Goal: Task Accomplishment & Management: Manage account settings

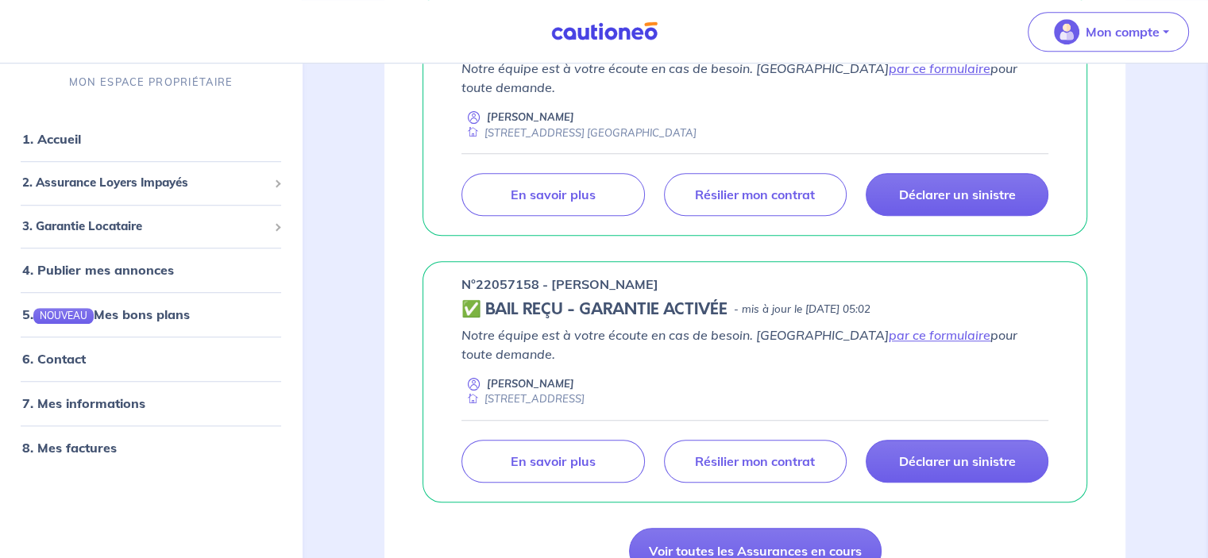
scroll to position [1191, 0]
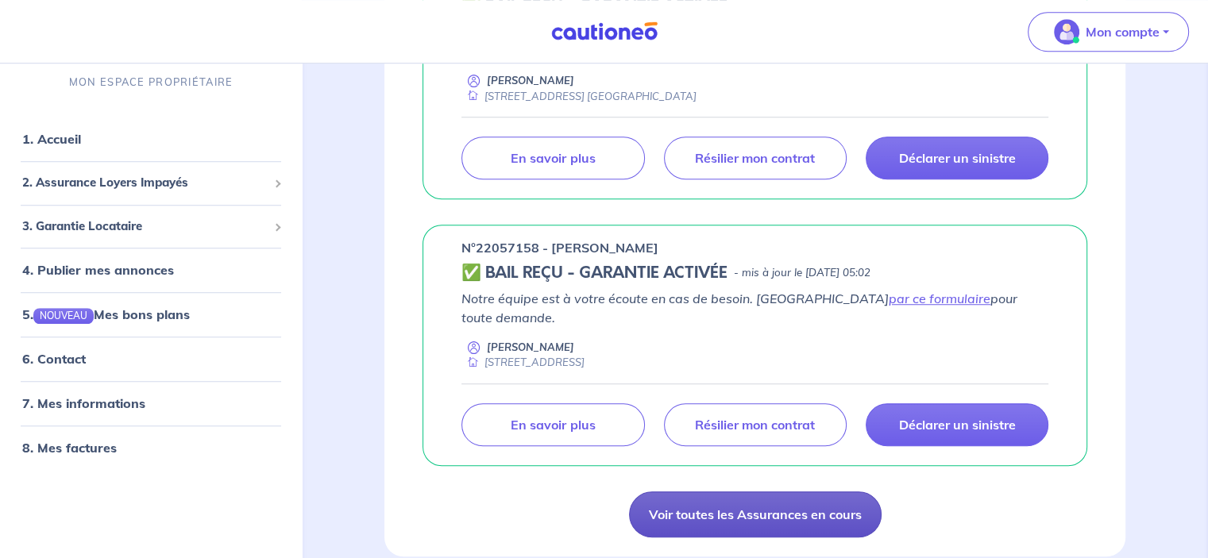
click at [699, 492] on link "Voir toutes les Assurances en cours" at bounding box center [755, 515] width 253 height 46
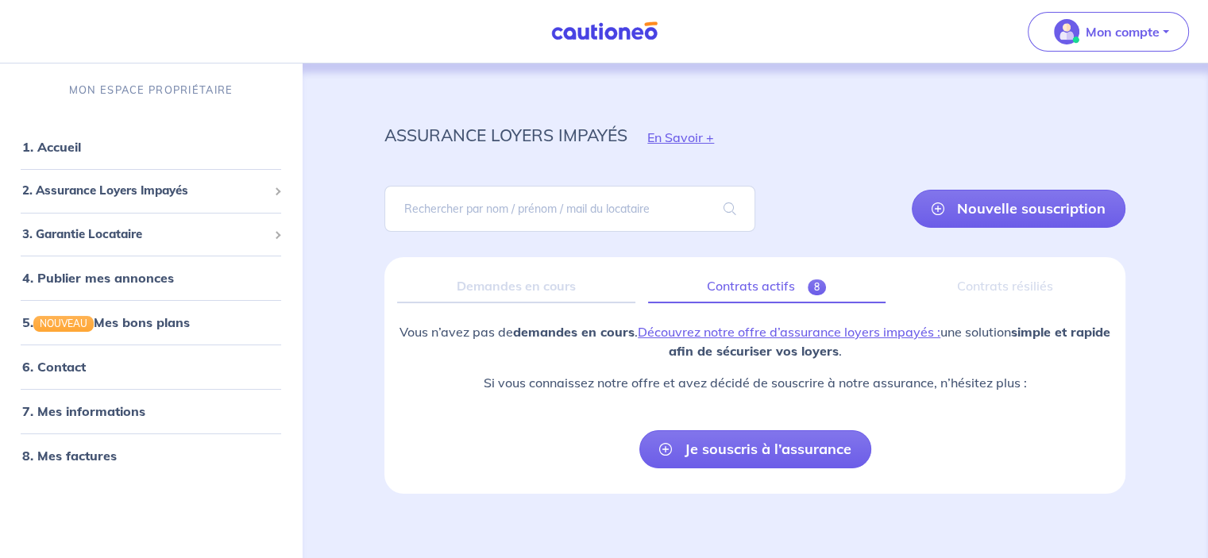
click at [749, 279] on link "Contrats actifs 8" at bounding box center [767, 286] width 238 height 33
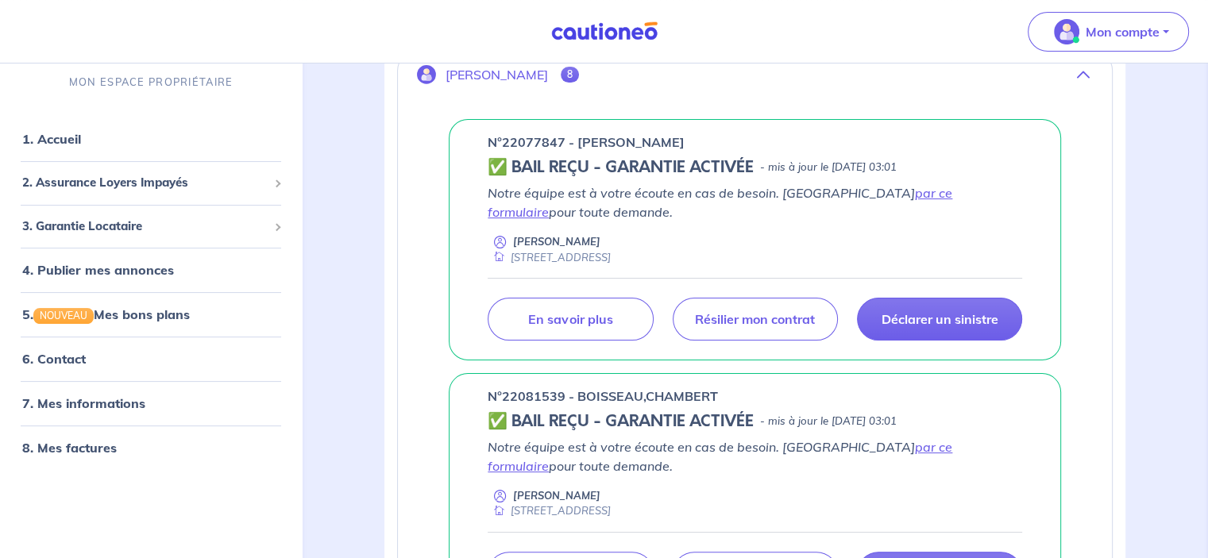
scroll to position [238, 0]
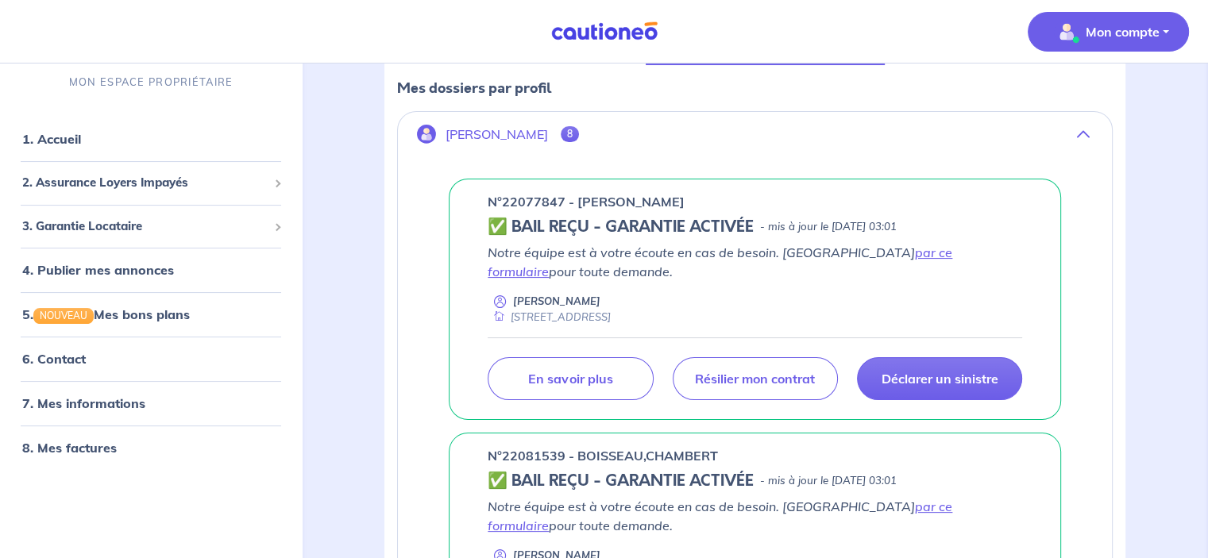
click at [1137, 23] on p "Mon compte" at bounding box center [1123, 31] width 74 height 19
click at [1080, 95] on link "Mes informations" at bounding box center [1093, 98] width 128 height 25
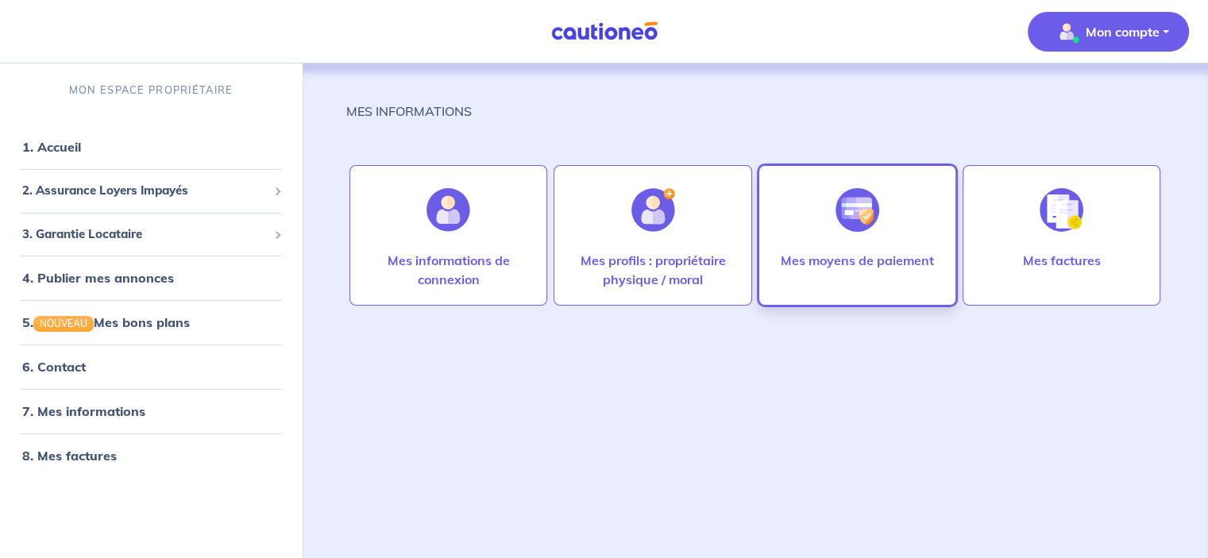
click at [865, 228] on img at bounding box center [858, 210] width 44 height 44
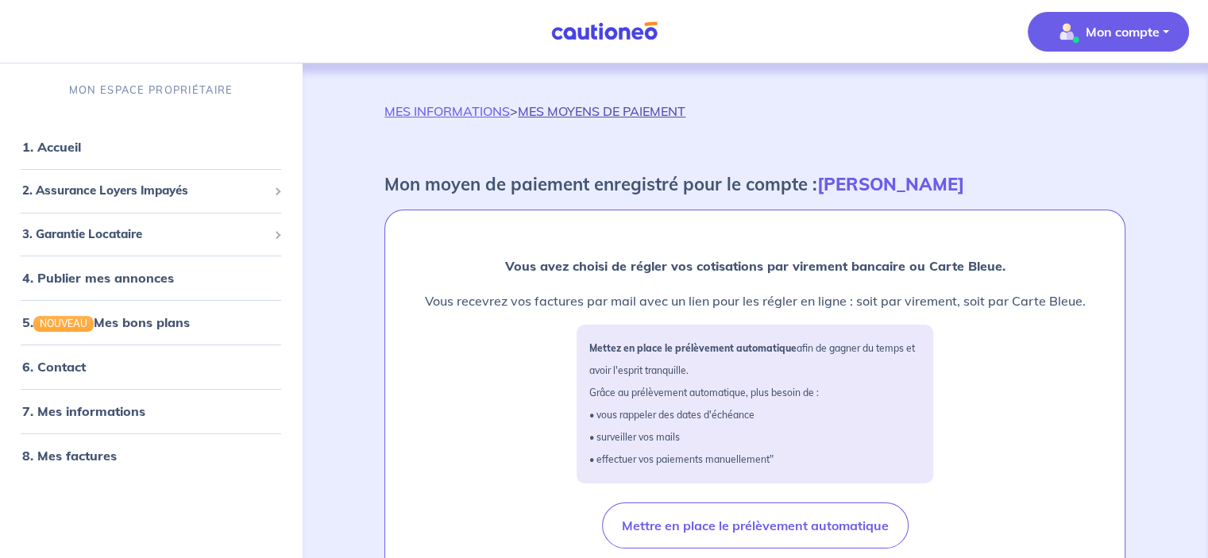
click at [570, 107] on link "MES MOYENS DE PAIEMENT" at bounding box center [602, 111] width 168 height 16
click at [112, 411] on link "7. Mes informations" at bounding box center [81, 412] width 118 height 16
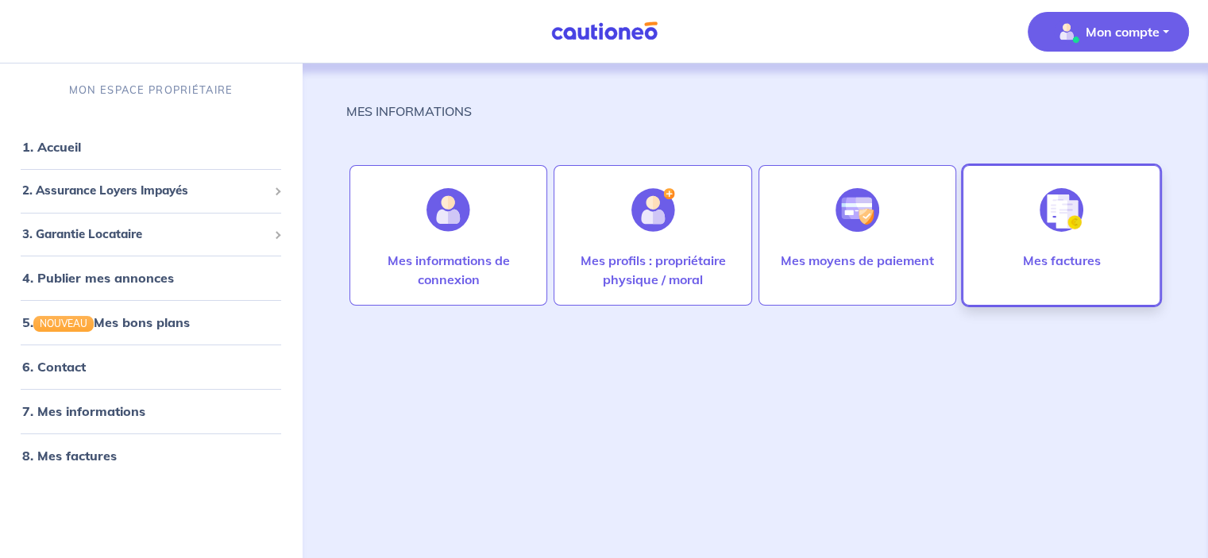
click at [1037, 253] on p "Mes factures" at bounding box center [1061, 260] width 78 height 19
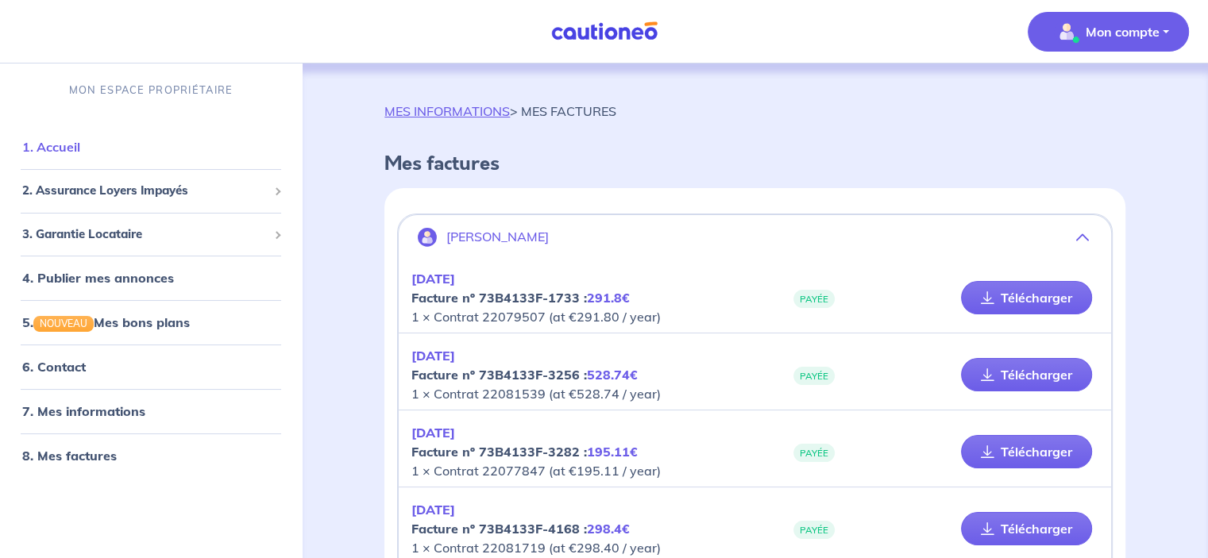
click at [80, 145] on link "1. Accueil" at bounding box center [51, 147] width 58 height 16
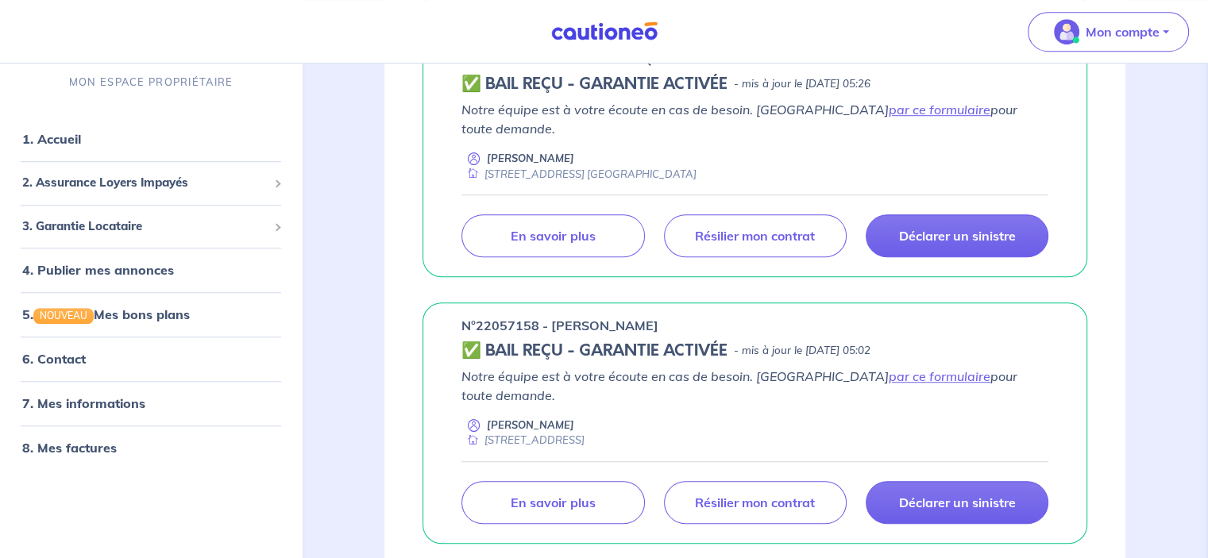
scroll to position [1112, 0]
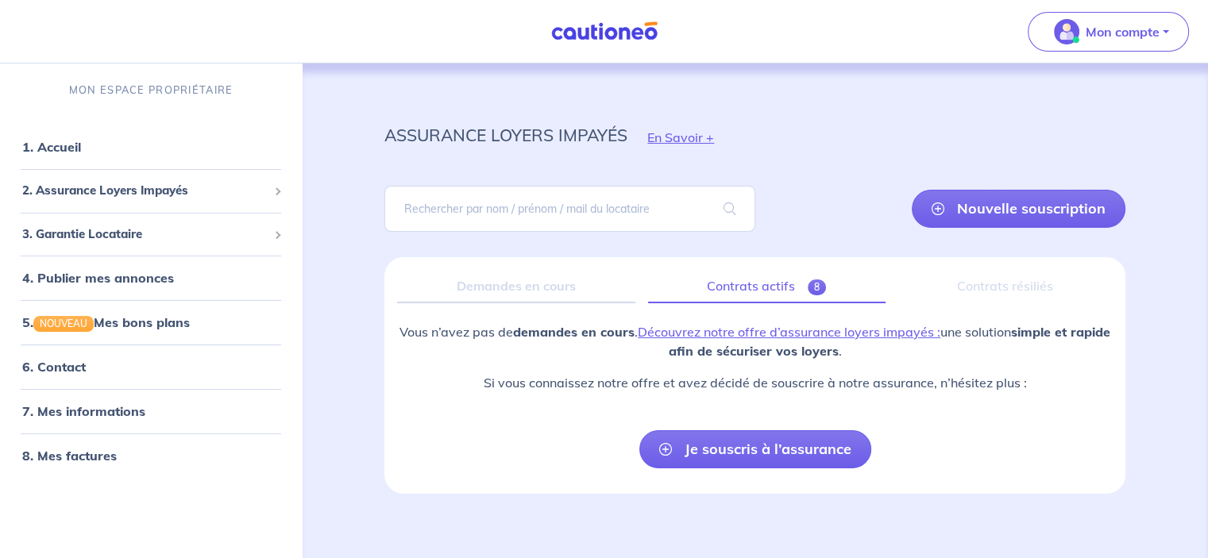
click at [763, 283] on link "Contrats actifs 8" at bounding box center [767, 286] width 238 height 33
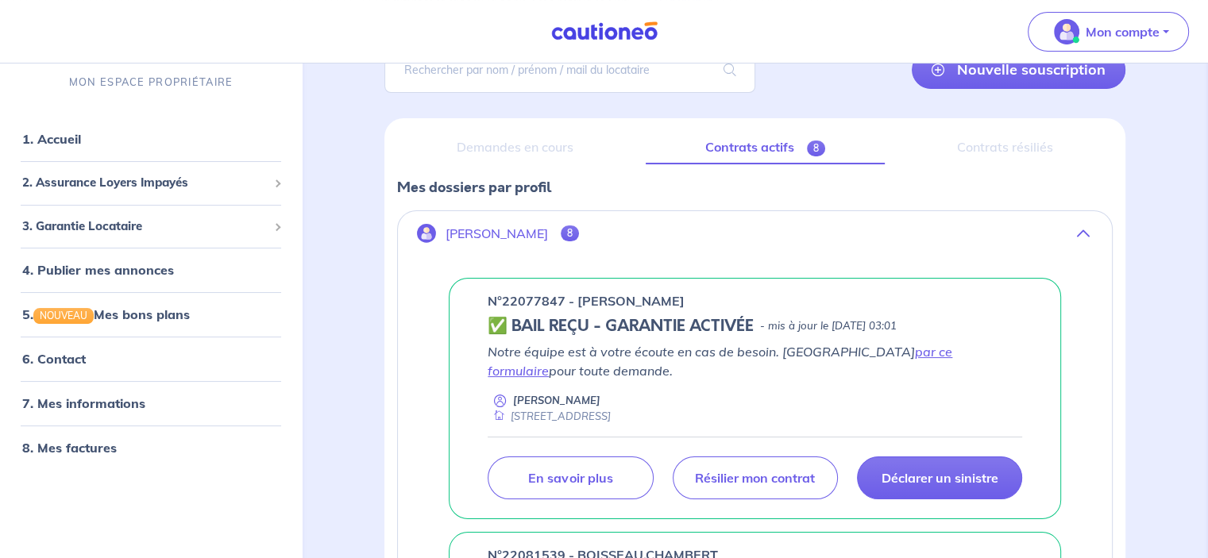
scroll to position [159, 0]
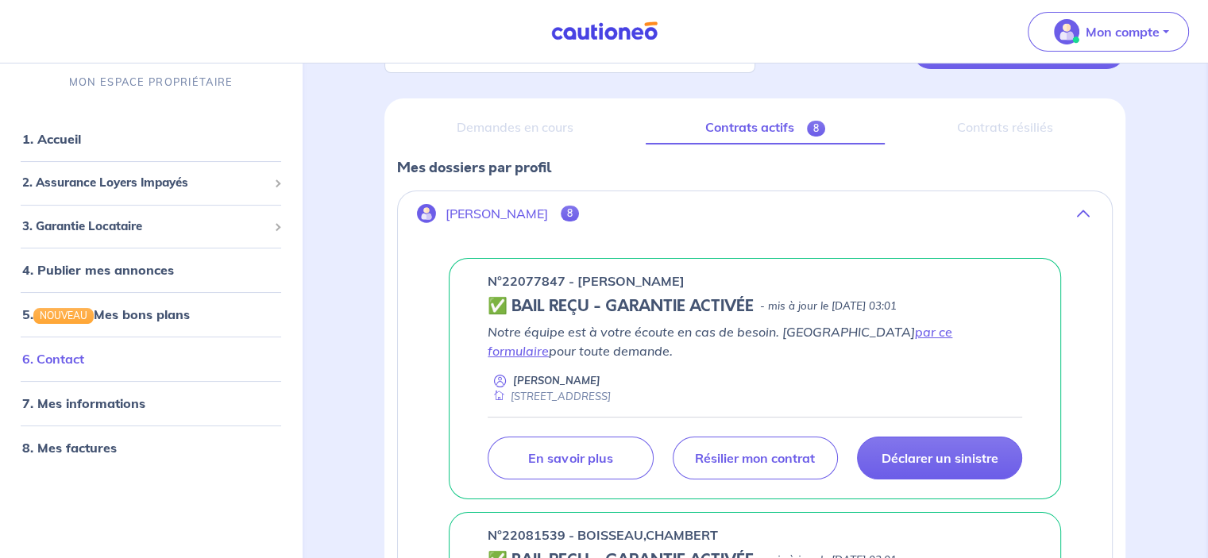
click at [84, 361] on link "6. Contact" at bounding box center [53, 360] width 62 height 16
click at [73, 139] on link "1. Accueil" at bounding box center [51, 139] width 58 height 16
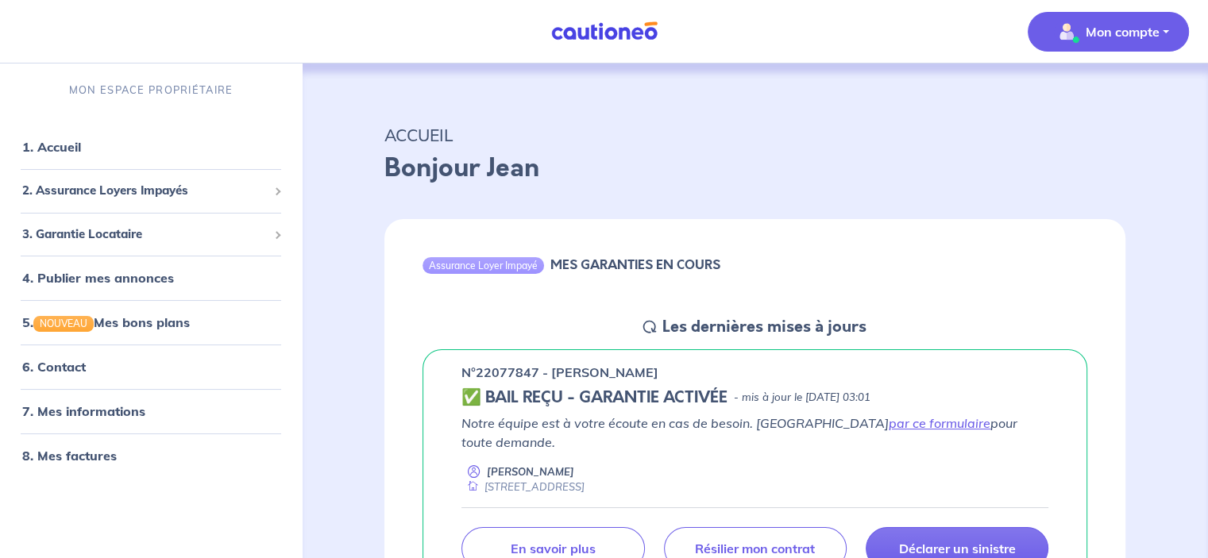
click at [1110, 30] on p "Mon compte" at bounding box center [1123, 31] width 74 height 19
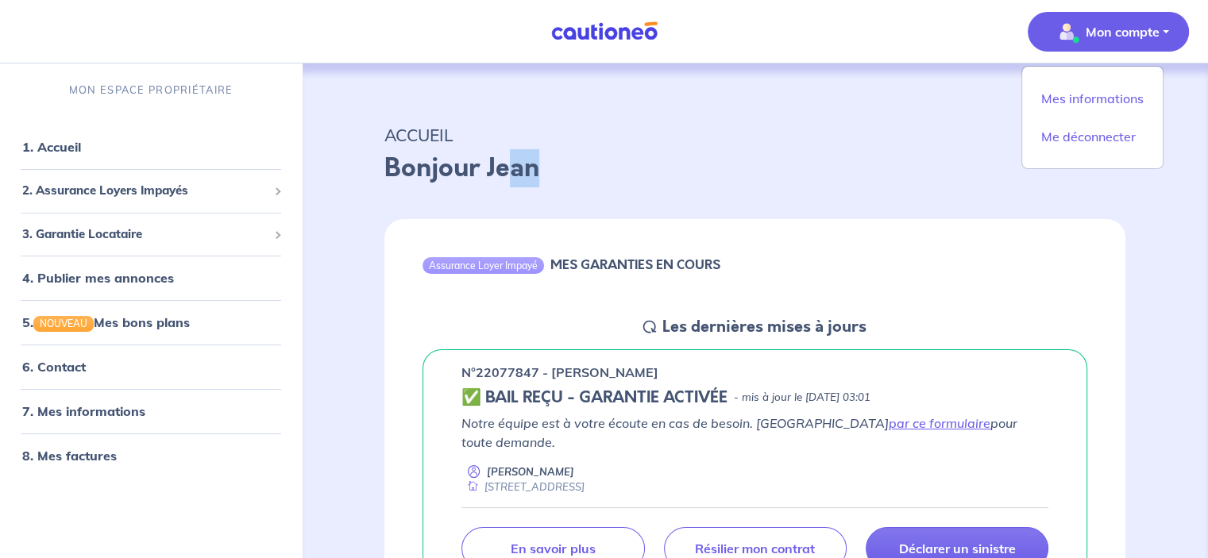
drag, startPoint x: 544, startPoint y: 172, endPoint x: 515, endPoint y: 176, distance: 29.7
click at [512, 176] on p "Bonjour Jean" at bounding box center [754, 168] width 741 height 38
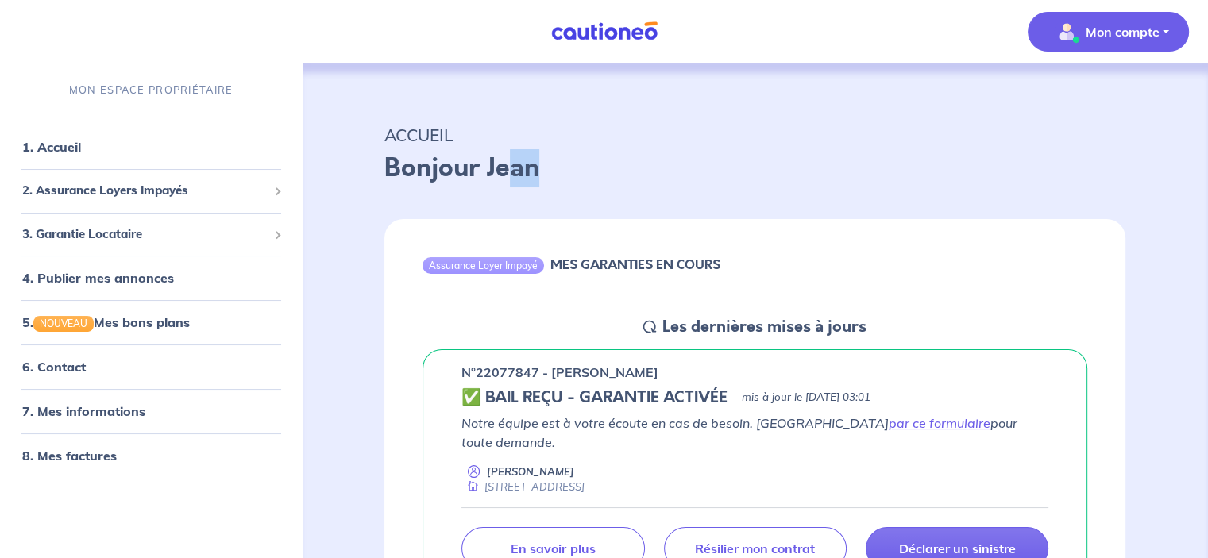
click at [1106, 33] on p "Mon compte" at bounding box center [1123, 31] width 74 height 19
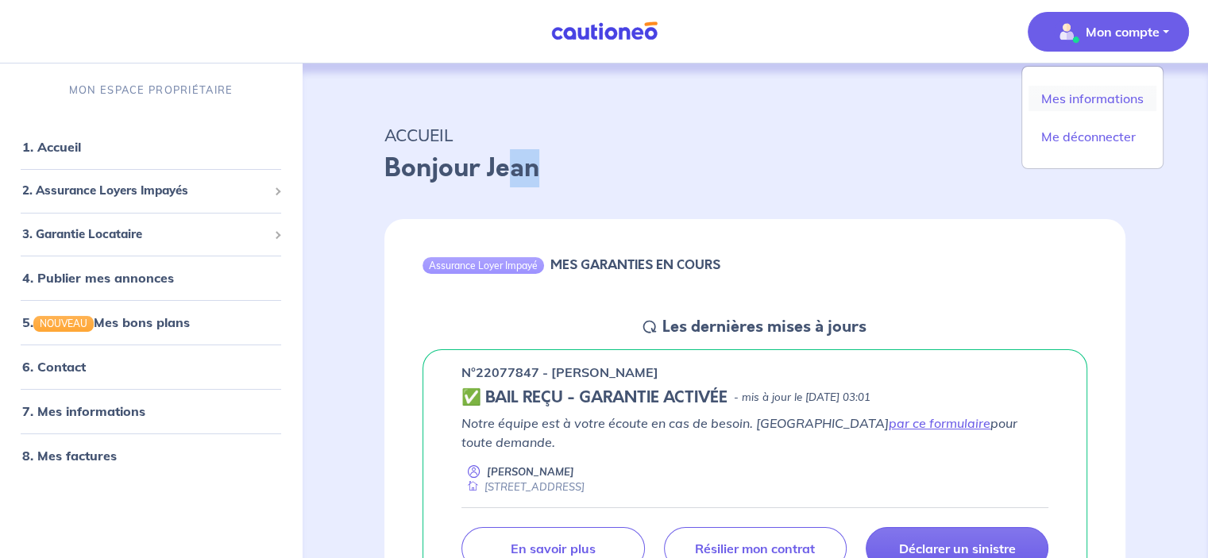
click at [1077, 96] on link "Mes informations" at bounding box center [1093, 98] width 128 height 25
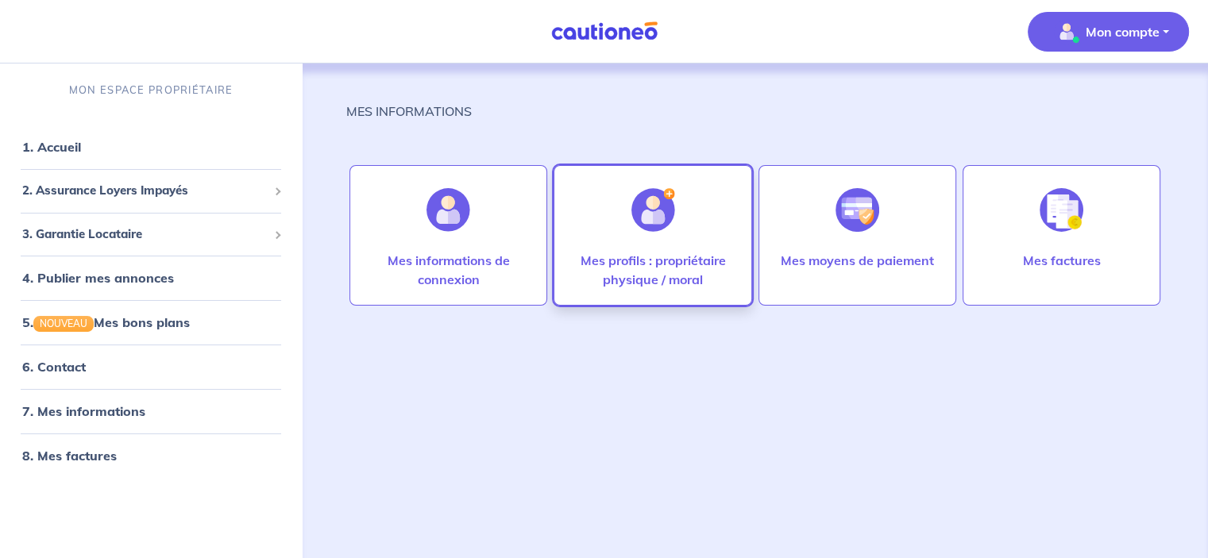
click at [658, 236] on div at bounding box center [653, 210] width 69 height 82
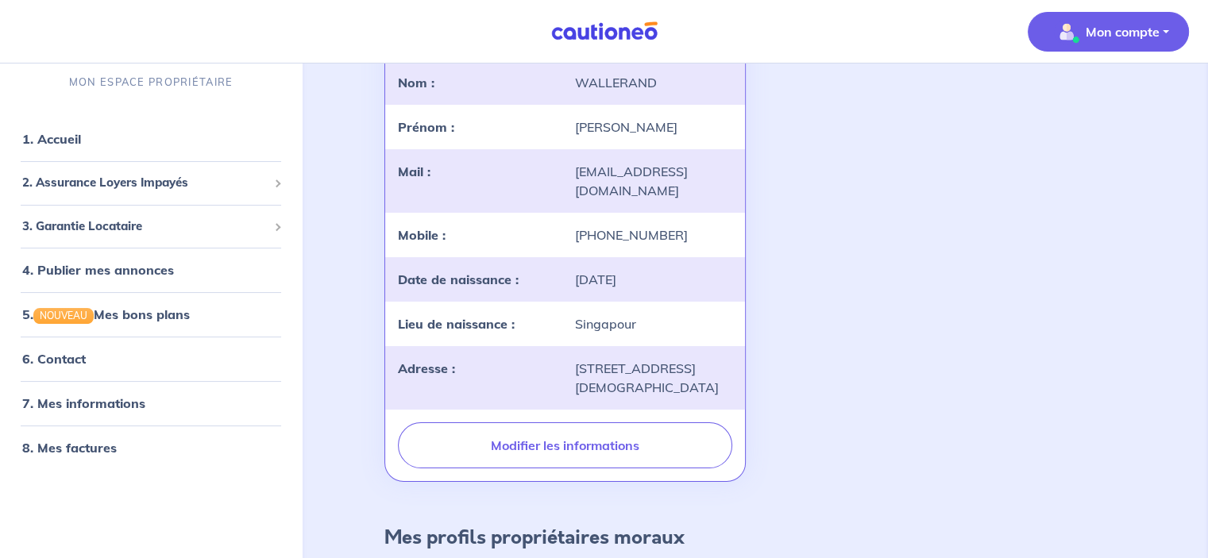
scroll to position [238, 0]
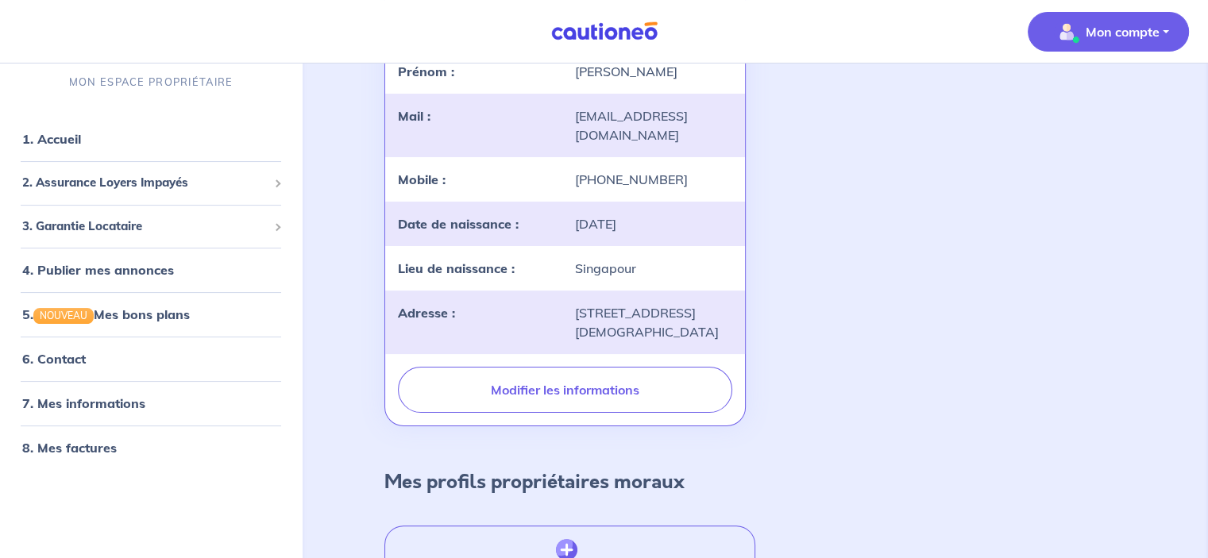
click at [536, 384] on button "Modifier les informations" at bounding box center [565, 390] width 334 height 46
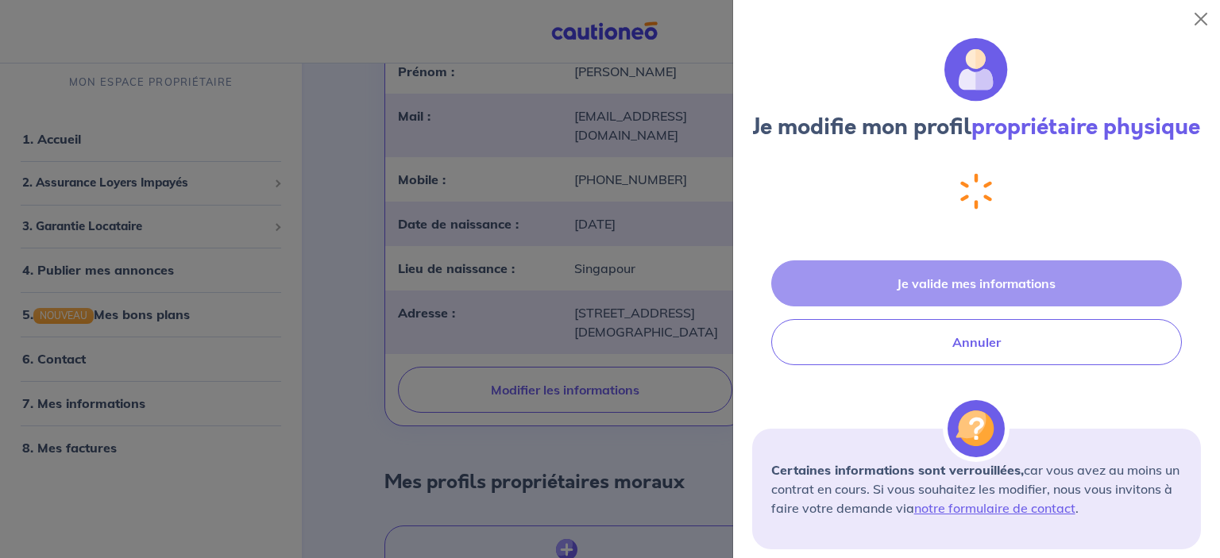
select select "FR"
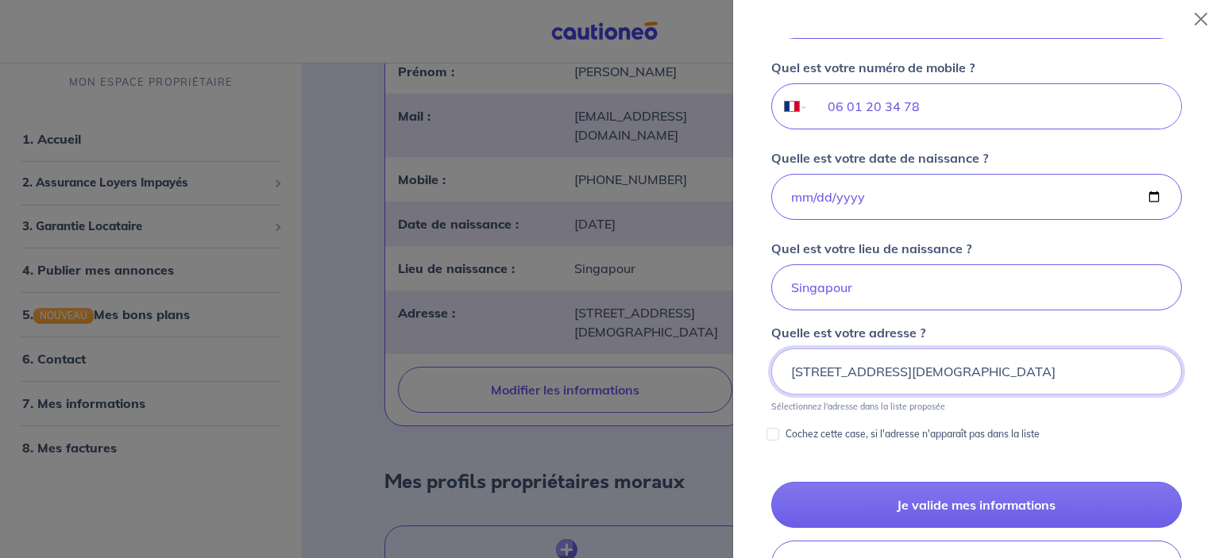
scroll to position [521, 0]
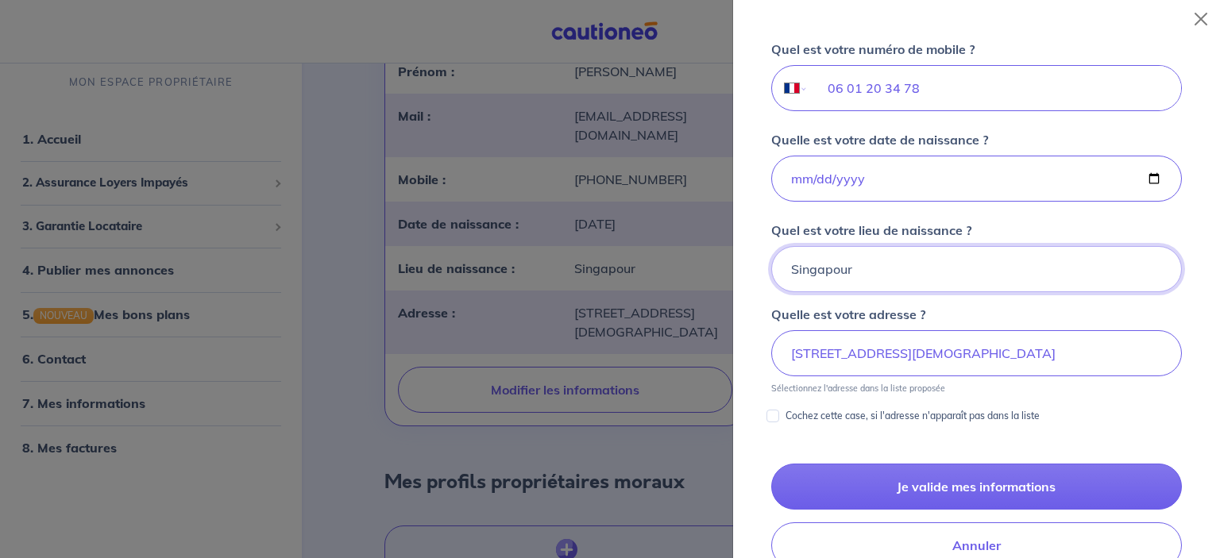
drag, startPoint x: 852, startPoint y: 293, endPoint x: 699, endPoint y: 263, distance: 155.5
click at [699, 263] on body "Mon compte MON ESPACE PROPRIÉTAIRE 1. Accueil 2. Assurance Loyers Impayés Sousc…" at bounding box center [610, 219] width 1220 height 915
type input "[GEOGRAPHIC_DATA]"
click at [1135, 199] on input "1995-06-20" at bounding box center [976, 179] width 411 height 46
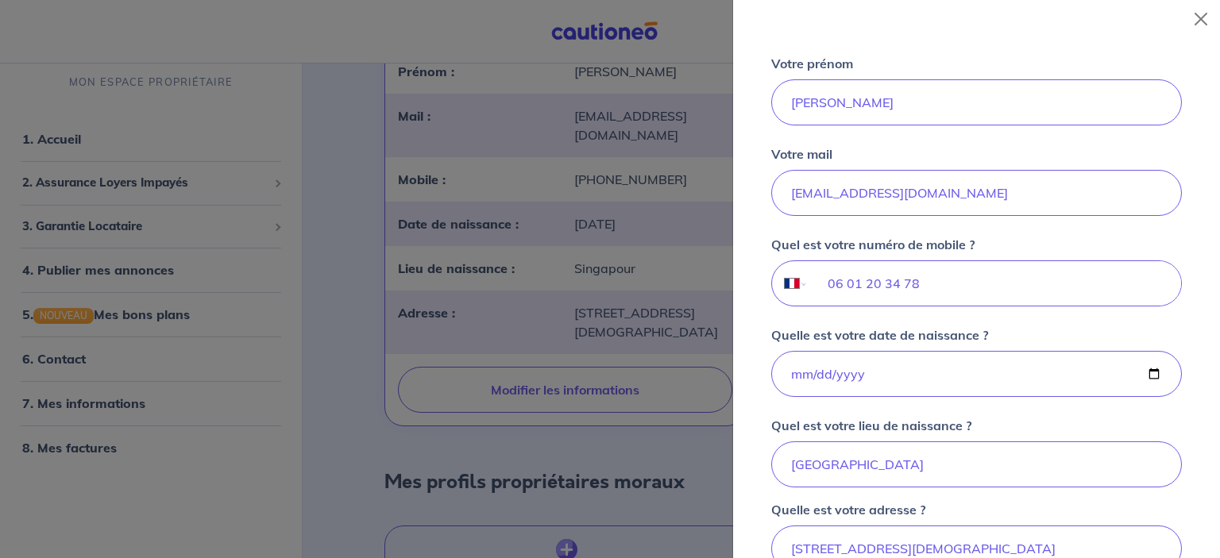
scroll to position [330, 0]
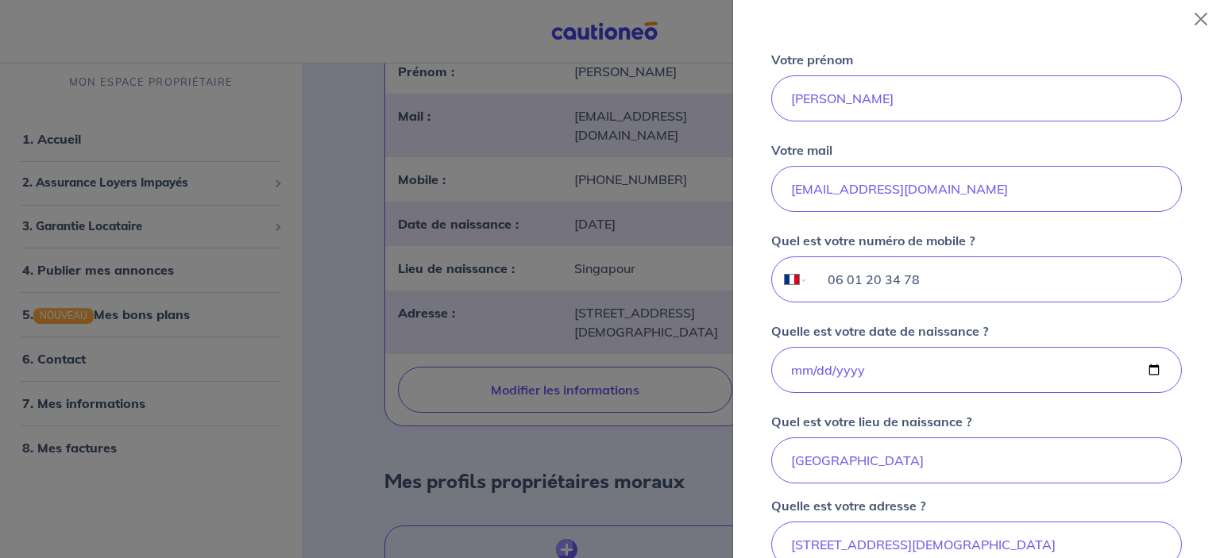
click at [961, 298] on input "06 01 20 34 78" at bounding box center [995, 279] width 373 height 44
drag, startPoint x: 933, startPoint y: 311, endPoint x: 613, endPoint y: 222, distance: 331.5
click at [613, 222] on body "Mon compte MON ESPACE PROPRIÉTAIRE 1. Accueil 2. Assurance Loyers Impayés Sousc…" at bounding box center [610, 219] width 1220 height 915
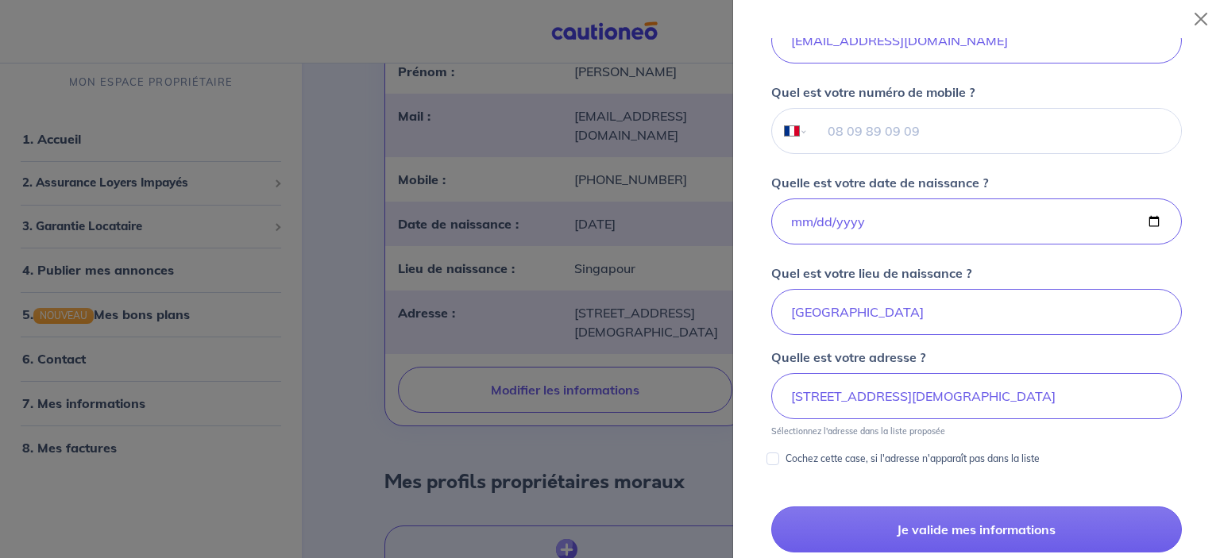
scroll to position [489, 0]
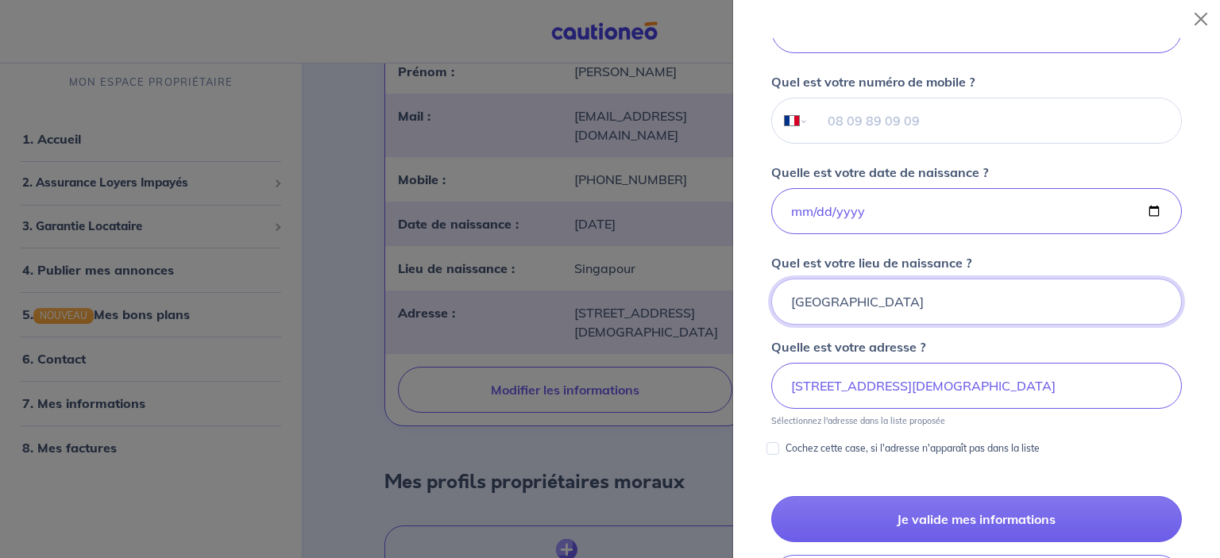
drag, startPoint x: 871, startPoint y: 323, endPoint x: 543, endPoint y: 246, distance: 337.0
click at [543, 247] on body "Mon compte MON ESPACE PROPRIÉTAIRE 1. Accueil 2. Assurance Loyers Impayés Sousc…" at bounding box center [610, 219] width 1220 height 915
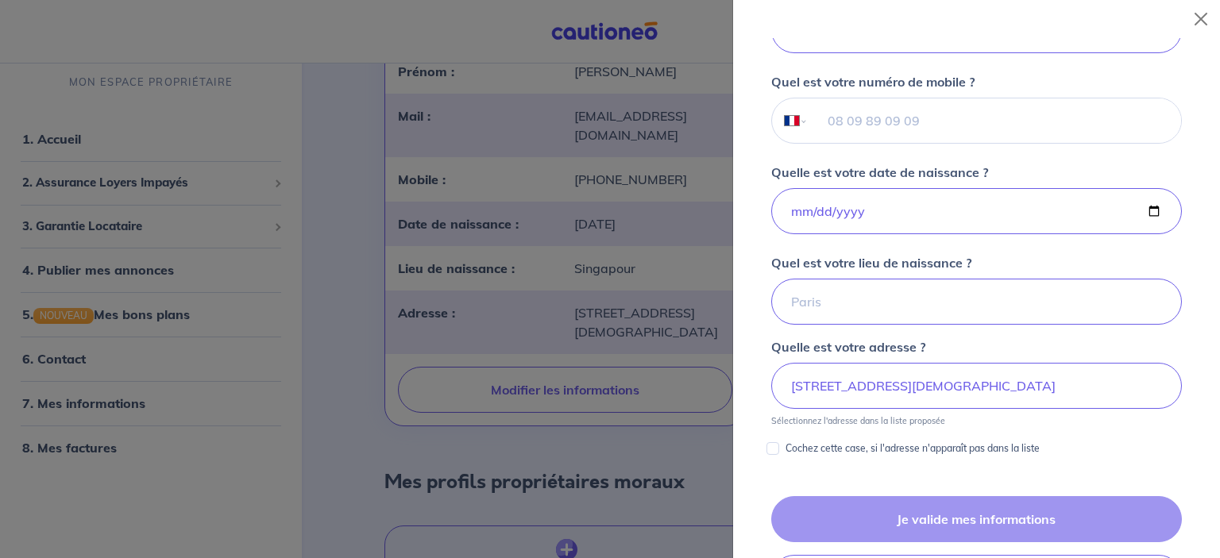
click at [913, 542] on div "Je valide mes informations Annuler" at bounding box center [976, 548] width 449 height 105
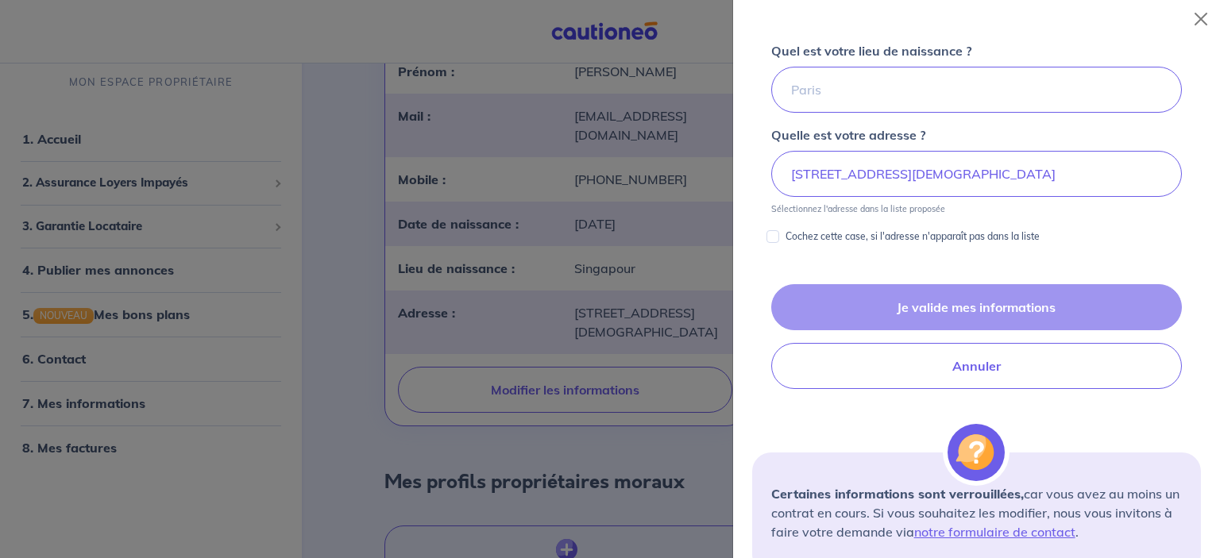
scroll to position [727, 0]
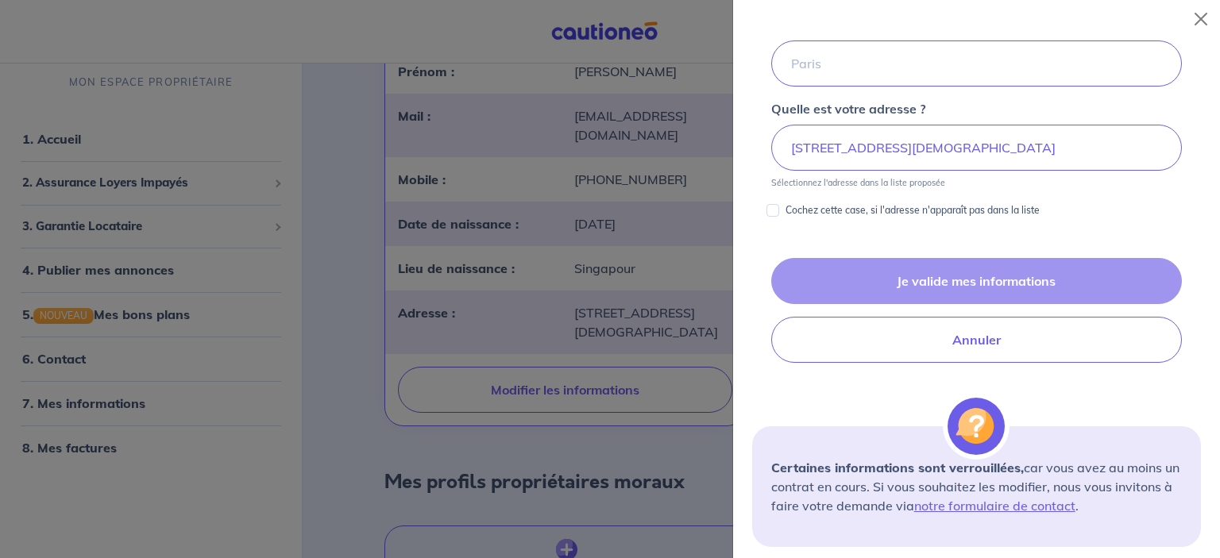
click at [925, 304] on div "Je valide mes informations Annuler" at bounding box center [976, 310] width 449 height 105
click at [924, 303] on div "Je valide mes informations Annuler" at bounding box center [976, 310] width 449 height 105
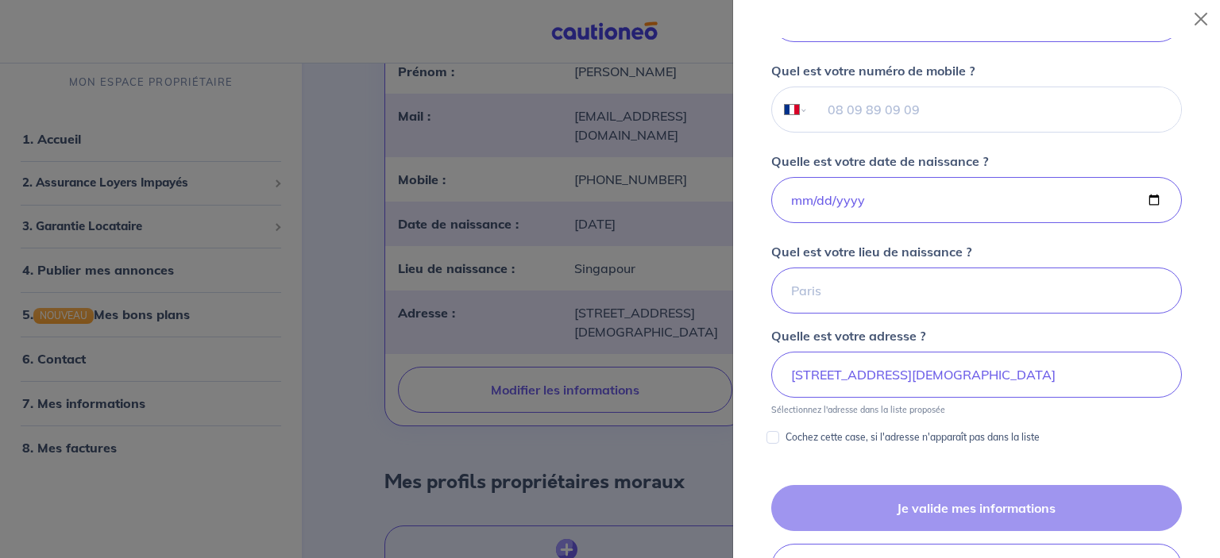
scroll to position [489, 0]
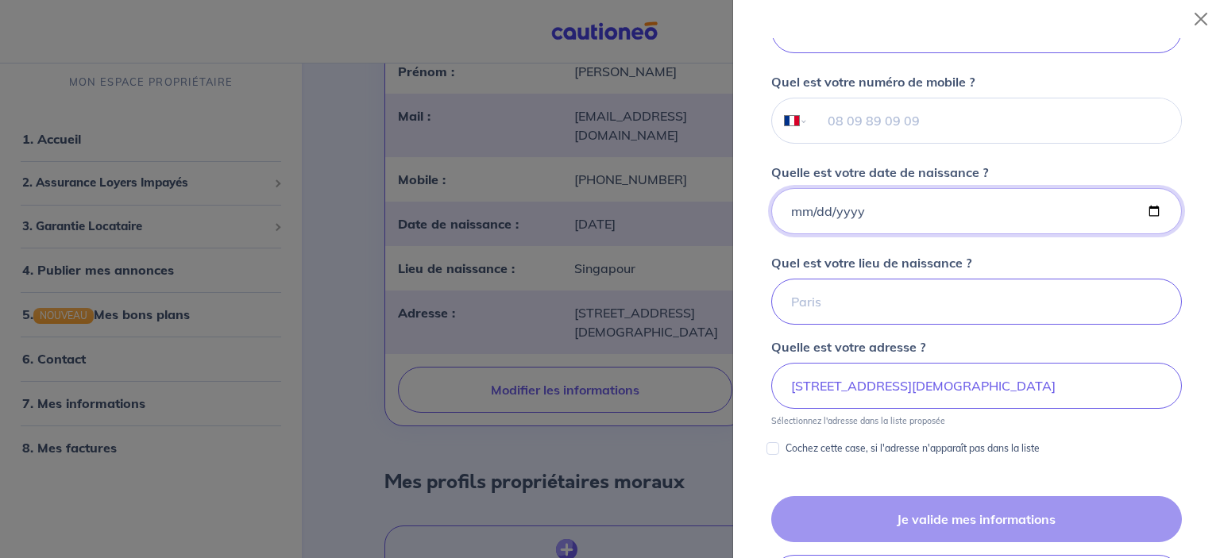
click at [867, 234] on input "Quelle est votre date de naissance ?" at bounding box center [976, 211] width 411 height 46
type input "1960-09-25"
click at [832, 325] on input "Quel est votre lieu de naissance ?" at bounding box center [976, 302] width 411 height 46
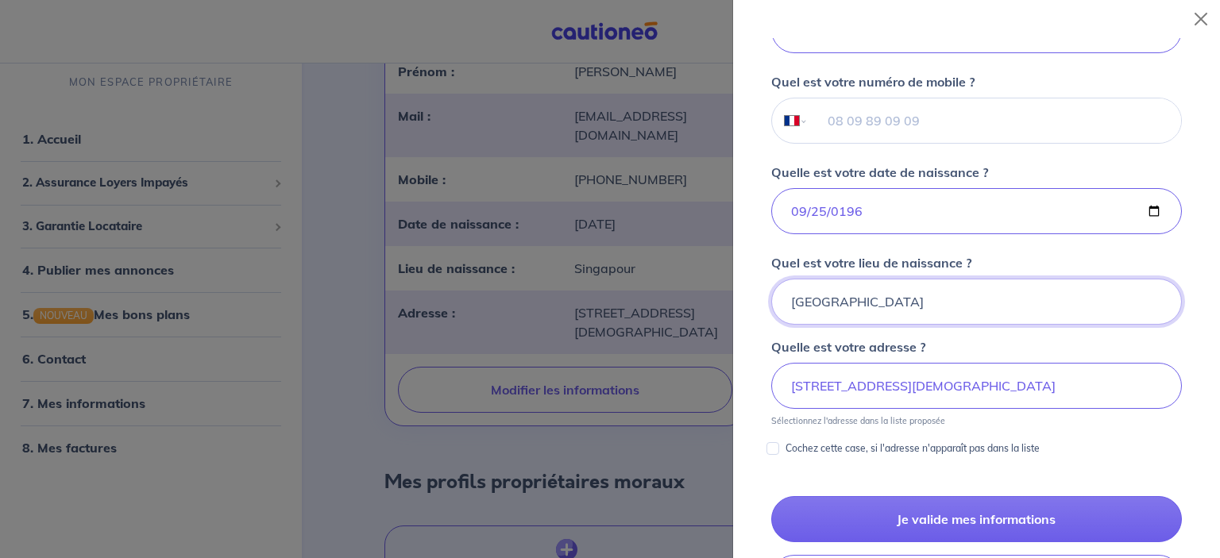
type input "[GEOGRAPHIC_DATA]"
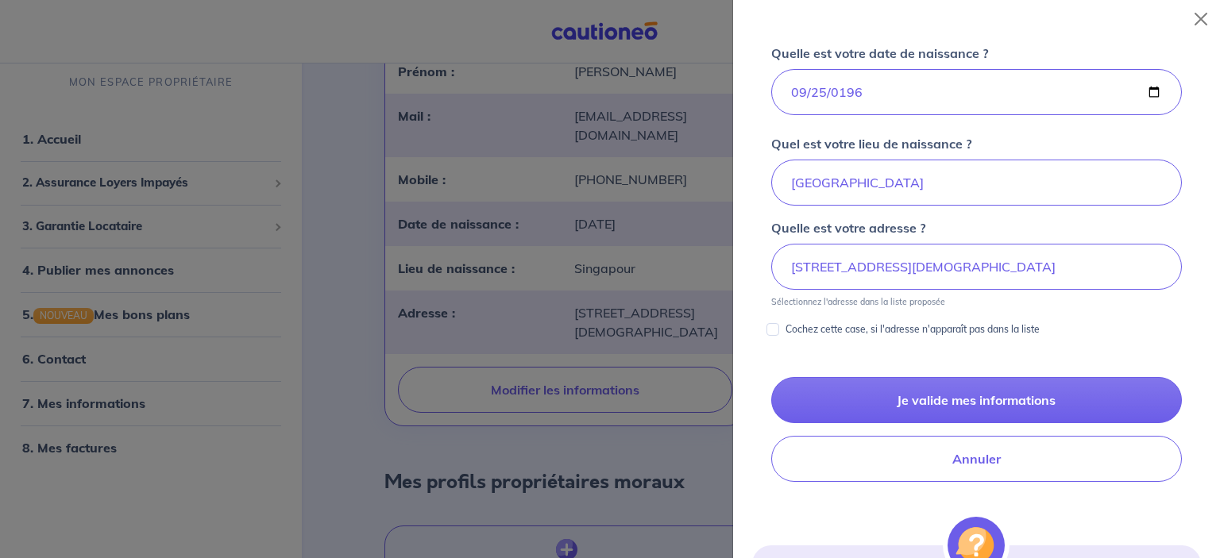
scroll to position [647, 0]
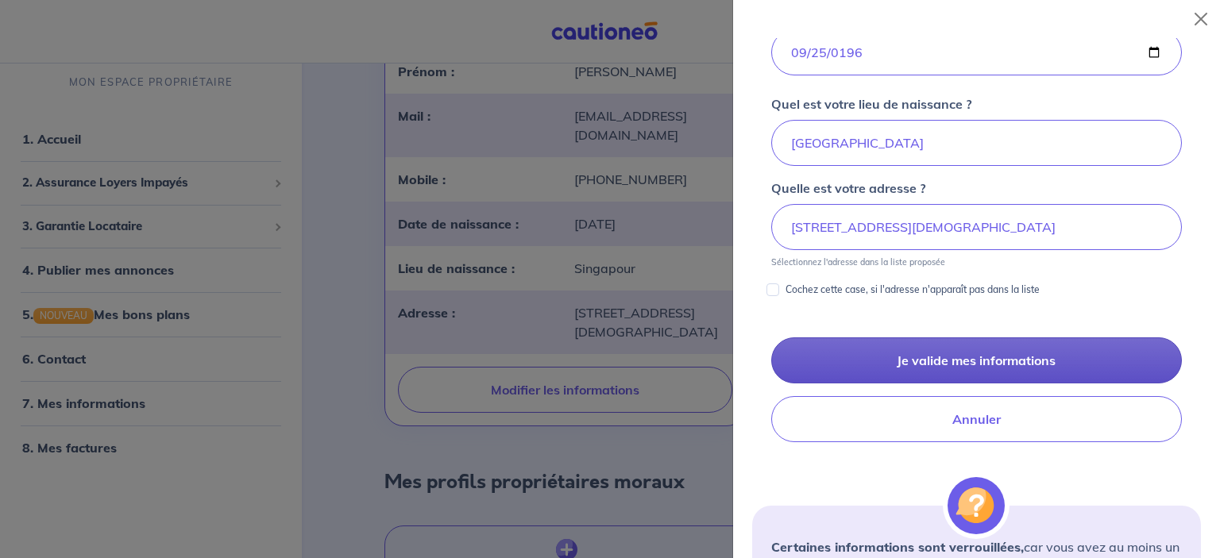
click at [910, 384] on button "Je valide mes informations" at bounding box center [976, 361] width 411 height 46
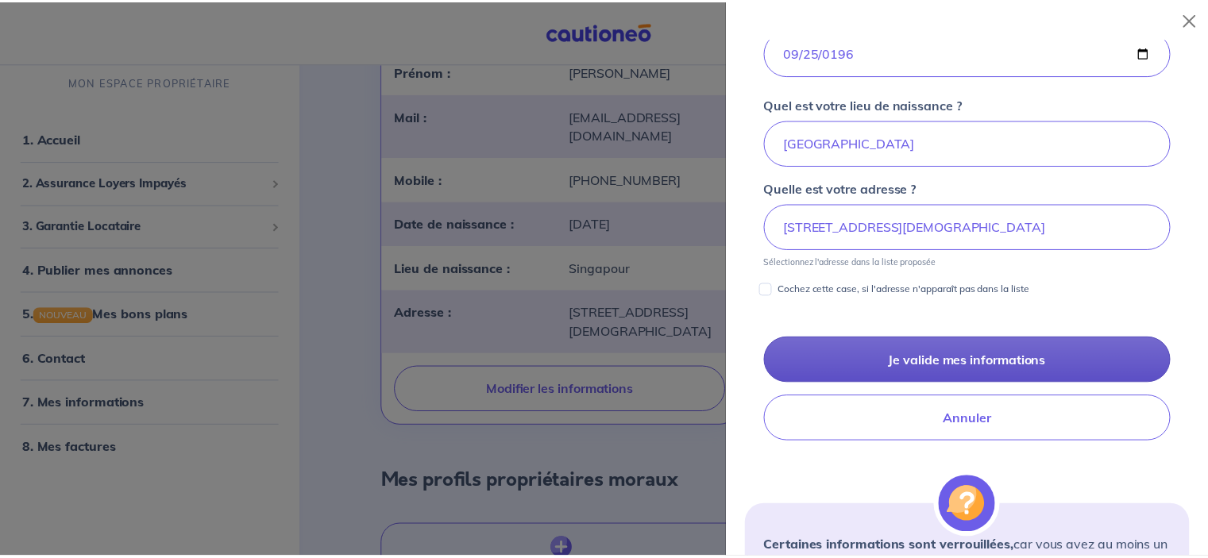
scroll to position [7, 0]
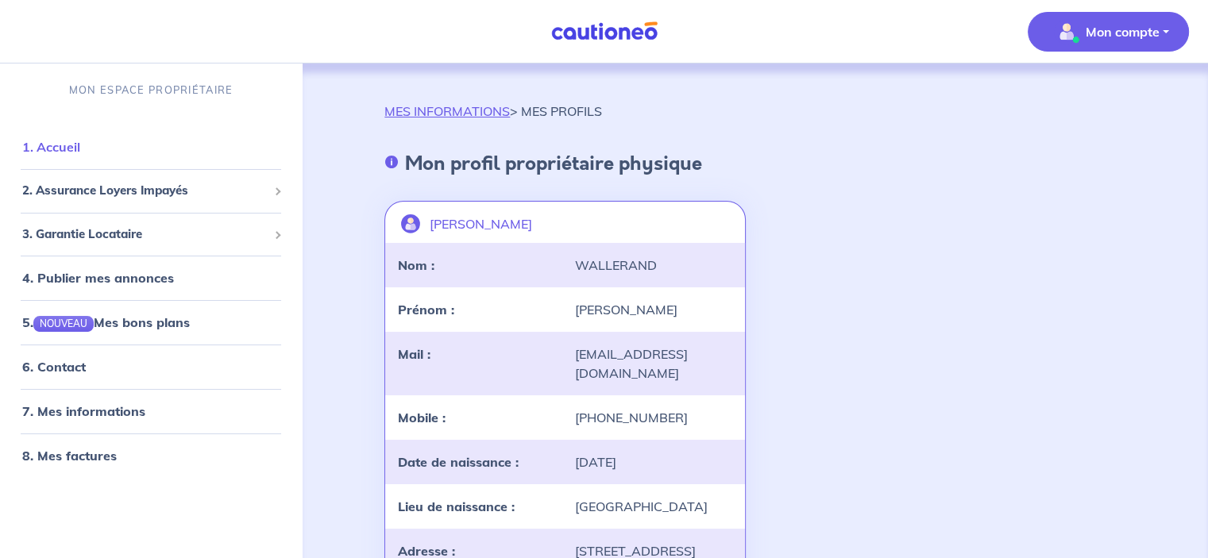
click at [71, 139] on link "1. Accueil" at bounding box center [51, 147] width 58 height 16
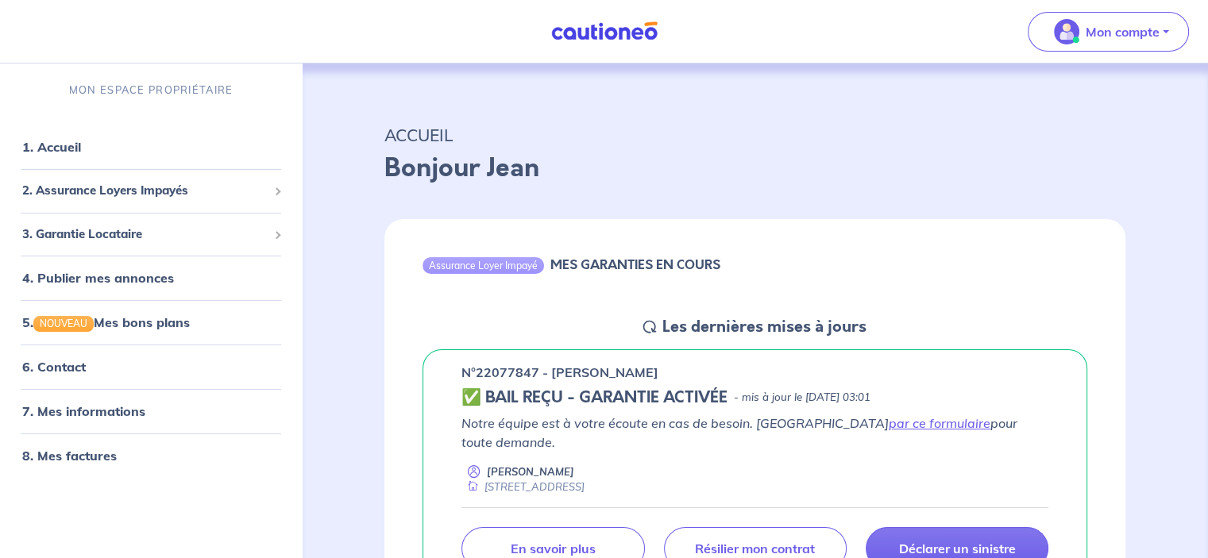
drag, startPoint x: 481, startPoint y: 154, endPoint x: 496, endPoint y: 156, distance: 14.4
click at [484, 156] on p "Bonjour Jean" at bounding box center [754, 168] width 741 height 38
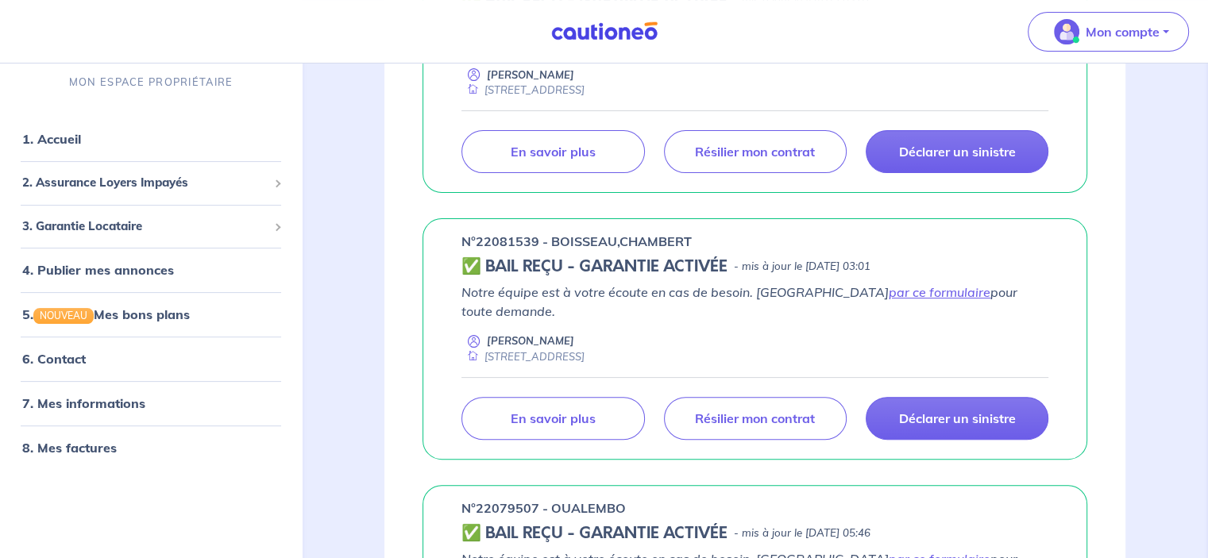
scroll to position [79, 0]
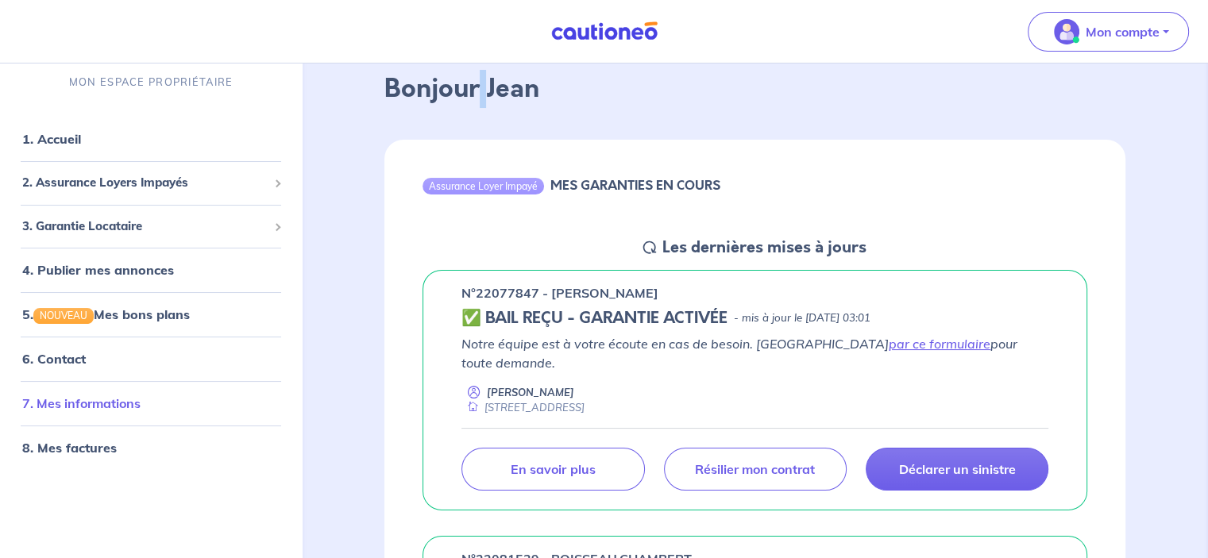
click at [141, 396] on link "7. Mes informations" at bounding box center [81, 404] width 118 height 16
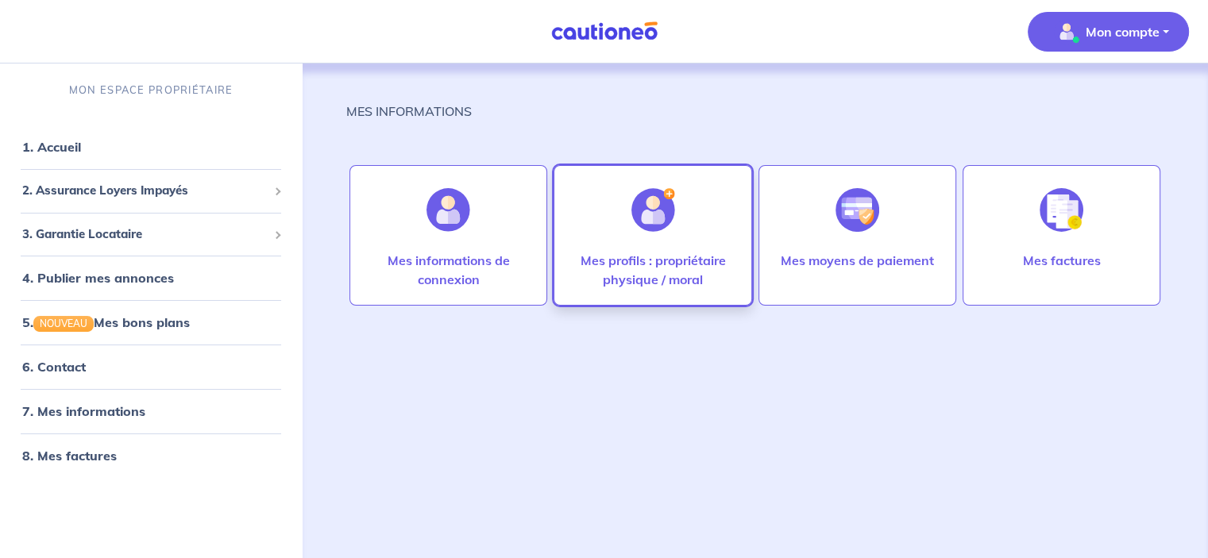
click at [607, 288] on div "Mes profils : propriétaire physique / moral" at bounding box center [653, 276] width 190 height 51
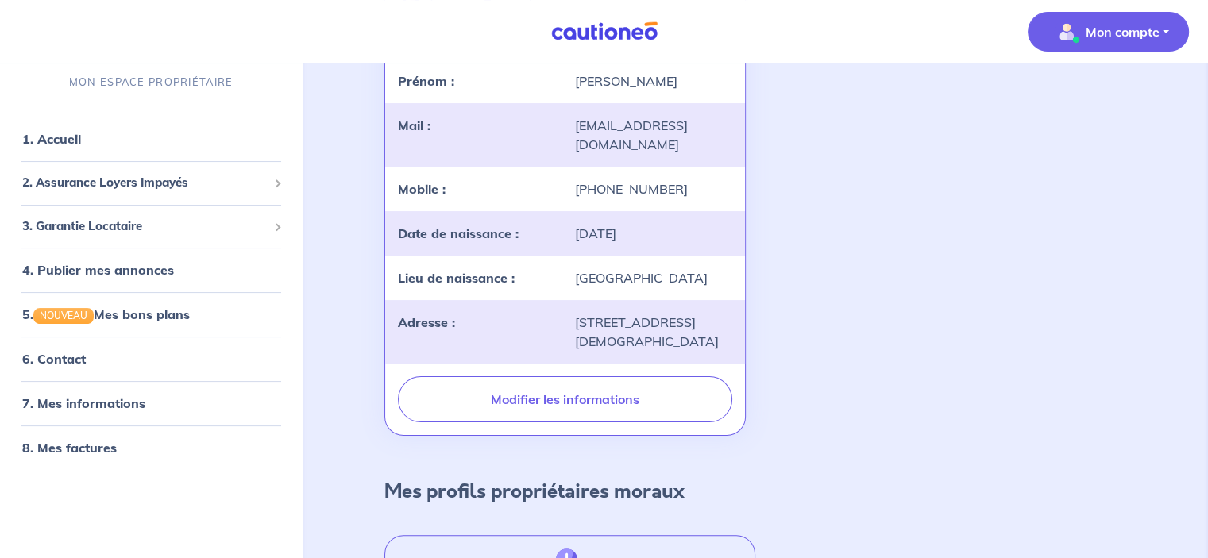
scroll to position [355, 0]
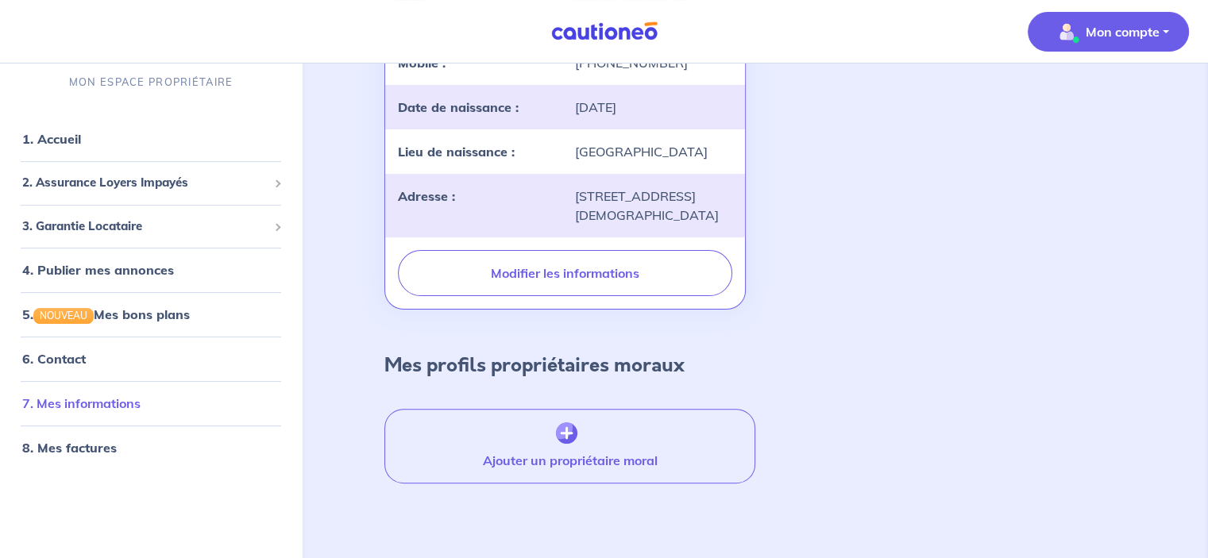
click at [141, 404] on link "7. Mes informations" at bounding box center [81, 404] width 118 height 16
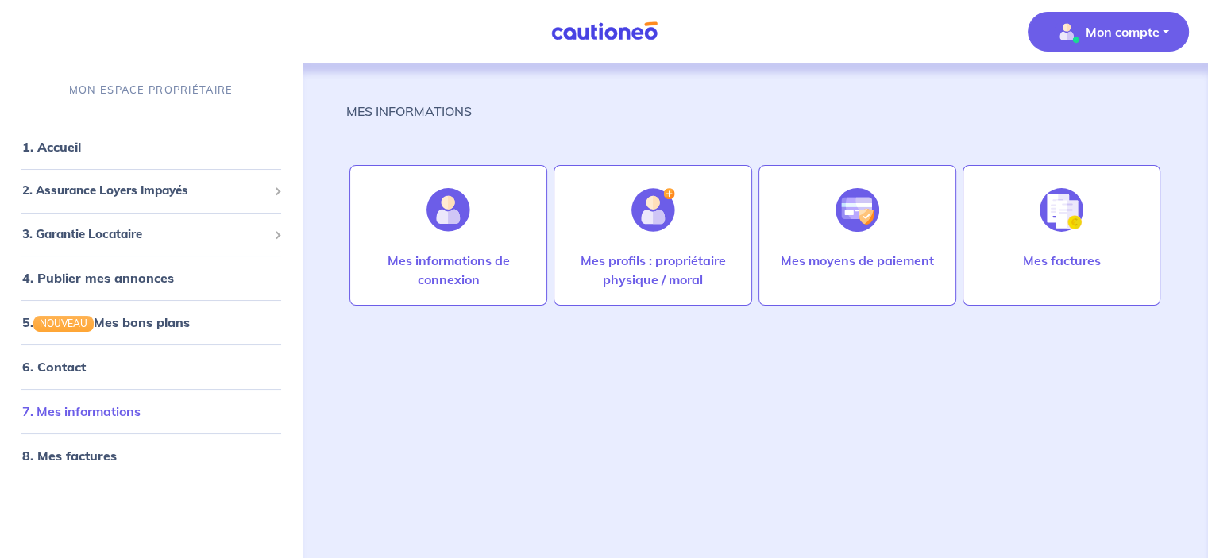
drag, startPoint x: 148, startPoint y: 399, endPoint x: 158, endPoint y: 395, distance: 11.1
click at [141, 404] on link "7. Mes informations" at bounding box center [81, 412] width 118 height 16
click at [111, 406] on link "7. Mes informations" at bounding box center [81, 412] width 118 height 16
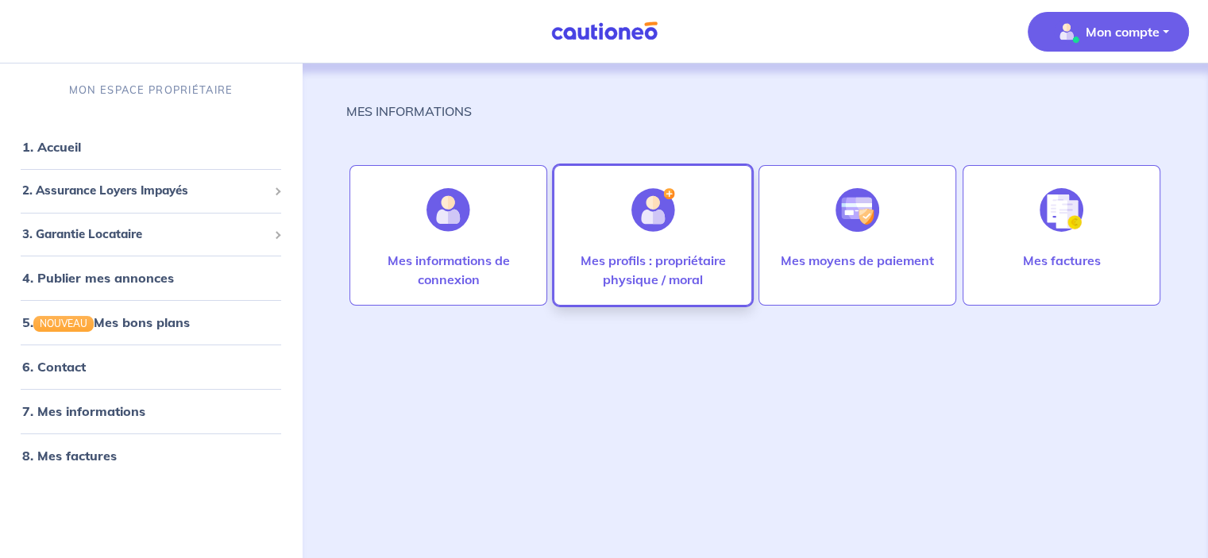
click at [658, 282] on p "Mes profils : propriétaire physique / moral" at bounding box center [652, 270] width 164 height 38
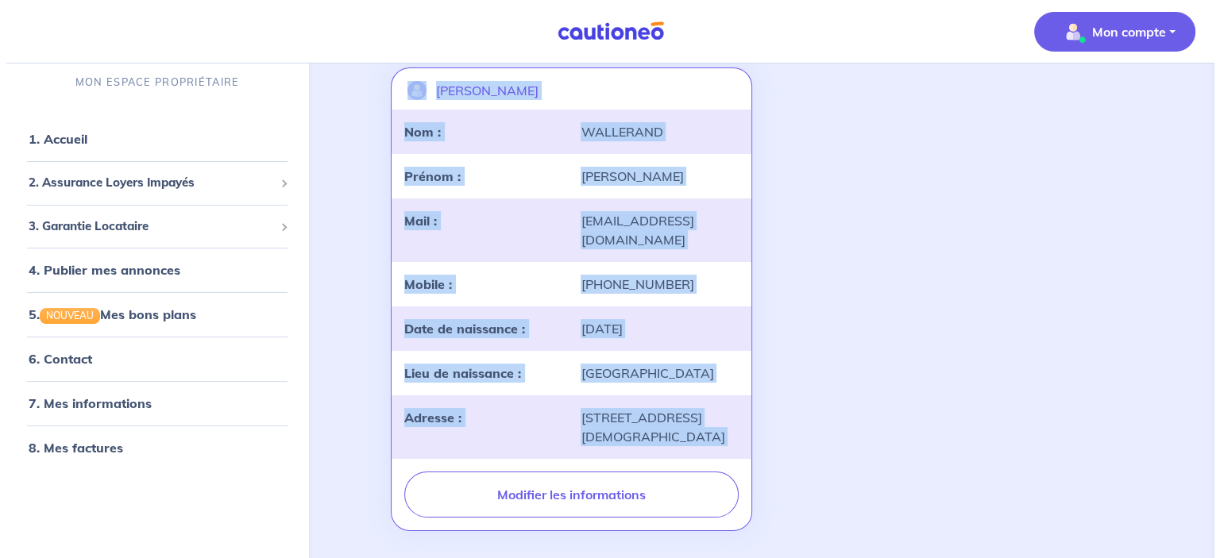
scroll to position [222, 0]
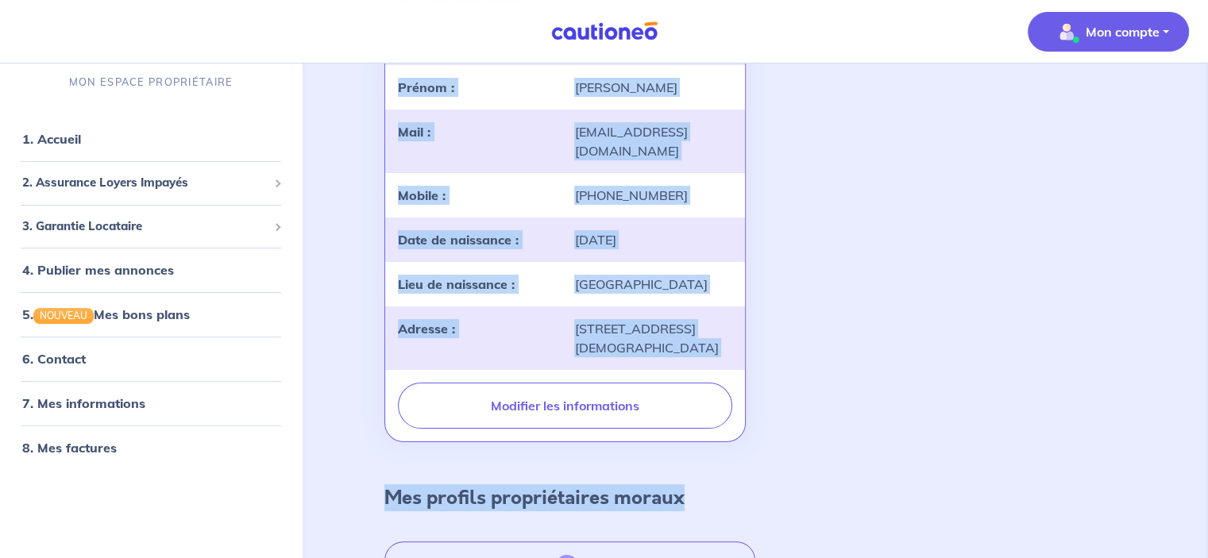
drag, startPoint x: 419, startPoint y: 290, endPoint x: 924, endPoint y: 475, distance: 537.3
click at [928, 487] on div "MES INFORMATIONS > MES PROFILS Mon profil propriétaire physique Catherine Walle…" at bounding box center [754, 247] width 817 height 737
click at [808, 320] on div "[PERSON_NAME] landlord-id BAh7CEkiCGdpZAY6BkVUSSJZZ2lkOi8vY2F1dGlvbmVvLWNvcmUvT…" at bounding box center [755, 207] width 760 height 483
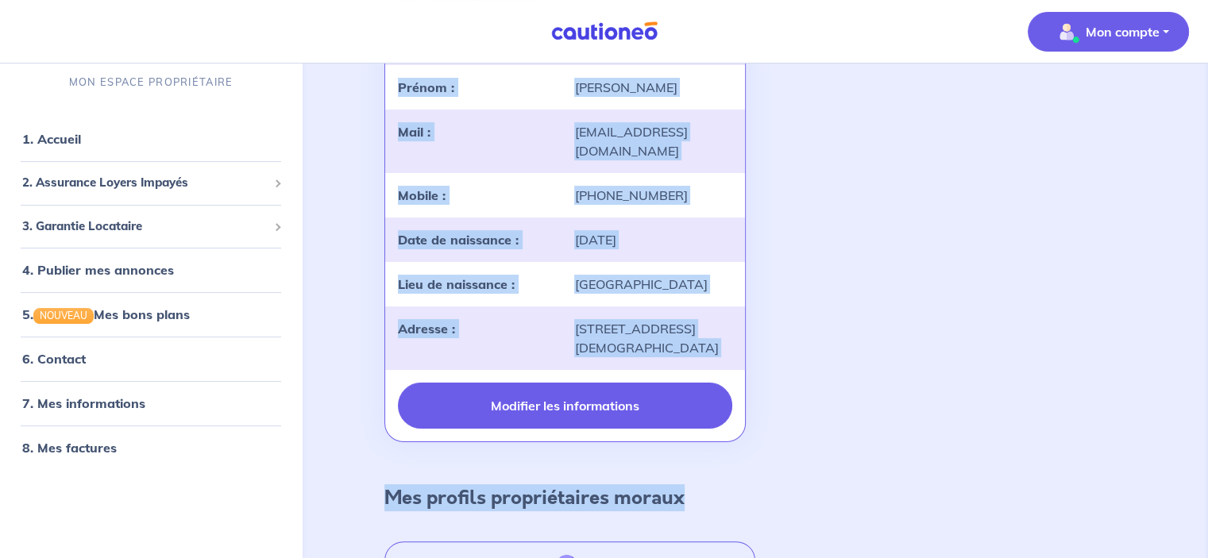
click at [668, 394] on button "Modifier les informations" at bounding box center [565, 406] width 334 height 46
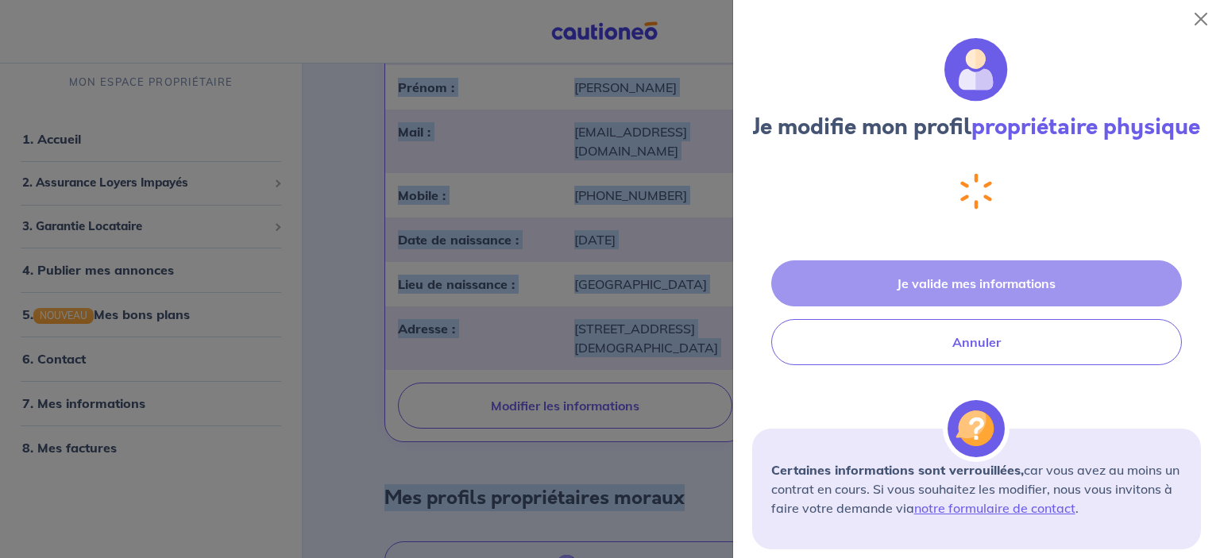
select select "FR"
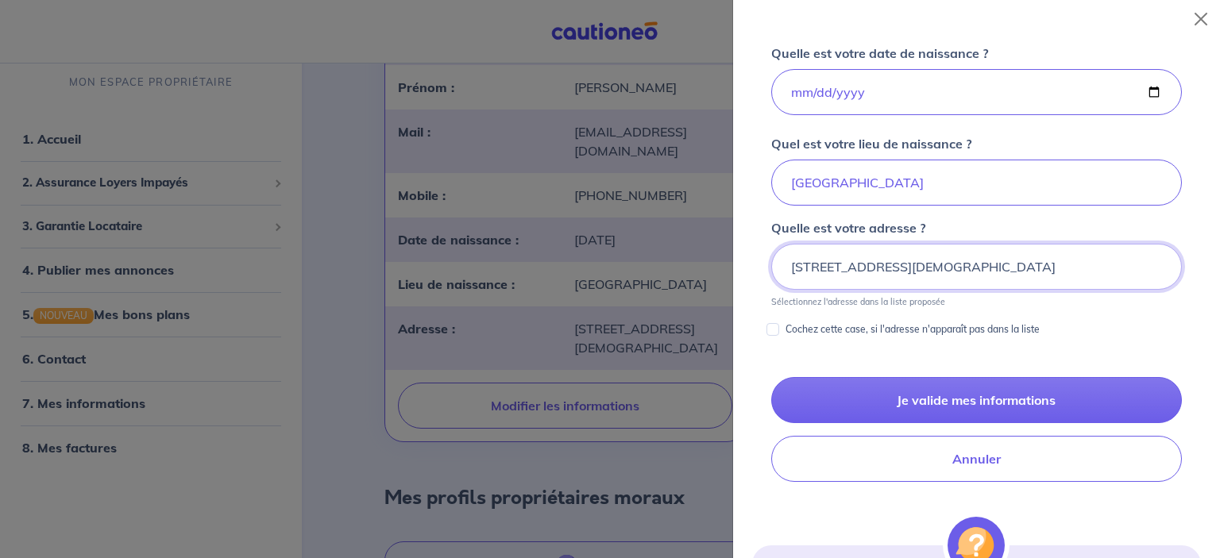
scroll to position [839, 0]
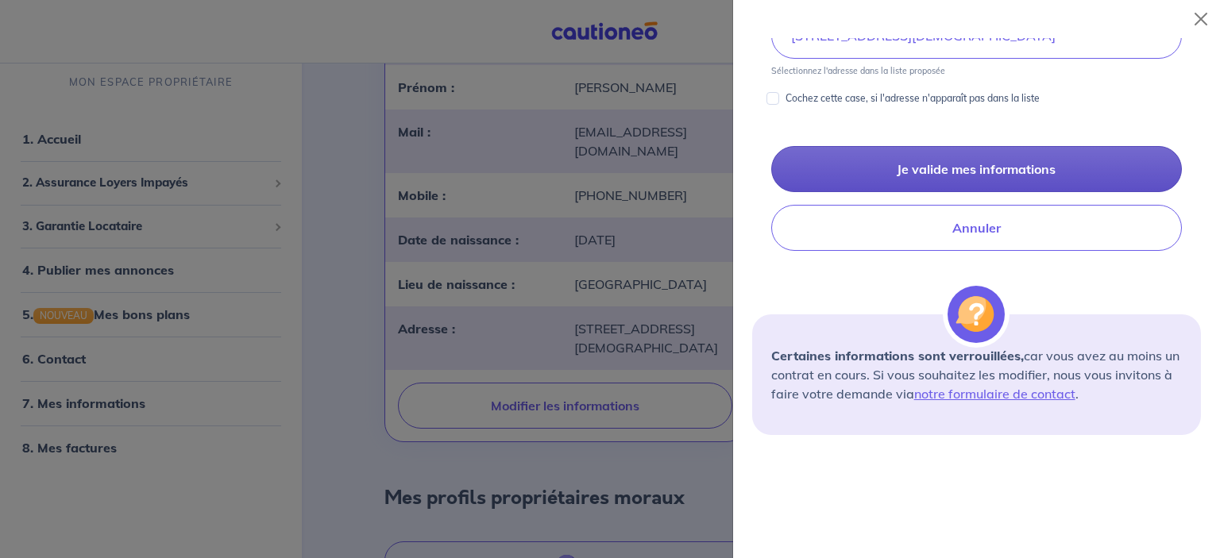
click at [985, 192] on button "Je valide mes informations" at bounding box center [976, 169] width 411 height 46
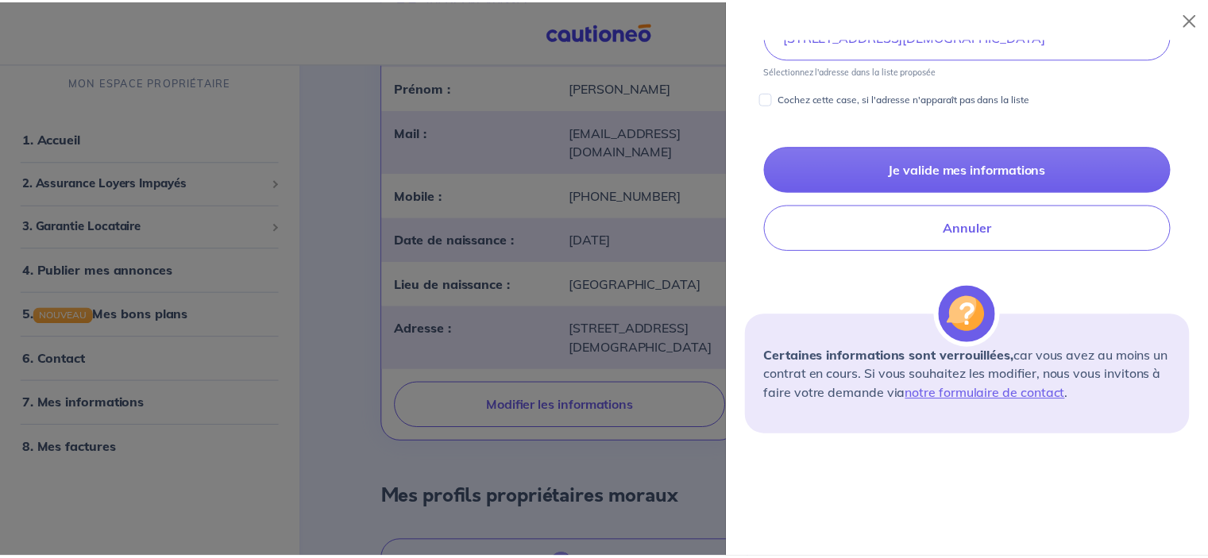
scroll to position [7, 0]
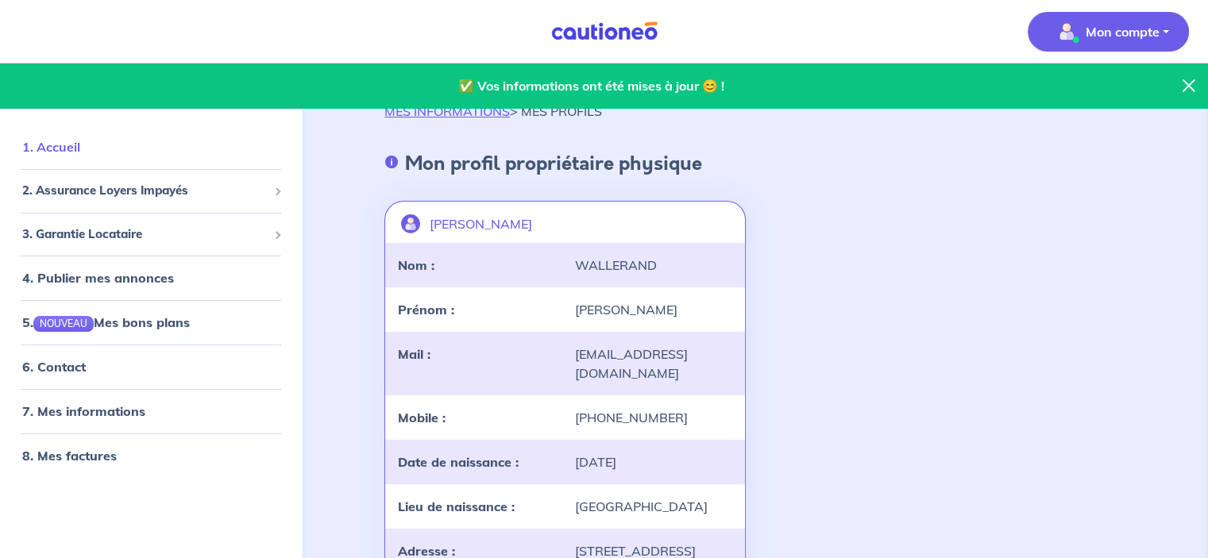
click at [80, 155] on link "1. Accueil" at bounding box center [51, 147] width 58 height 16
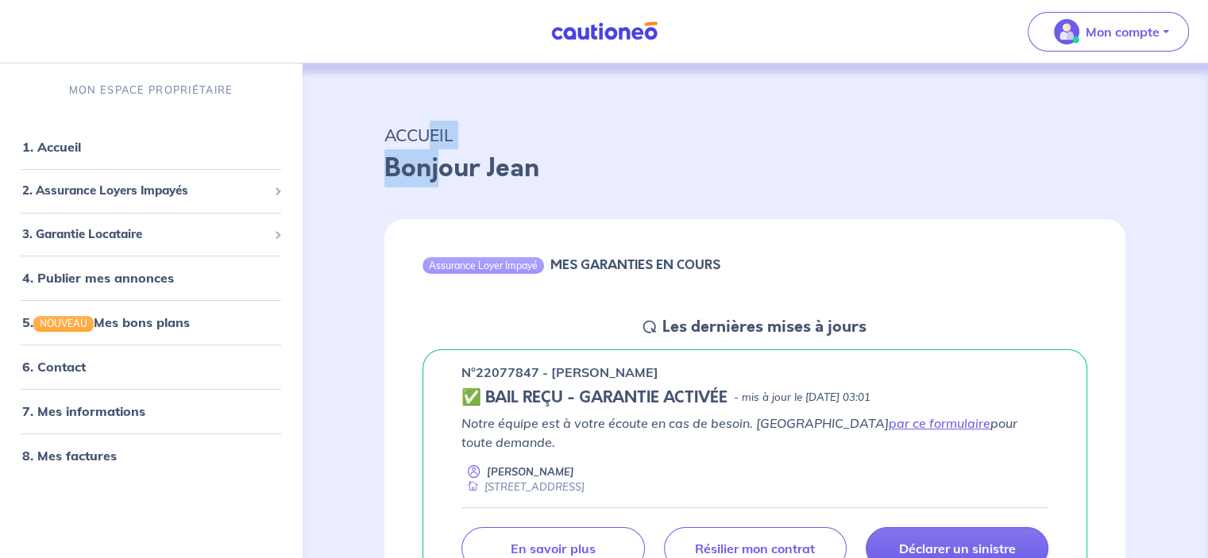
click at [429, 148] on div "ACCUEIL Bonjour Jean" at bounding box center [754, 151] width 817 height 98
click at [430, 145] on p "ACCUEIL" at bounding box center [754, 135] width 741 height 29
drag, startPoint x: 430, startPoint y: 145, endPoint x: 435, endPoint y: 153, distance: 9.7
click at [432, 153] on div "ACCUEIL Bonjour Jean" at bounding box center [754, 151] width 817 height 98
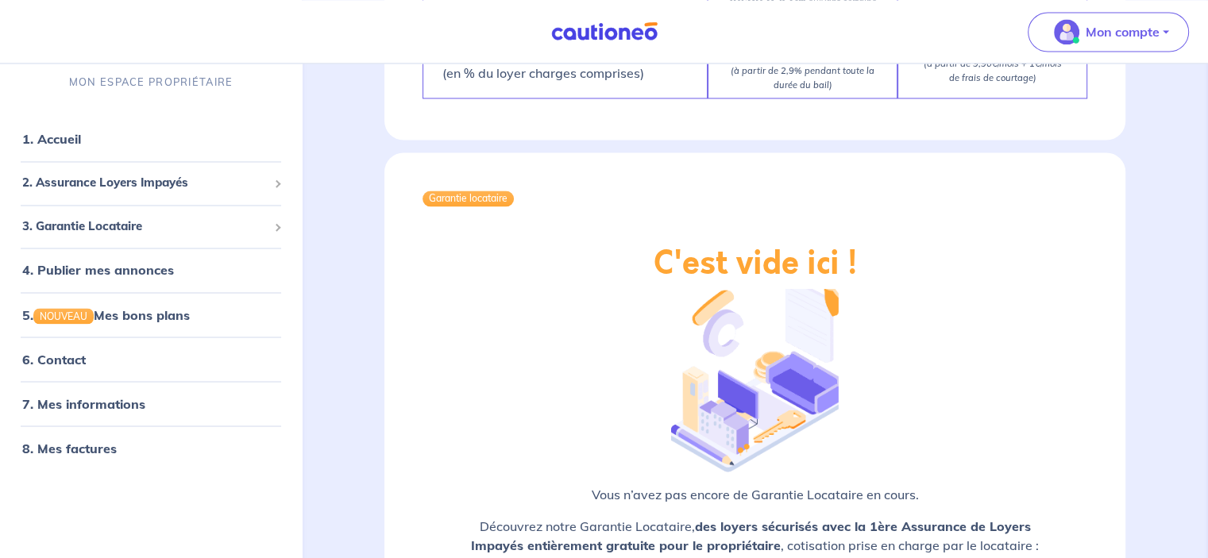
scroll to position [2817, 0]
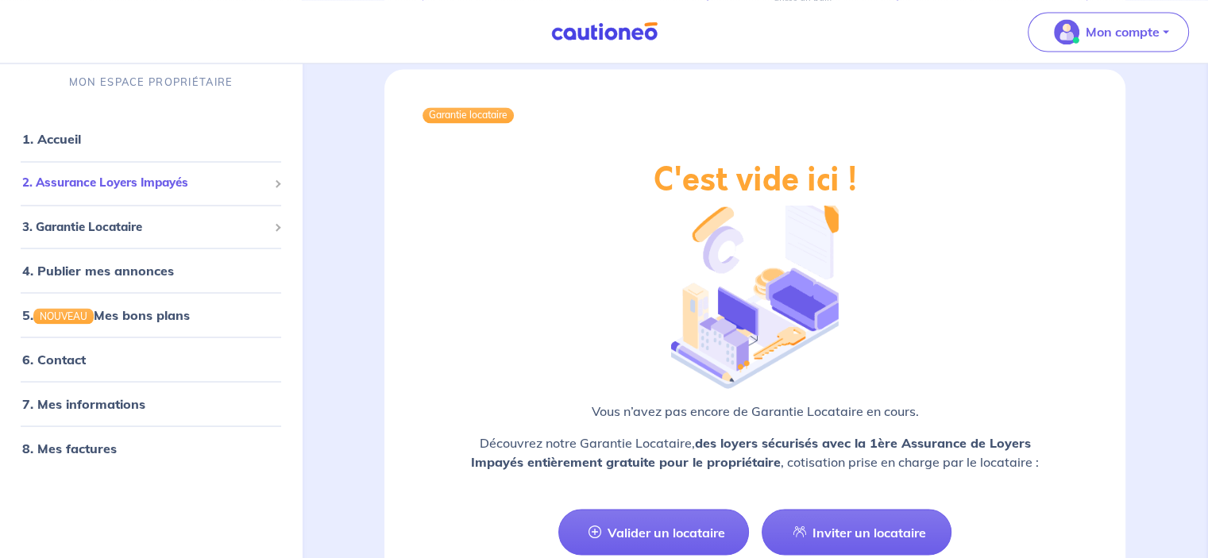
click at [191, 187] on span "2. Assurance Loyers Impayés" at bounding box center [144, 183] width 245 height 18
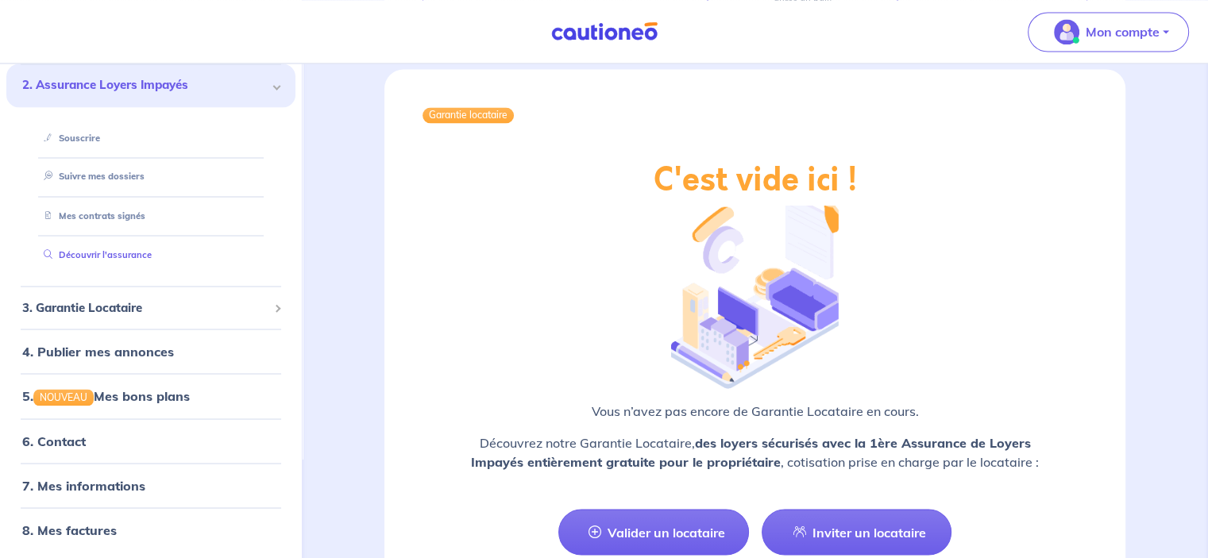
scroll to position [98, 0]
click at [220, 301] on span "3. Garantie Locataire" at bounding box center [144, 307] width 245 height 18
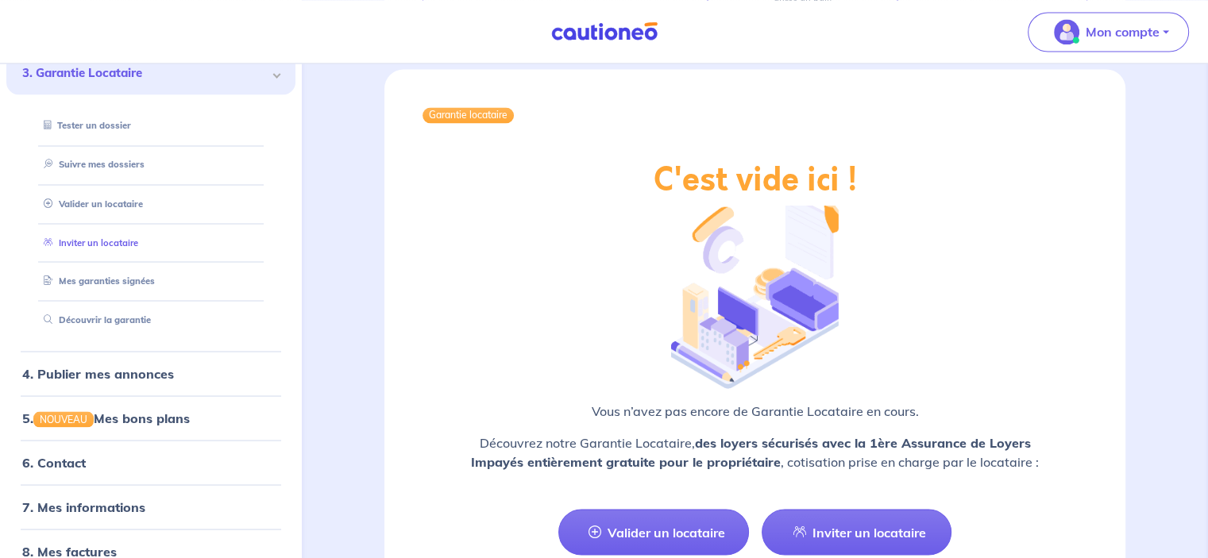
scroll to position [176, 0]
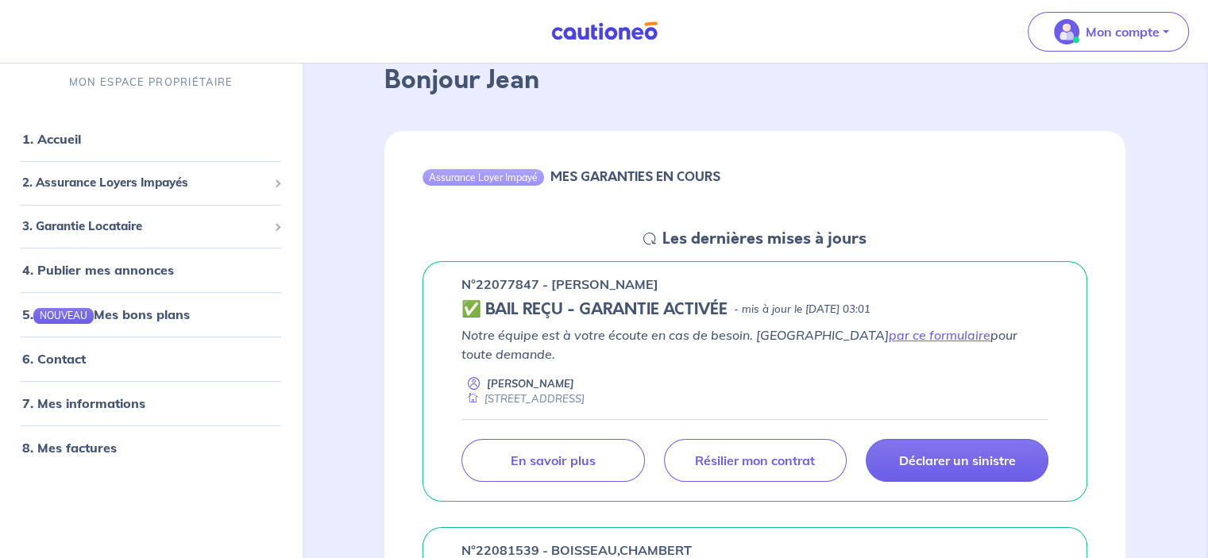
scroll to position [397, 0]
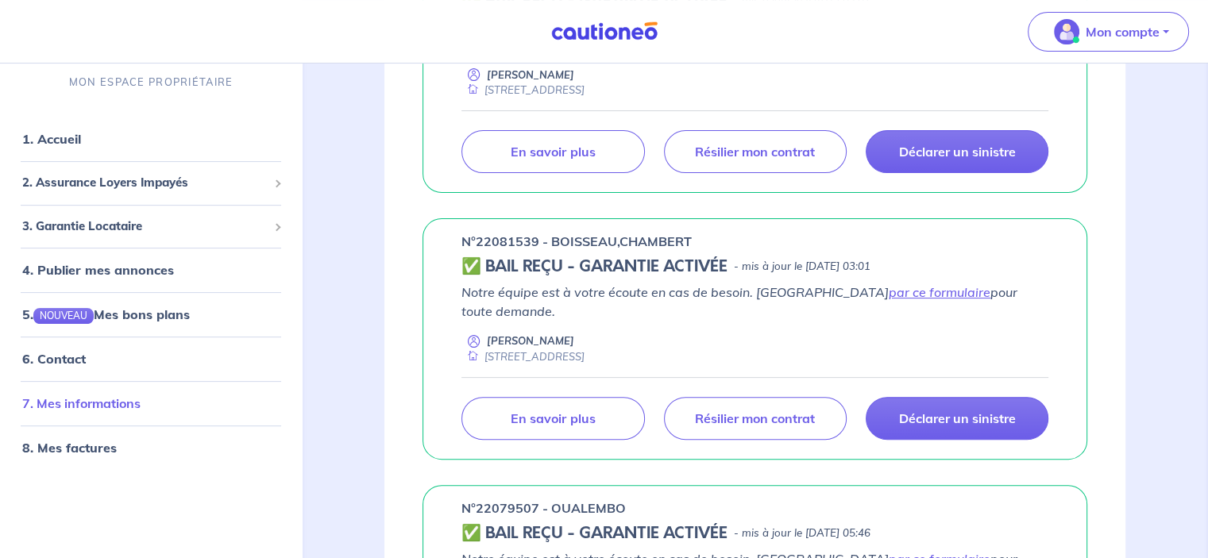
click at [141, 407] on link "7. Mes informations" at bounding box center [81, 404] width 118 height 16
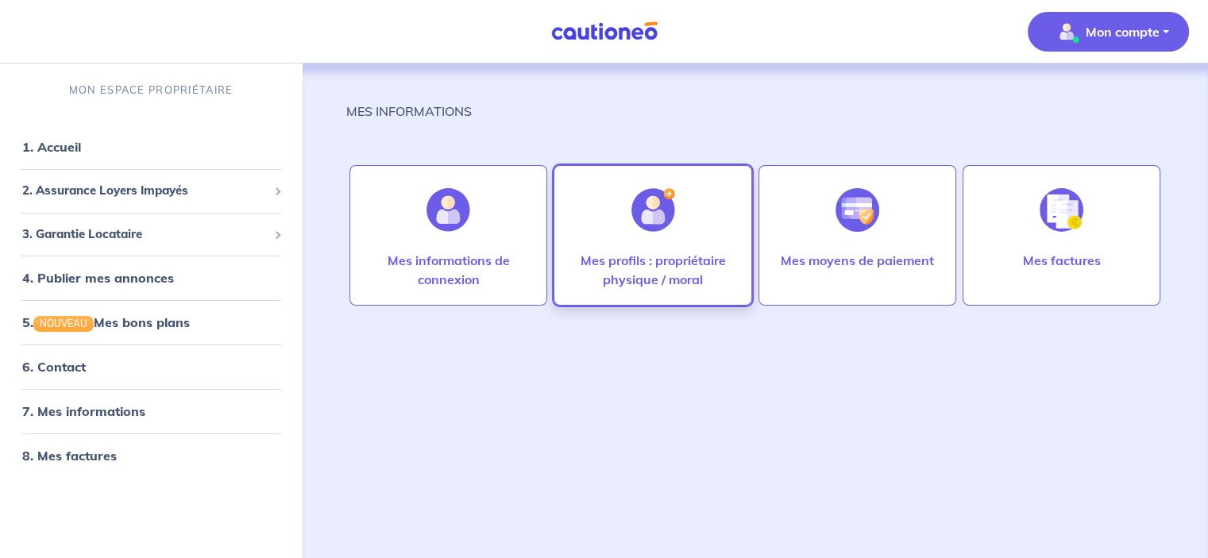
click at [638, 285] on p "Mes profils : propriétaire physique / moral" at bounding box center [652, 270] width 164 height 38
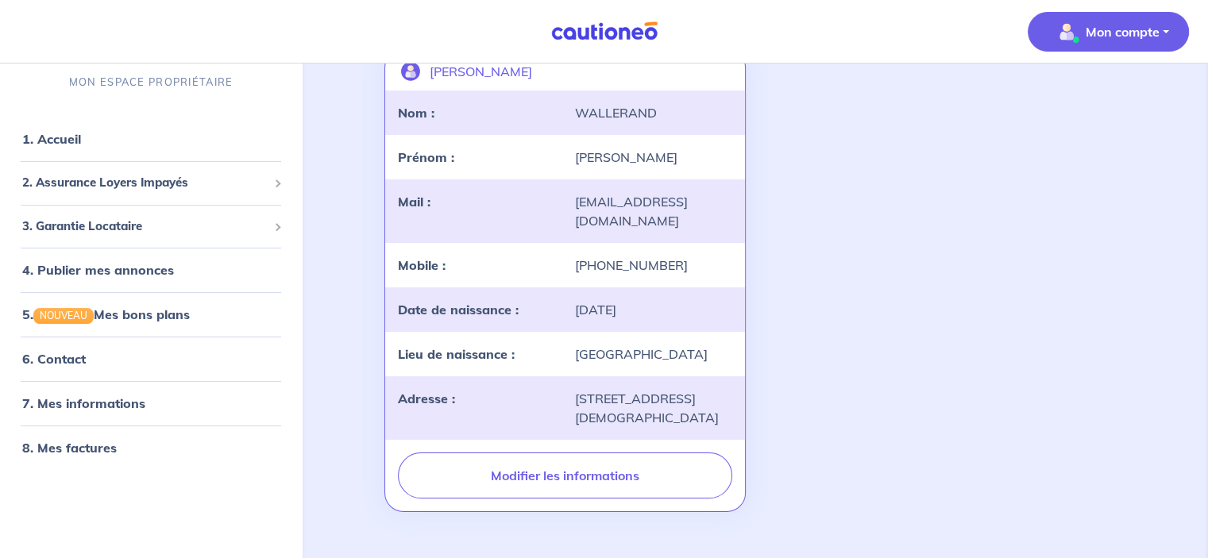
scroll to position [159, 0]
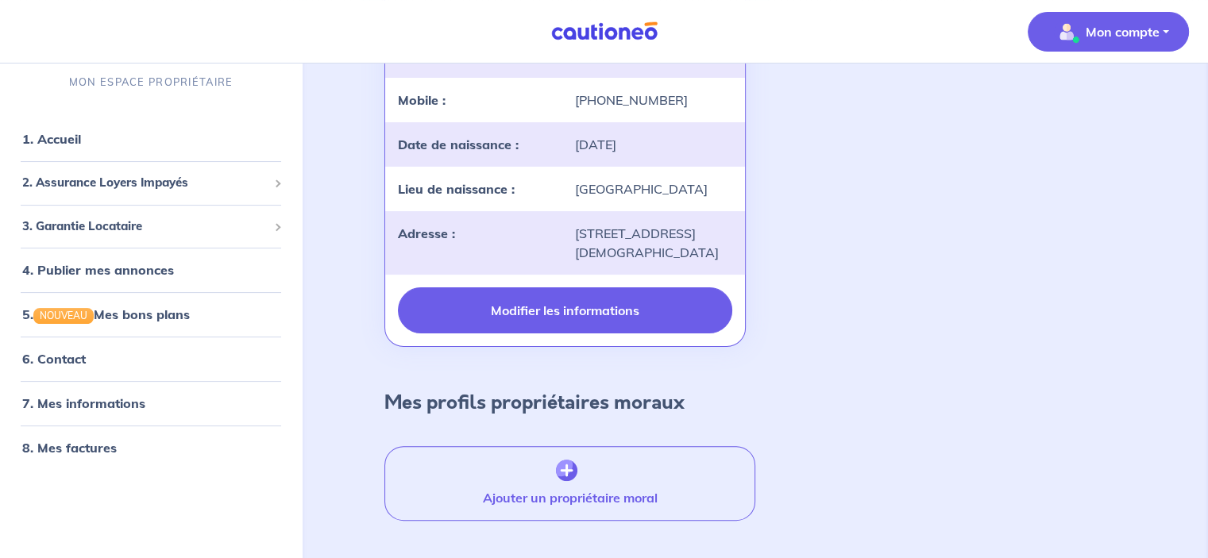
click at [621, 317] on button "Modifier les informations" at bounding box center [565, 311] width 334 height 46
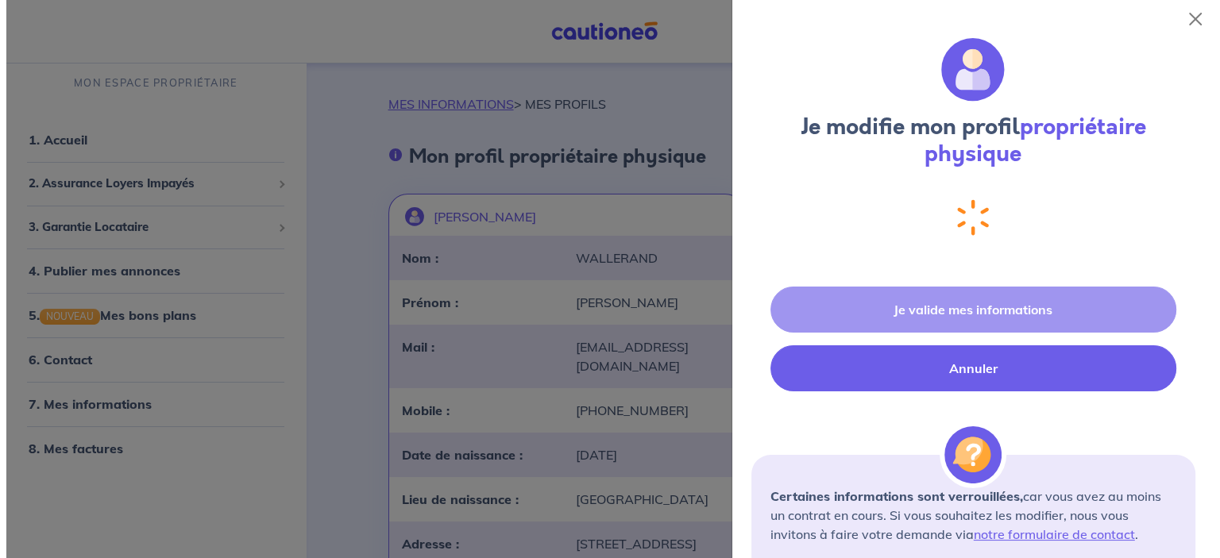
scroll to position [318, 0]
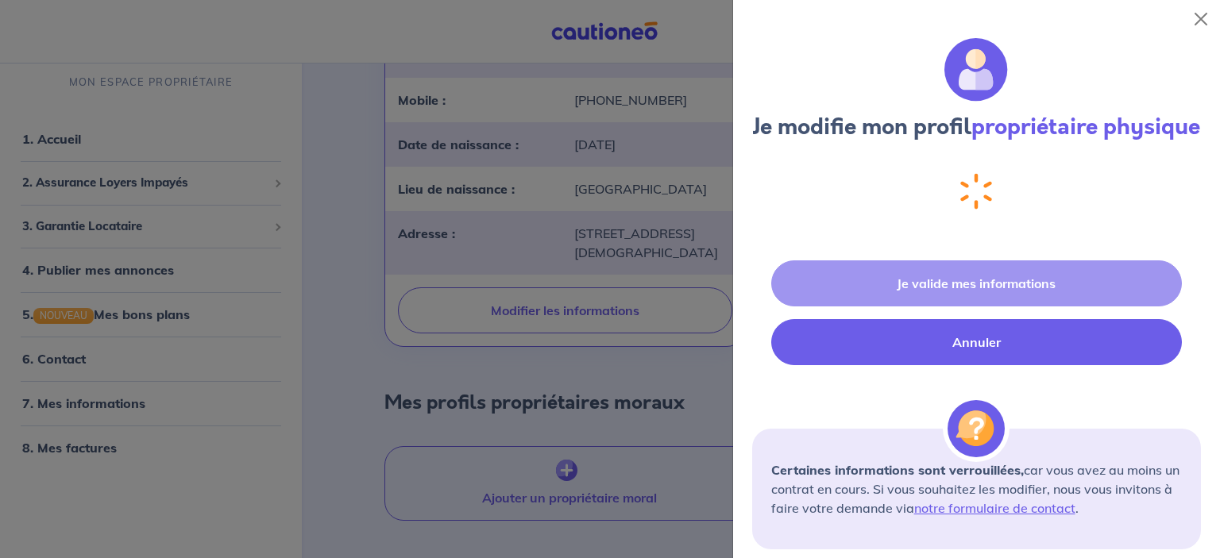
select select "FR"
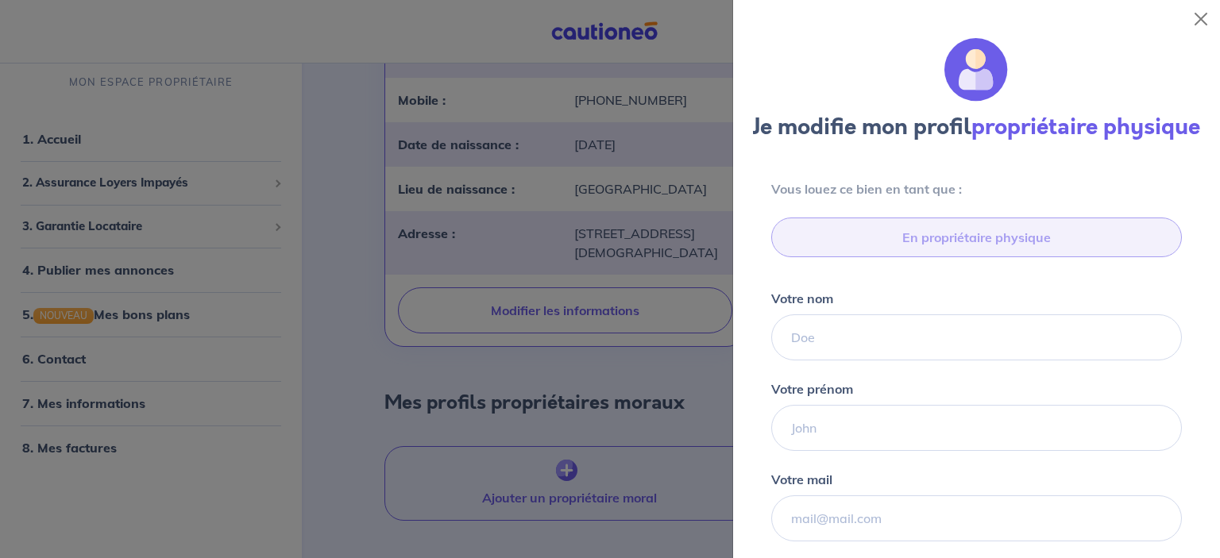
type input "06 01 20 34 78"
type input "[STREET_ADDRESS][DEMOGRAPHIC_DATA]"
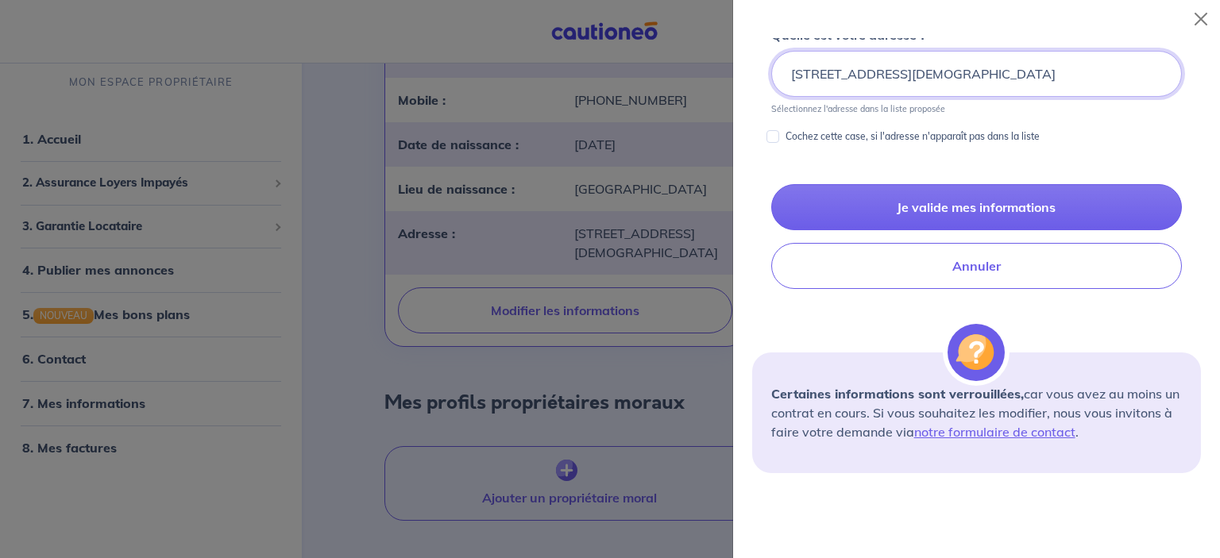
scroll to position [628, 0]
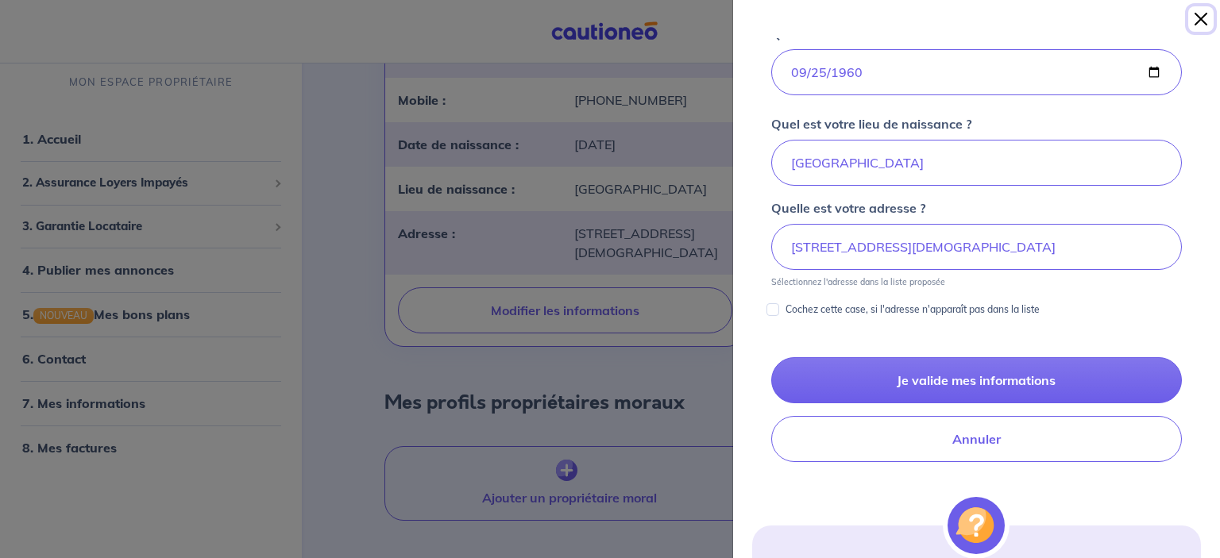
click at [1199, 24] on button "Close" at bounding box center [1200, 18] width 25 height 25
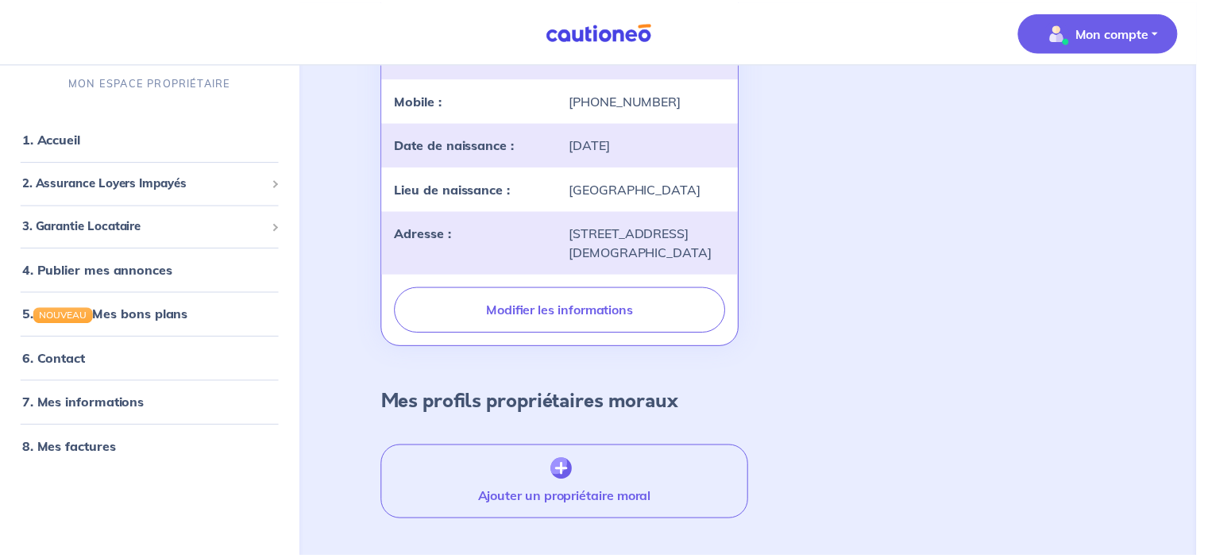
scroll to position [0, 0]
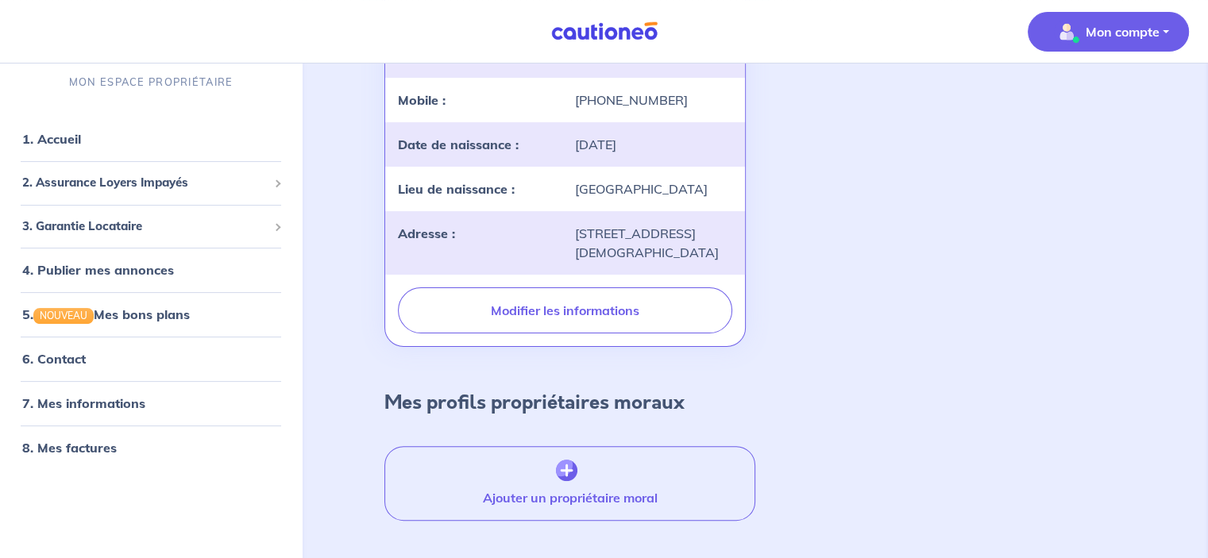
click at [1143, 48] on button "Mon compte" at bounding box center [1108, 32] width 161 height 40
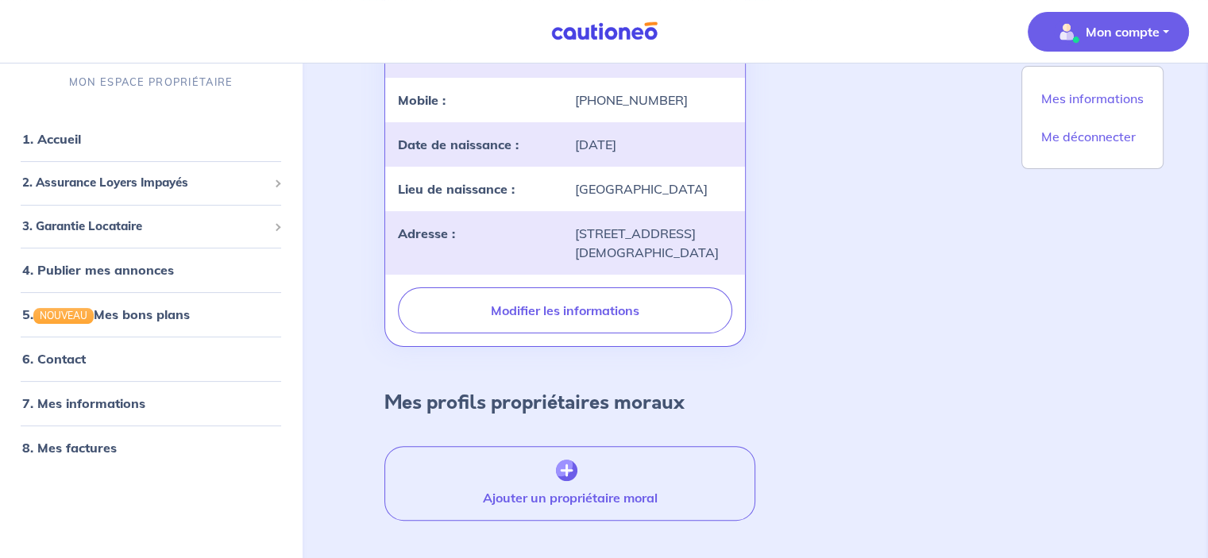
click at [875, 209] on div "Catherine Wallerand landlord-id BAh7CEkiCGdpZAY6BkVUSSJZZ2lkOi8vY2F1dGlvbmVvLWN…" at bounding box center [755, 112] width 760 height 483
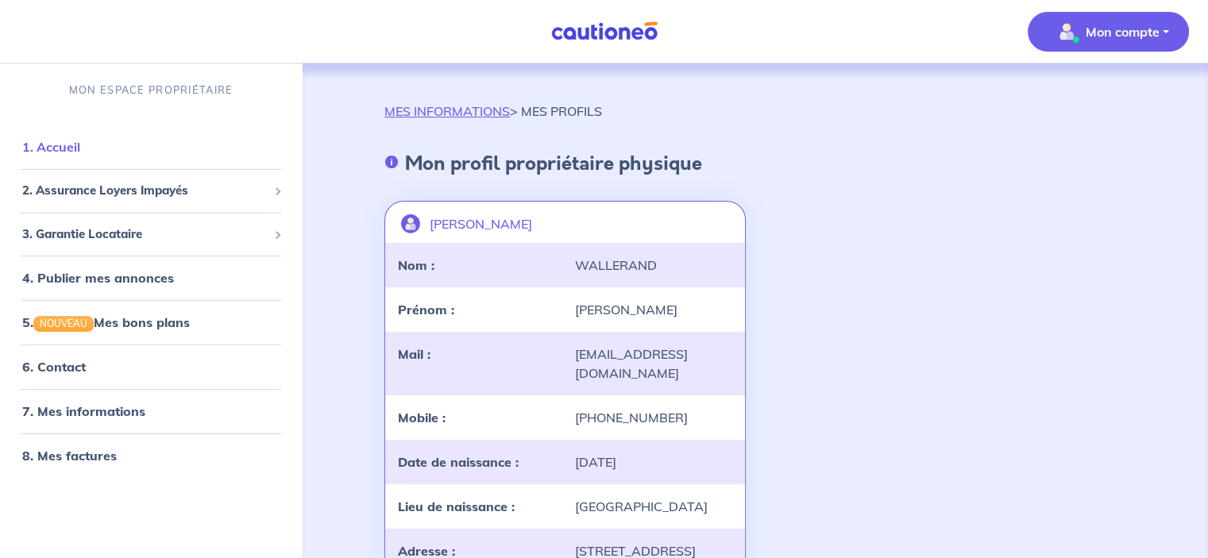
click at [80, 150] on link "1. Accueil" at bounding box center [51, 147] width 58 height 16
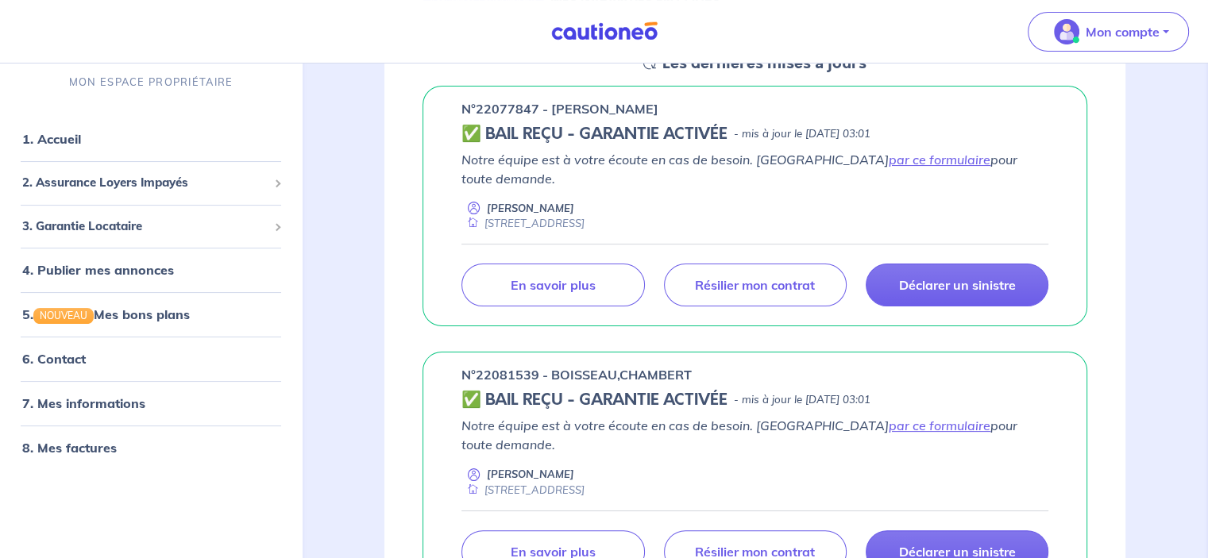
scroll to position [238, 0]
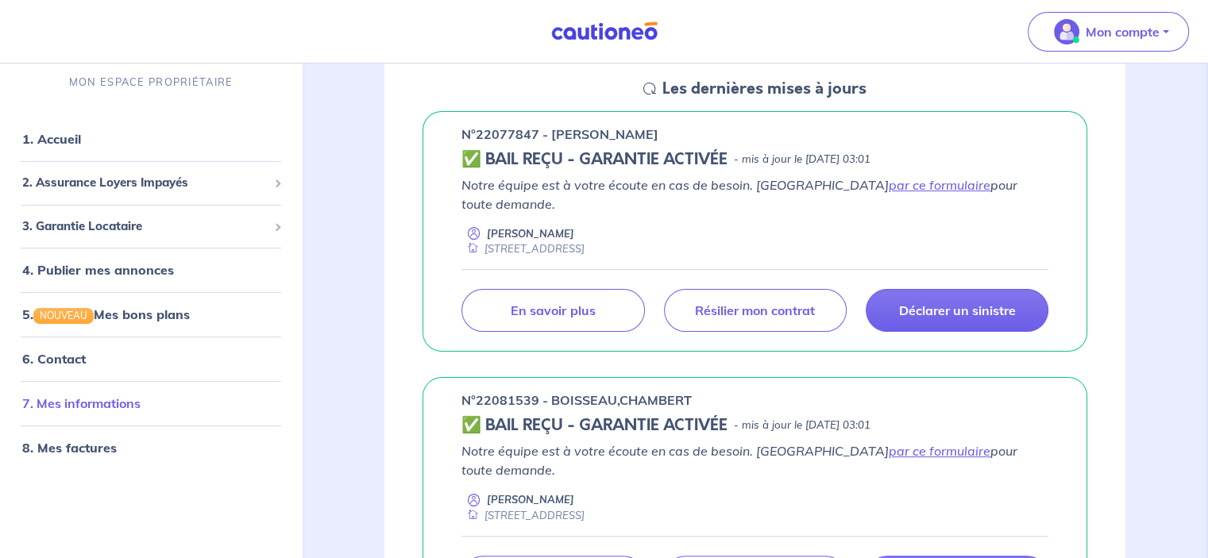
click at [99, 396] on link "7. Mes informations" at bounding box center [81, 404] width 118 height 16
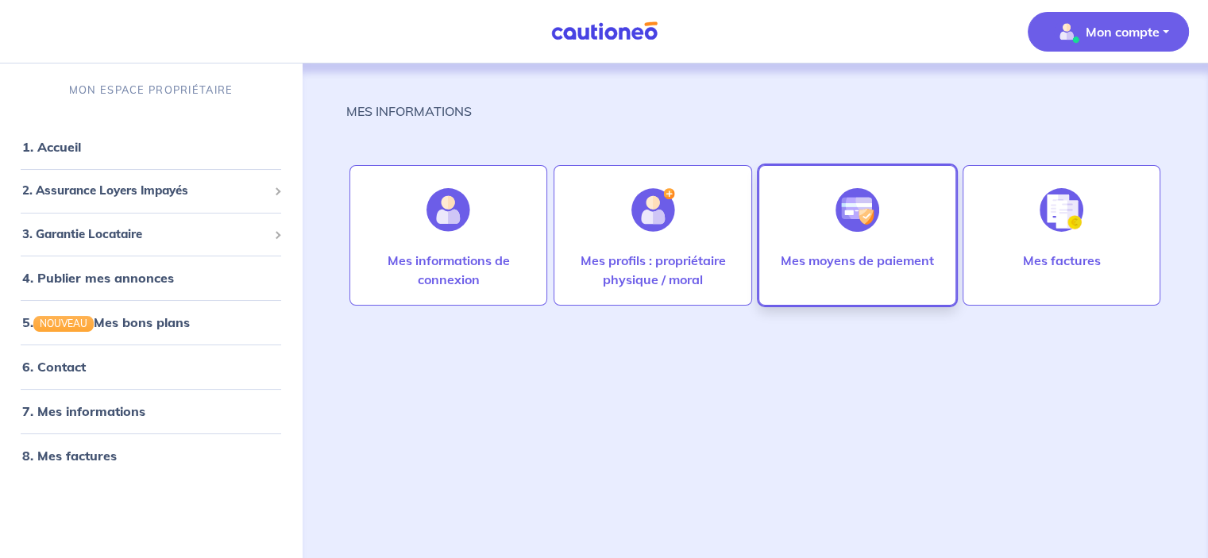
click at [837, 218] on img at bounding box center [858, 210] width 44 height 44
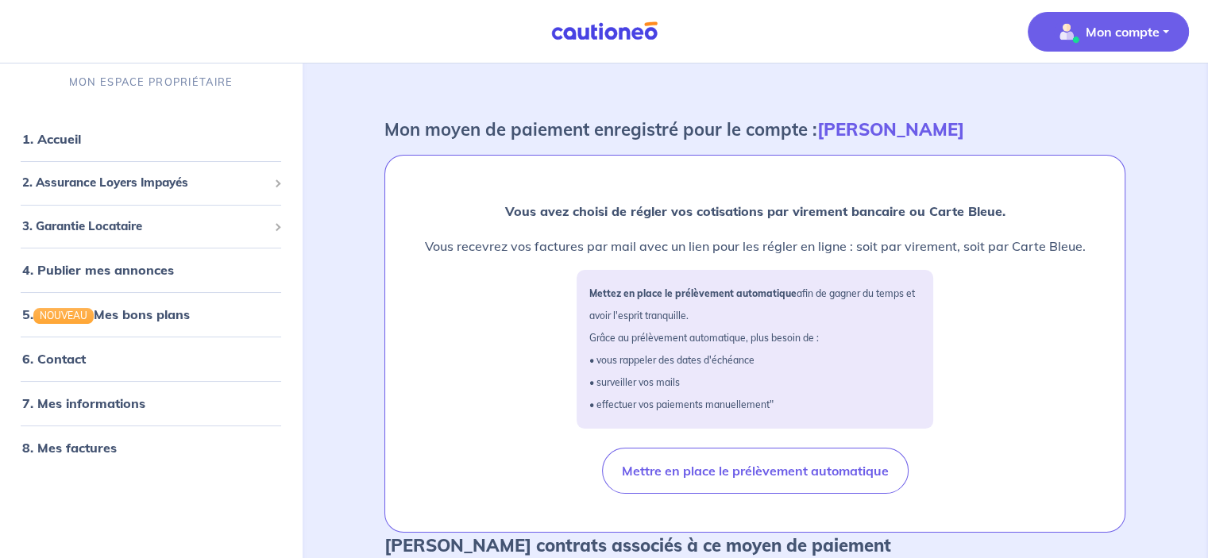
scroll to position [159, 0]
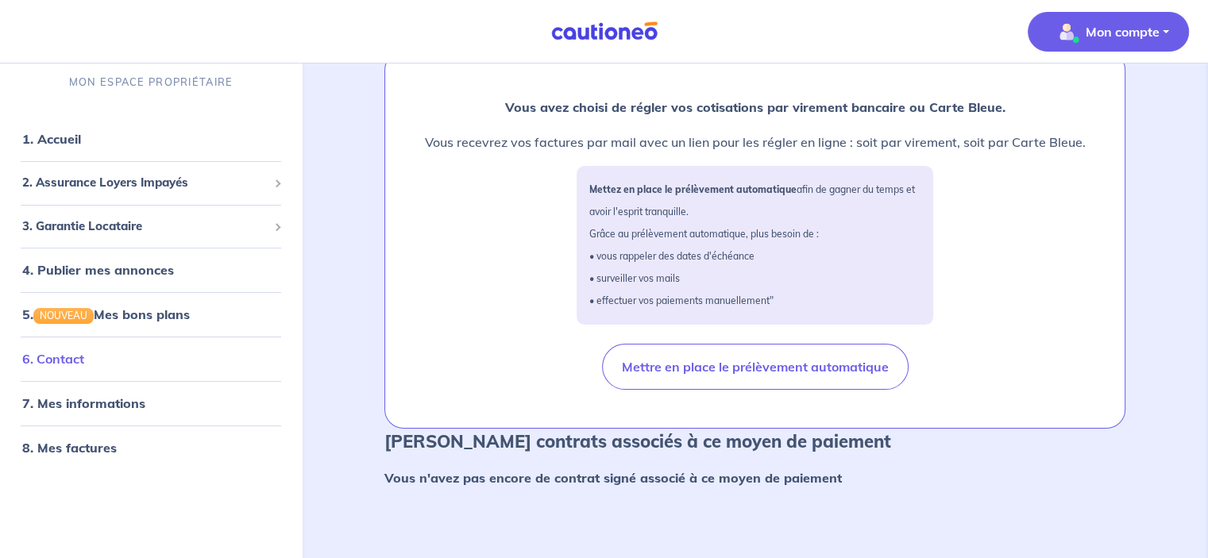
click at [81, 354] on link "6. Contact" at bounding box center [53, 360] width 62 height 16
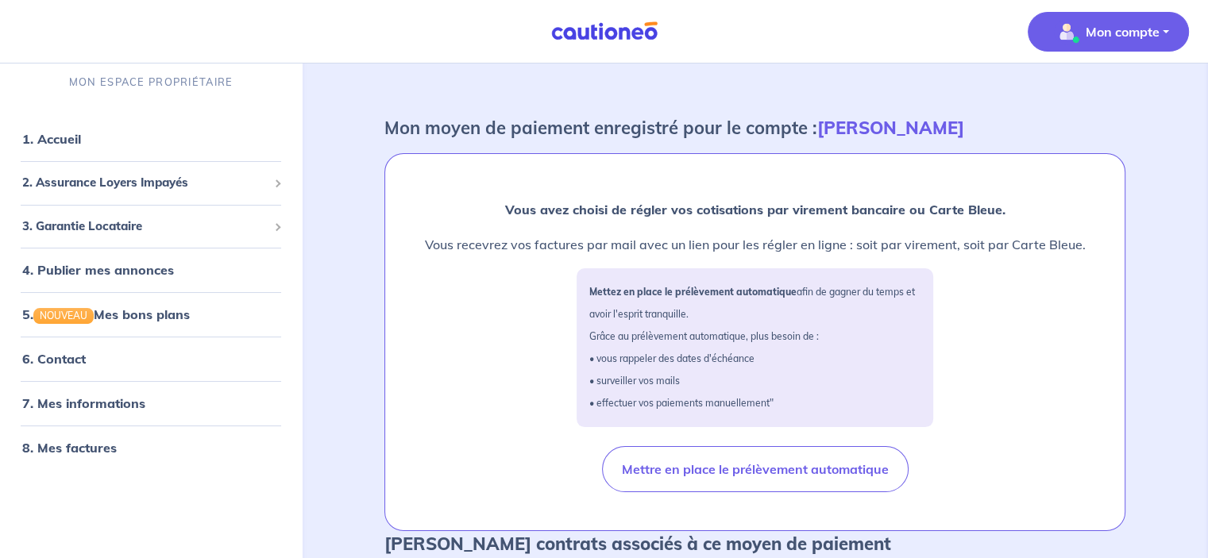
scroll to position [79, 0]
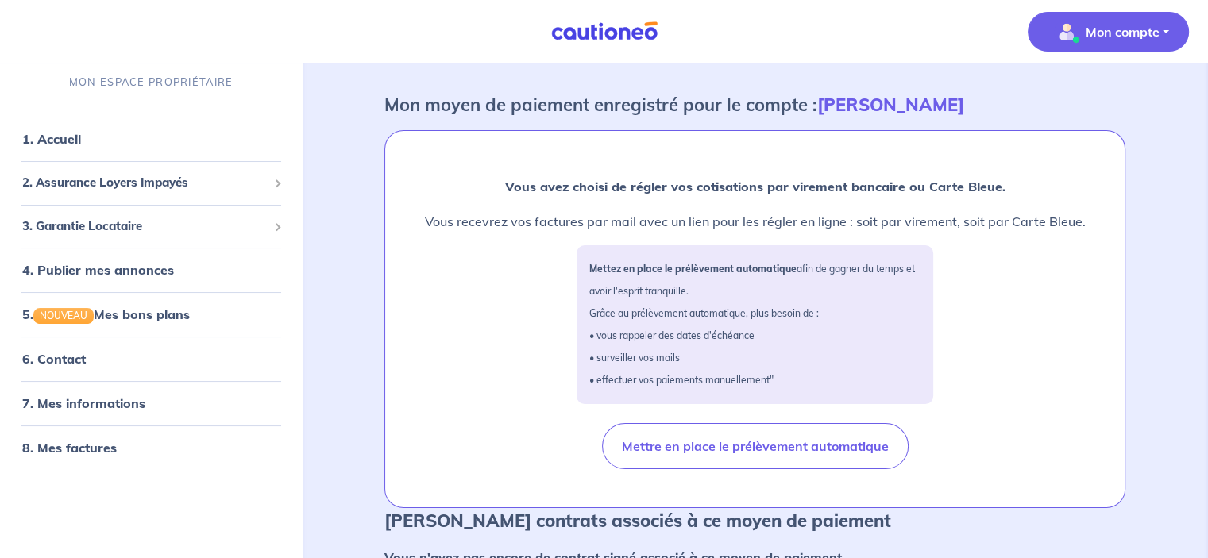
click at [95, 40] on nav "Mon compte MON ESPACE PROPRIÉTAIRE 1. Accueil 2. Assurance Loyers Impayés Sousc…" at bounding box center [604, 32] width 1208 height 64
click at [44, 139] on link "1. Accueil" at bounding box center [51, 139] width 58 height 16
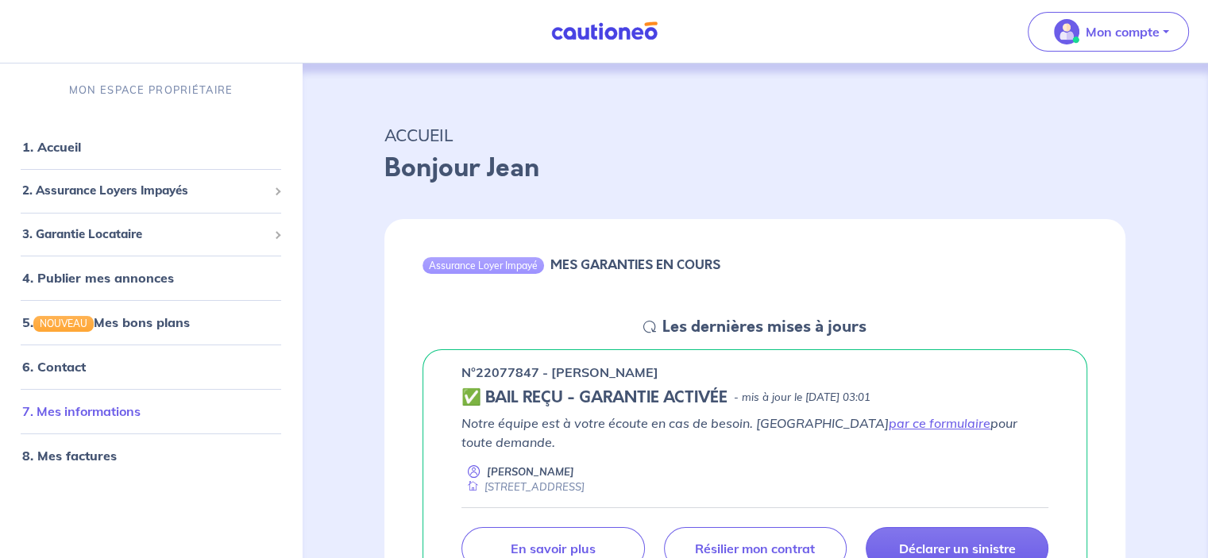
click at [88, 417] on link "7. Mes informations" at bounding box center [81, 412] width 118 height 16
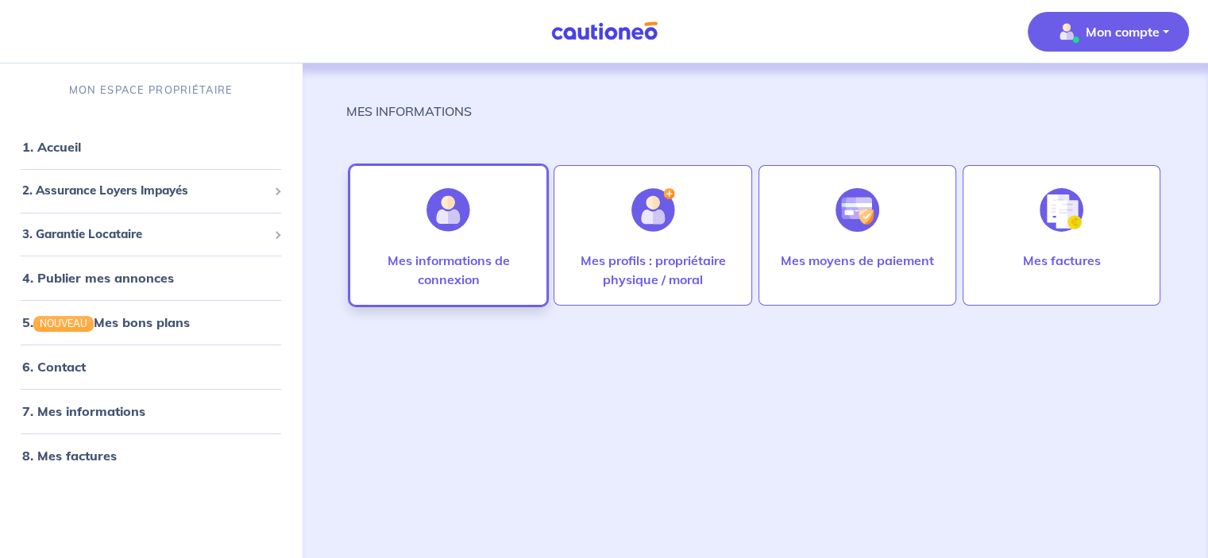
click at [462, 240] on div at bounding box center [448, 210] width 69 height 82
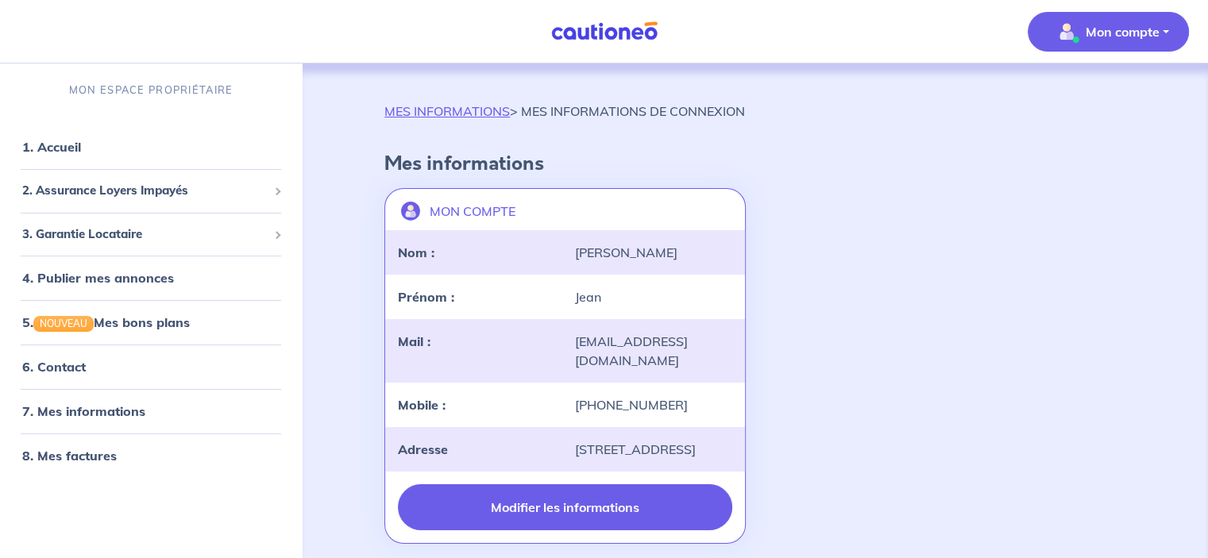
click at [535, 504] on button "Modifier les informations" at bounding box center [565, 508] width 334 height 46
select select "FR"
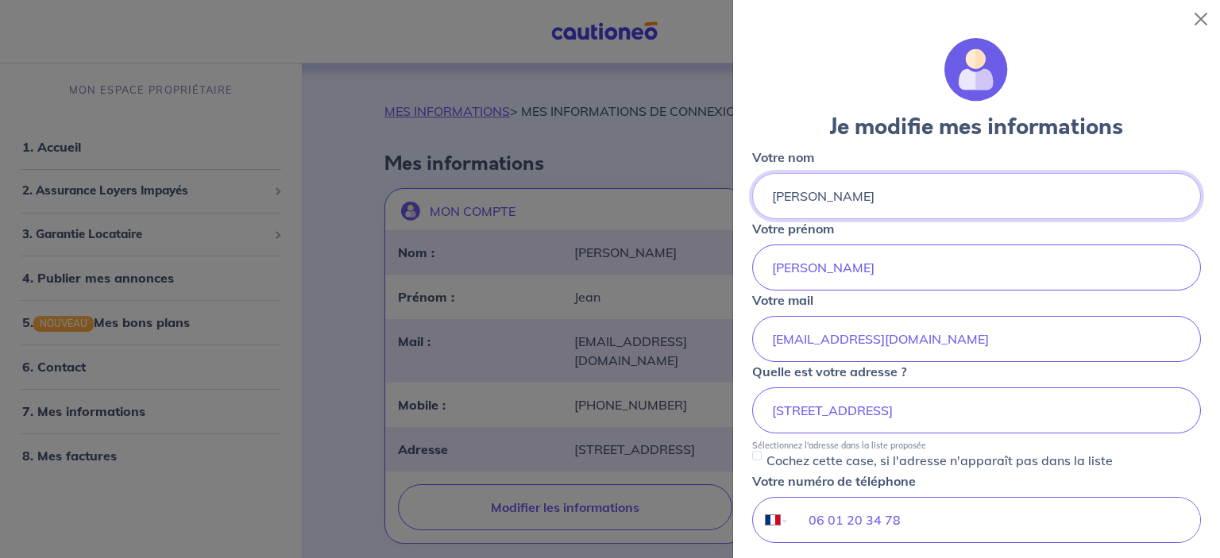
drag, startPoint x: 821, startPoint y: 199, endPoint x: 715, endPoint y: 193, distance: 106.6
click at [715, 193] on body "Mon compte MON ESPACE PROPRIÉTAIRE 1. Accueil 2. Assurance Loyers Impayés Sousc…" at bounding box center [610, 313] width 1220 height 627
type input "Wallerand"
drag, startPoint x: 827, startPoint y: 279, endPoint x: 713, endPoint y: 251, distance: 116.9
click at [716, 252] on body "Mon compte MON ESPACE PROPRIÉTAIRE 1. Accueil 2. Assurance Loyers Impayés Sousc…" at bounding box center [610, 313] width 1220 height 627
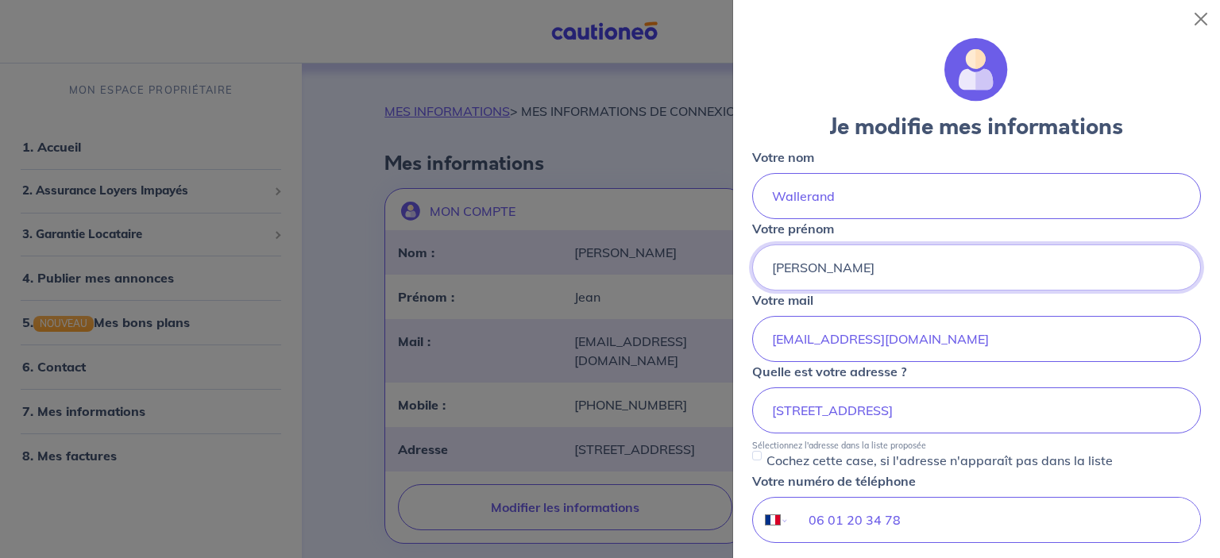
type input "[PERSON_NAME]"
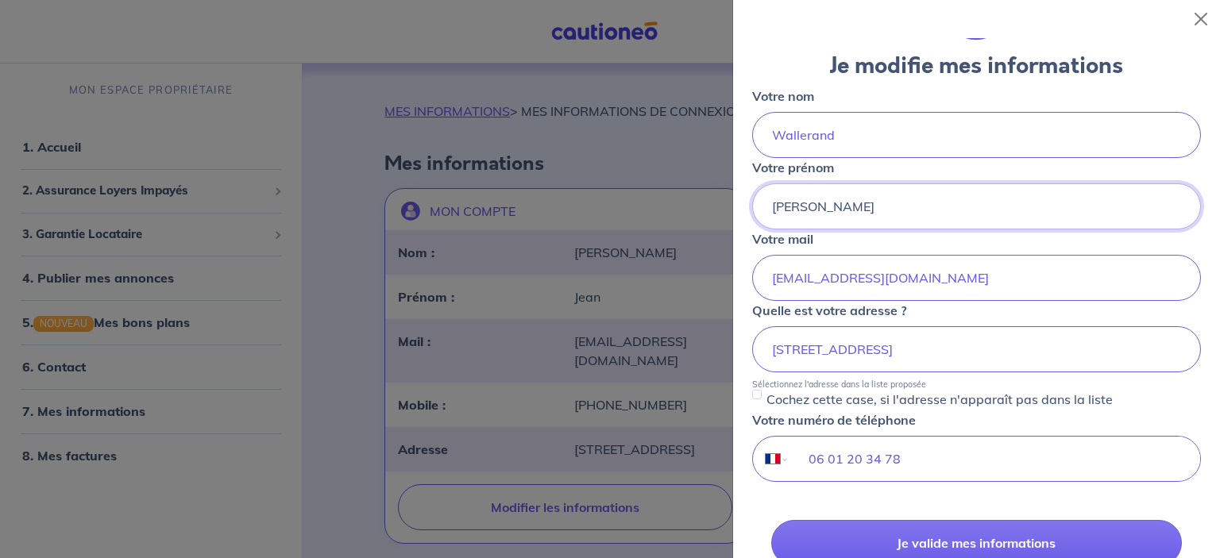
scroll to position [159, 0]
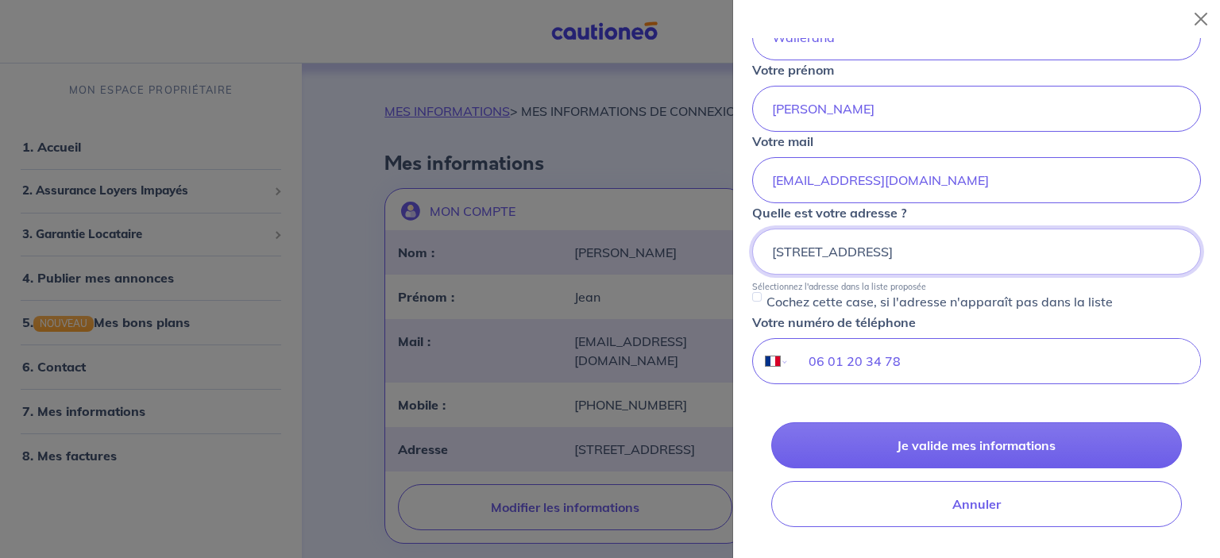
drag, startPoint x: 767, startPoint y: 251, endPoint x: 1004, endPoint y: 266, distance: 237.2
click at [1004, 266] on input "12 b lorny rd, 9999 Singapour" at bounding box center [976, 252] width 449 height 46
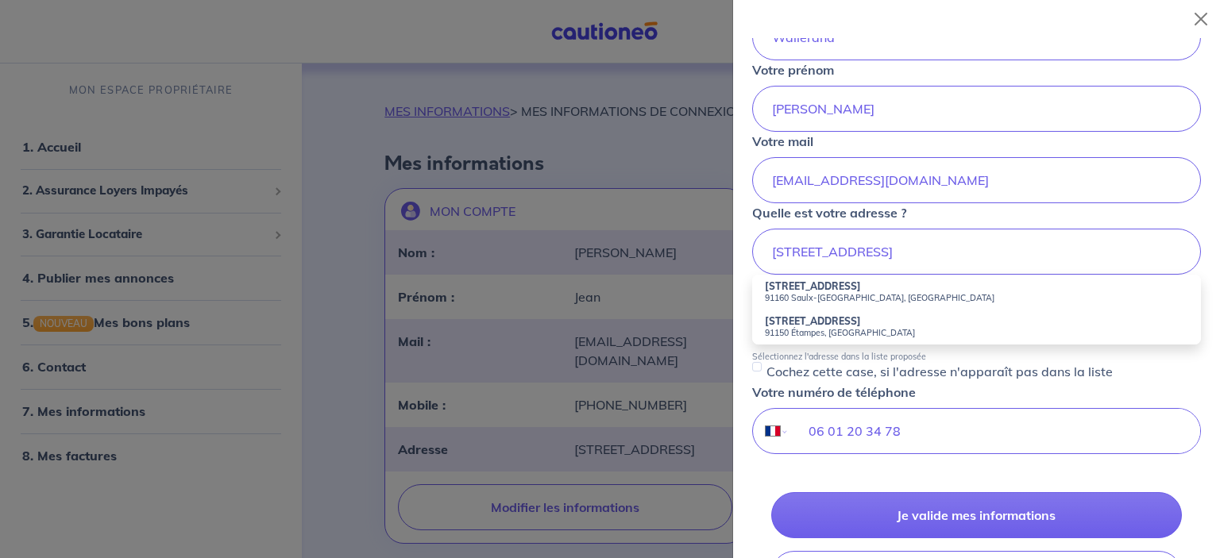
click at [809, 292] on small "91160 Saulx-les-Chartreux, France" at bounding box center [976, 297] width 423 height 11
type input "5 Rue de la Salle, 91160 Saulx-les-Chartreux, France"
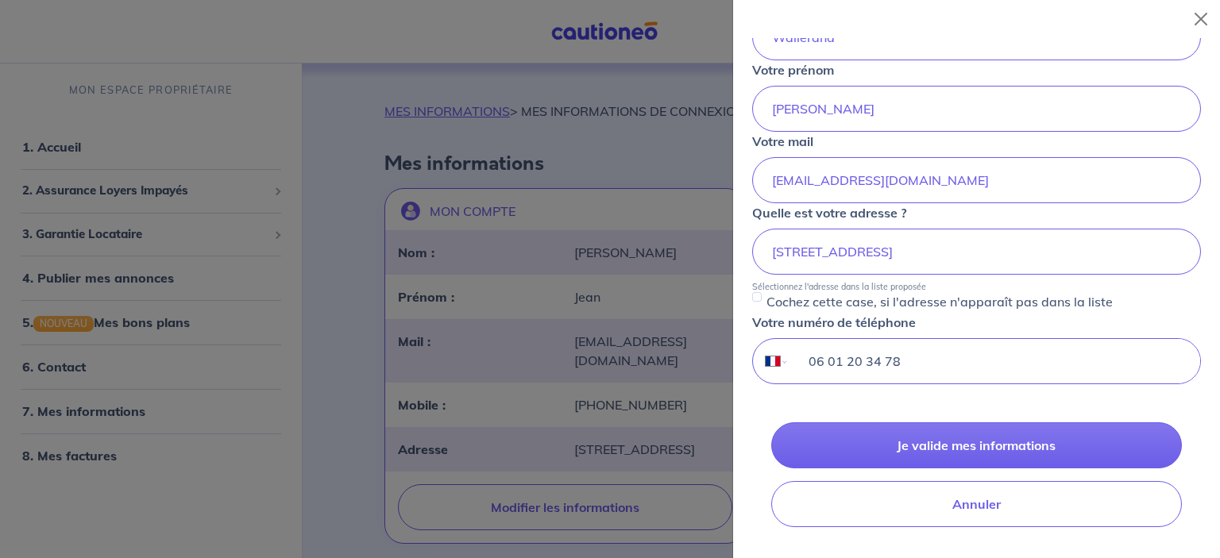
drag, startPoint x: 801, startPoint y: 357, endPoint x: 1164, endPoint y: 382, distance: 363.0
click at [1161, 403] on form "Je modifie mes informations Votre nom Wallerand Votre prénom Catherine Votre ma…" at bounding box center [976, 295] width 449 height 832
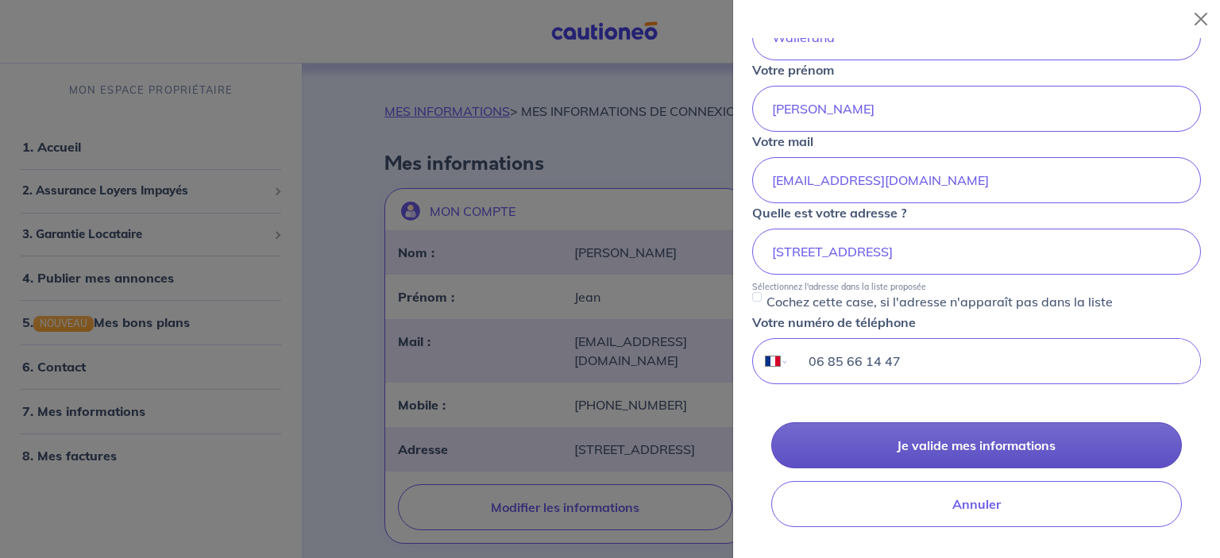
type input "06 85 66 14 47"
click at [959, 438] on button "Je valide mes informations" at bounding box center [976, 446] width 411 height 46
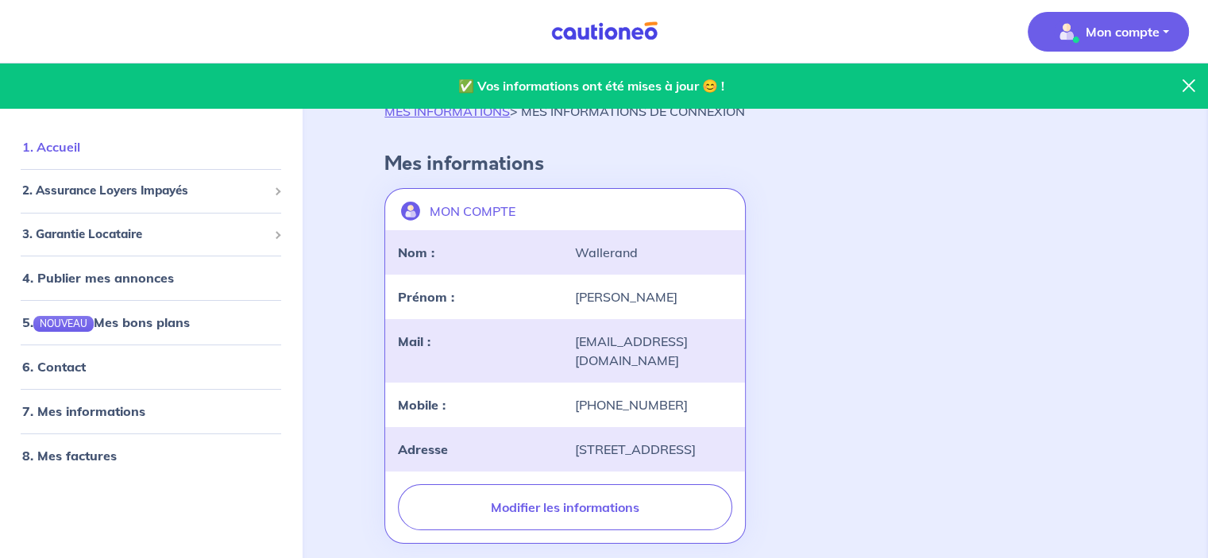
click at [51, 148] on link "1. Accueil" at bounding box center [51, 147] width 58 height 16
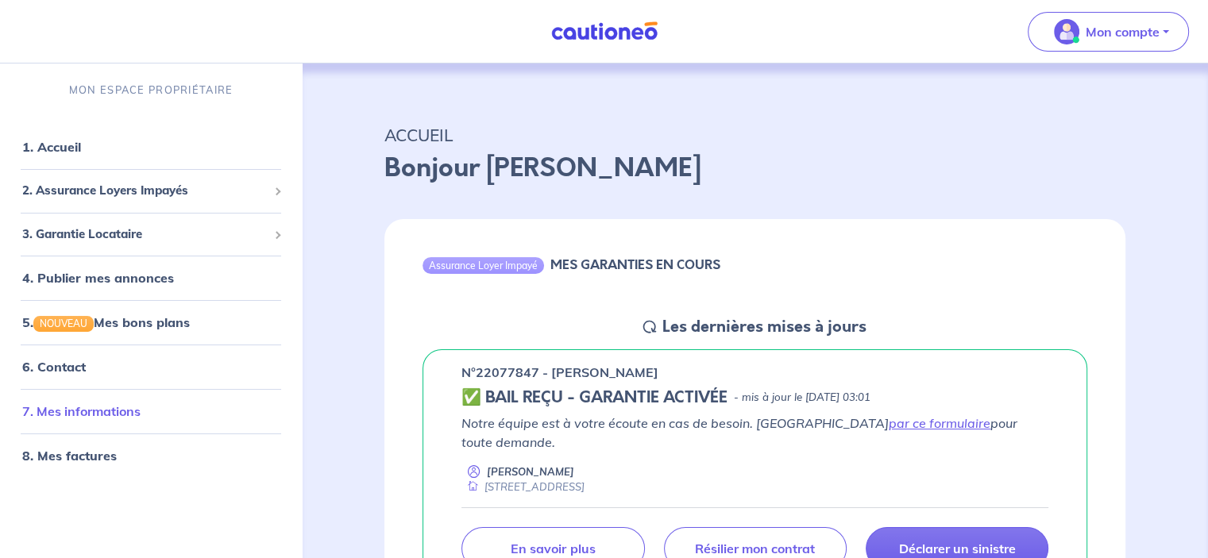
click at [102, 411] on link "7. Mes informations" at bounding box center [81, 412] width 118 height 16
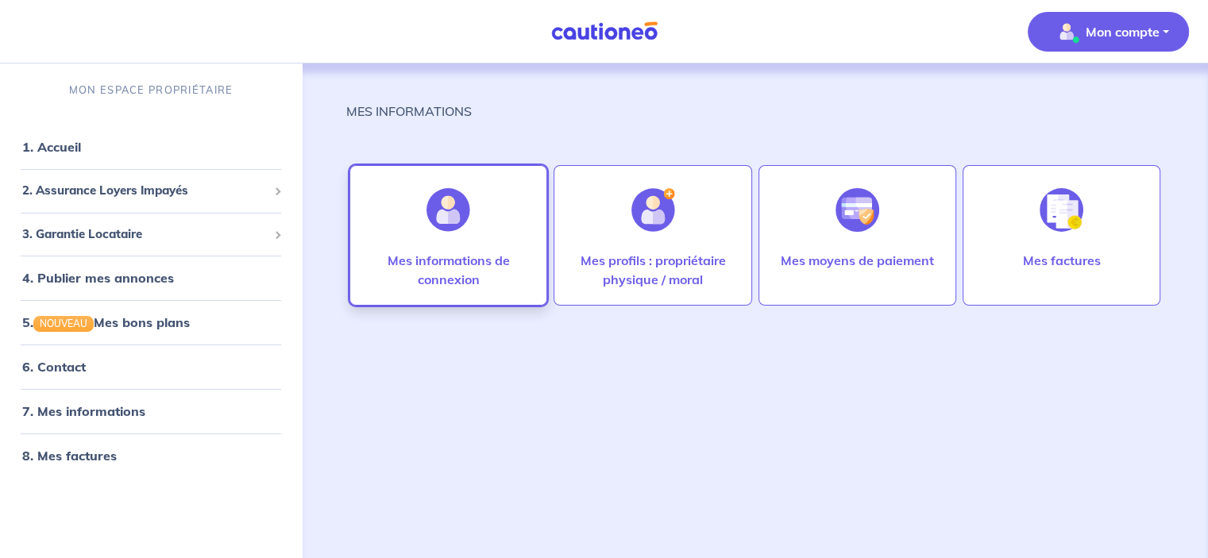
click at [450, 225] on img at bounding box center [449, 210] width 44 height 44
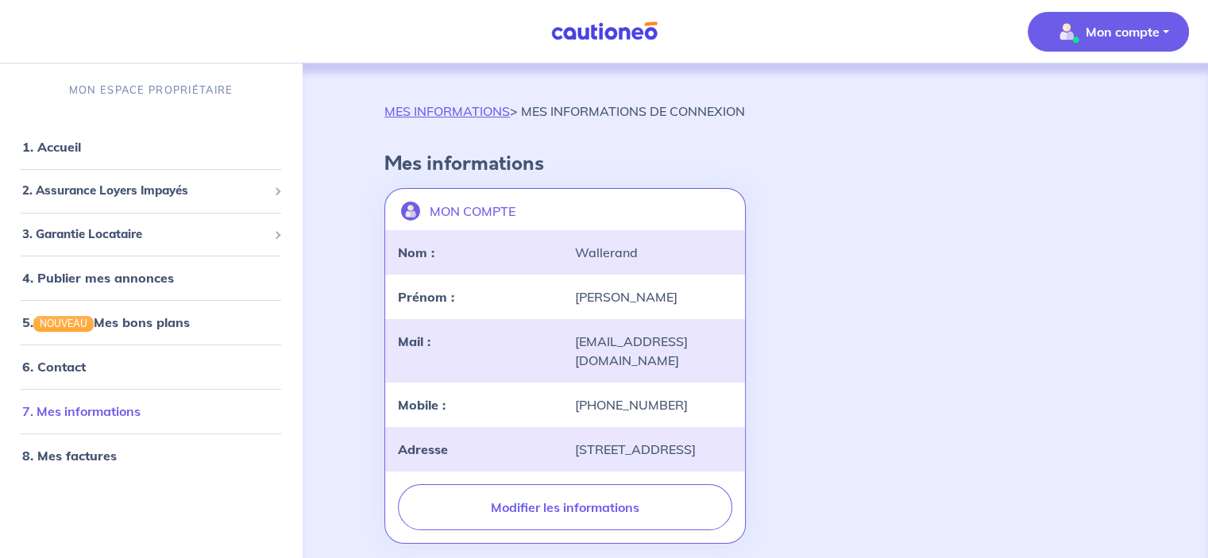
click at [79, 410] on link "7. Mes informations" at bounding box center [81, 412] width 118 height 16
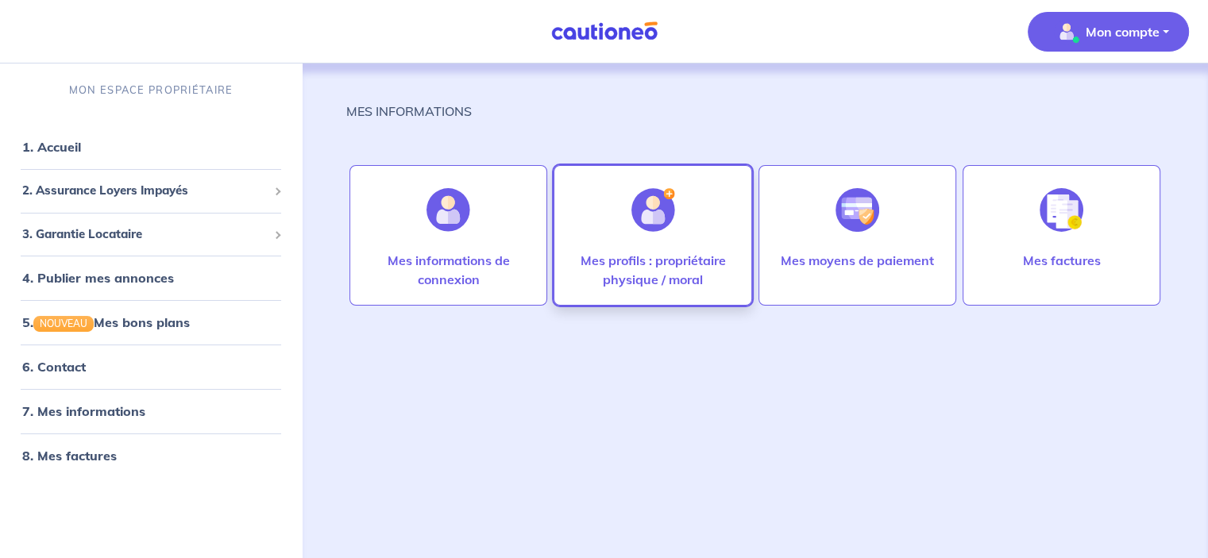
click at [658, 206] on img at bounding box center [653, 210] width 44 height 44
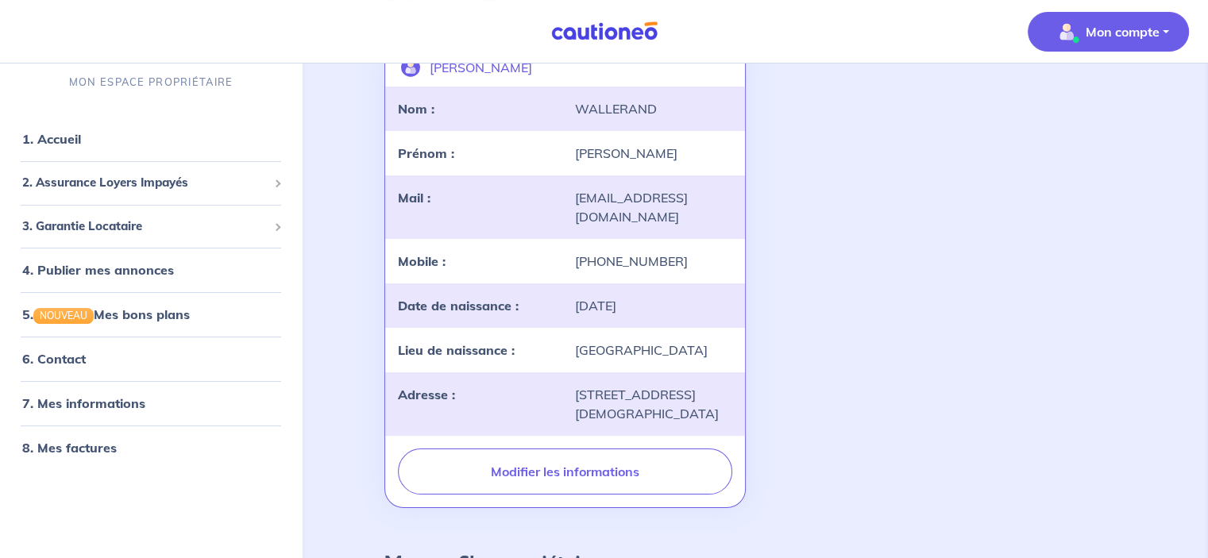
scroll to position [159, 0]
click at [82, 407] on link "7. Mes informations" at bounding box center [81, 404] width 118 height 16
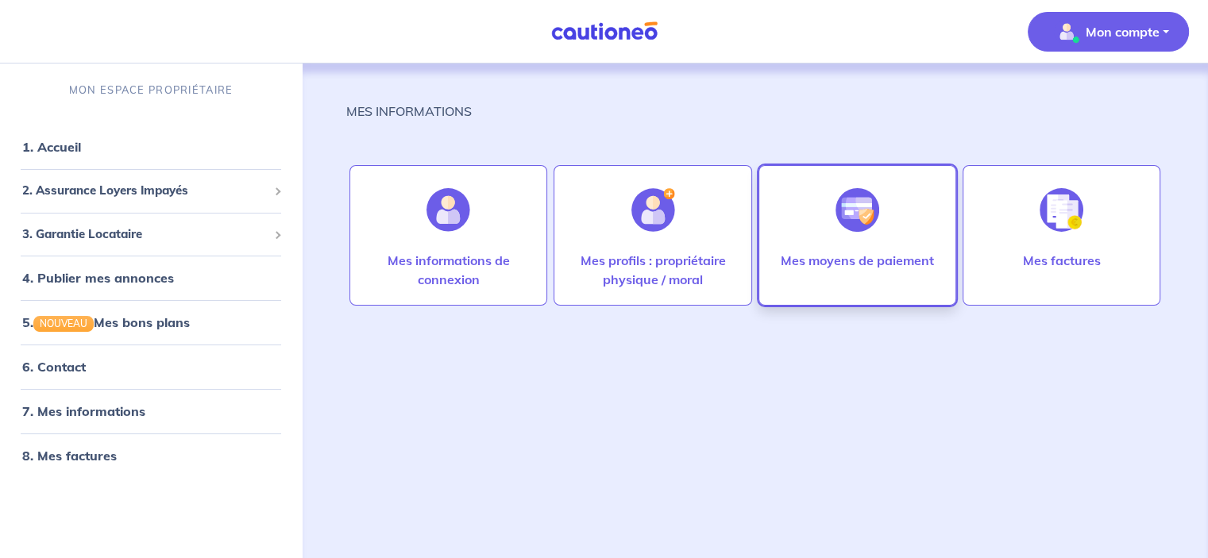
click at [883, 261] on p "Mes moyens de paiement" at bounding box center [857, 260] width 153 height 19
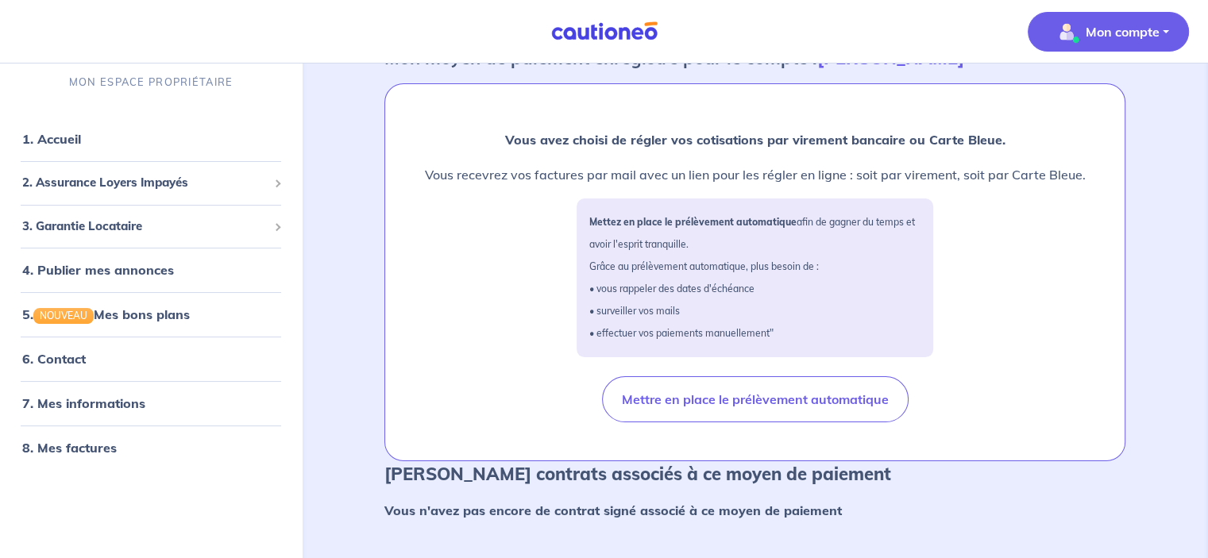
scroll to position [98, 0]
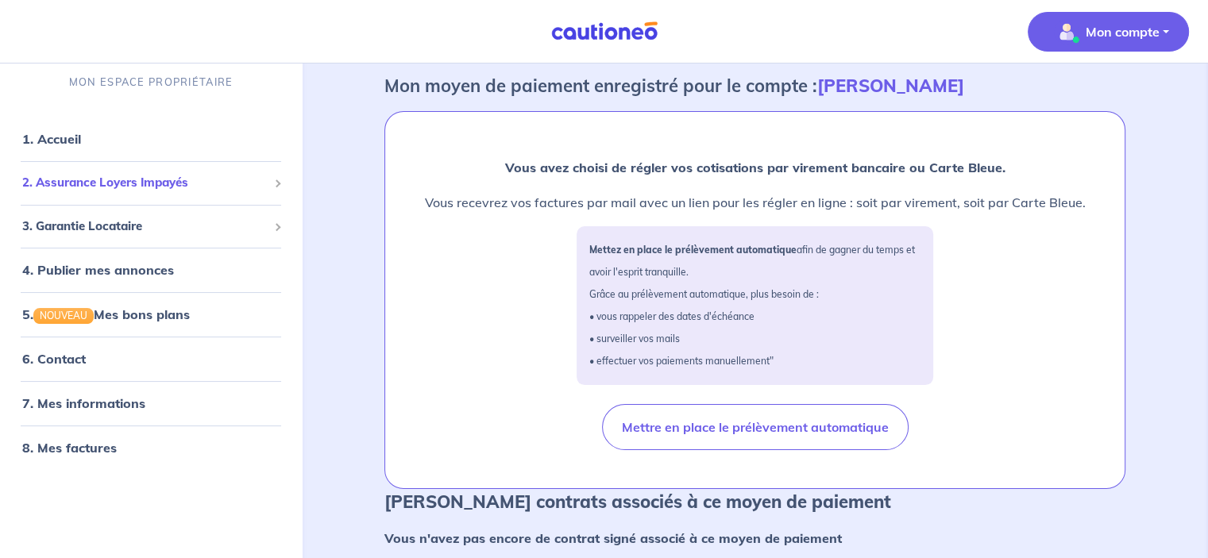
click at [91, 183] on span "2. Assurance Loyers Impayés" at bounding box center [144, 183] width 245 height 18
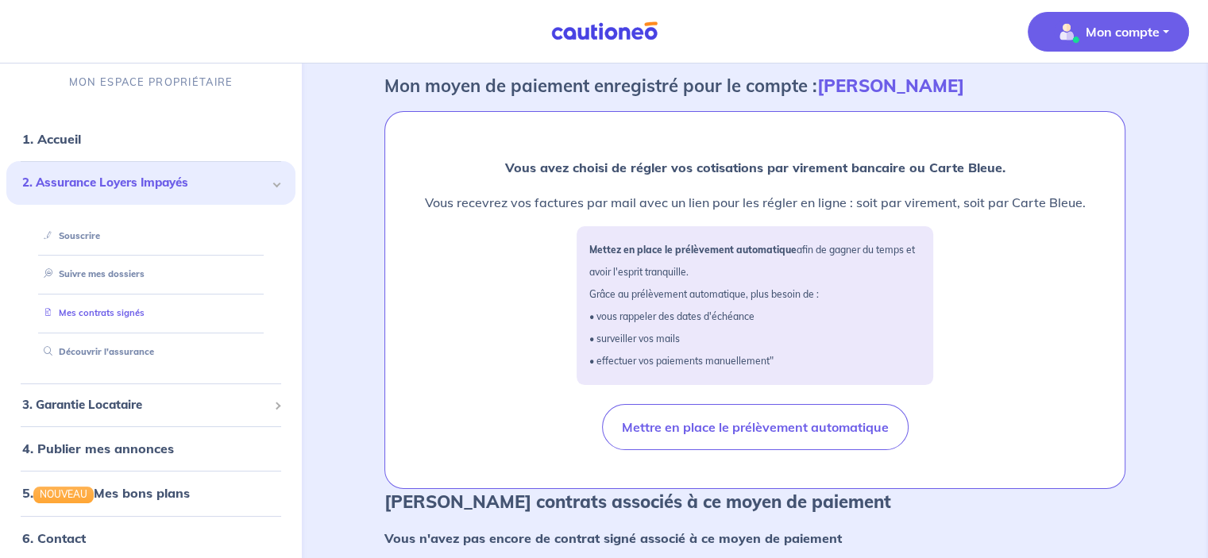
click at [137, 312] on link "Mes contrats signés" at bounding box center [90, 313] width 107 height 11
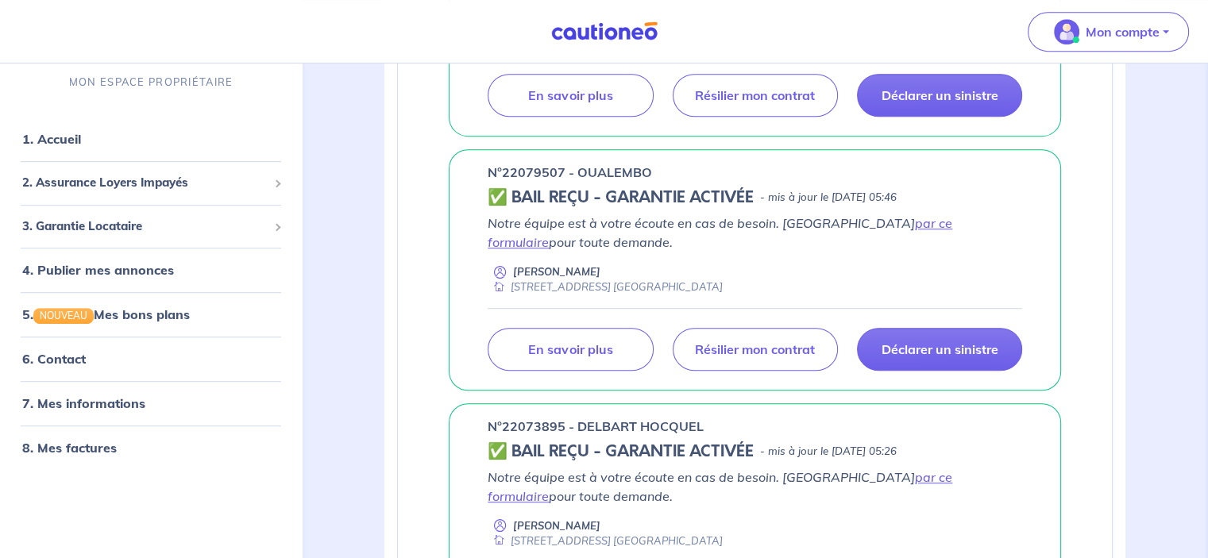
scroll to position [874, 0]
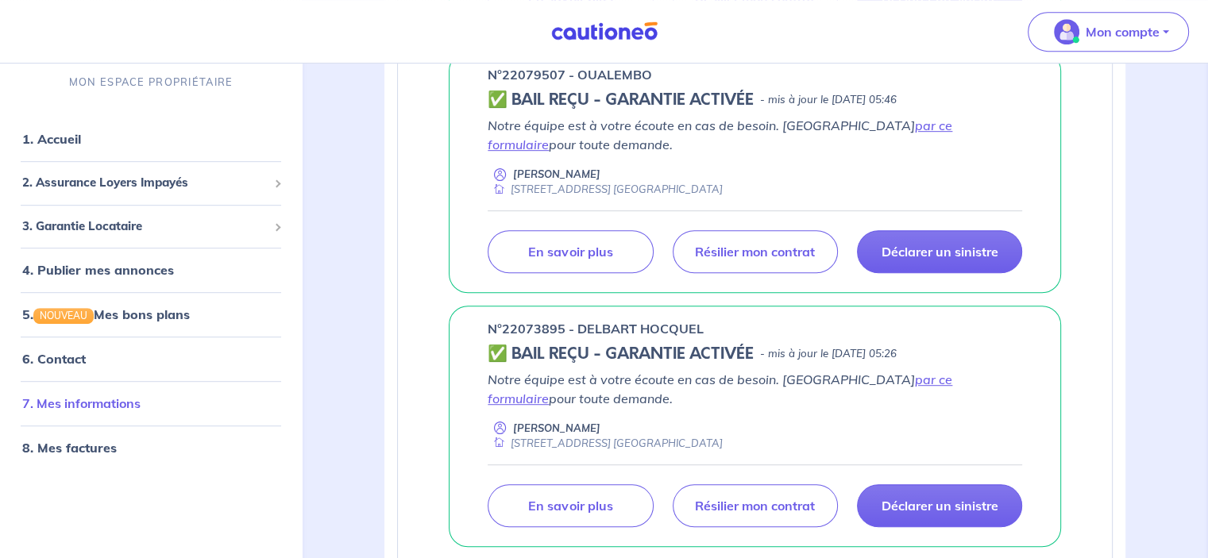
click at [79, 404] on link "7. Mes informations" at bounding box center [81, 404] width 118 height 16
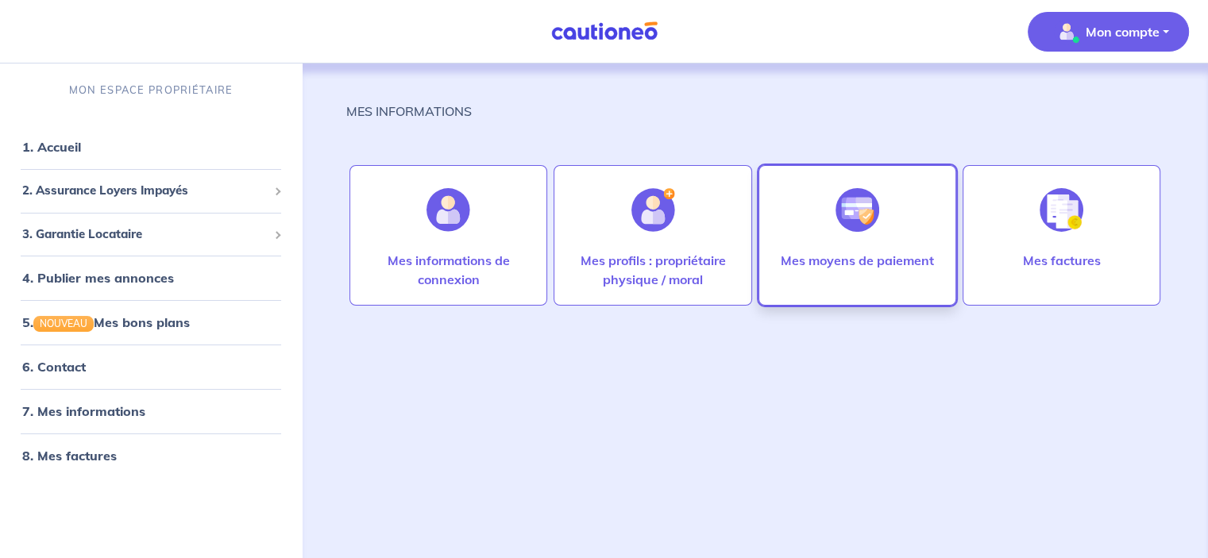
click at [811, 230] on div "Mes moyens de paiement" at bounding box center [858, 235] width 198 height 141
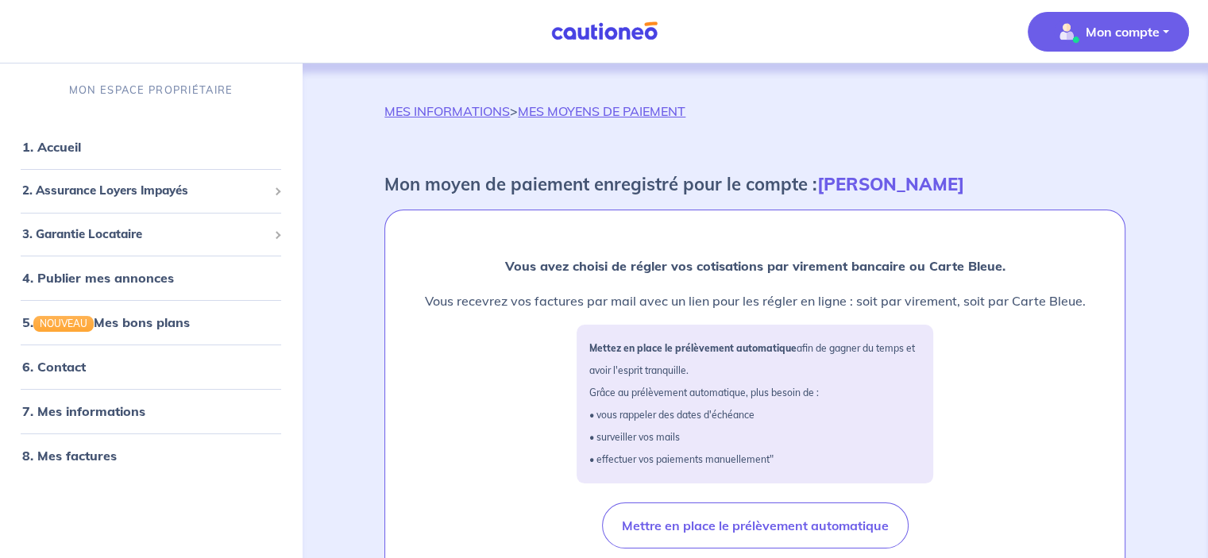
scroll to position [79, 0]
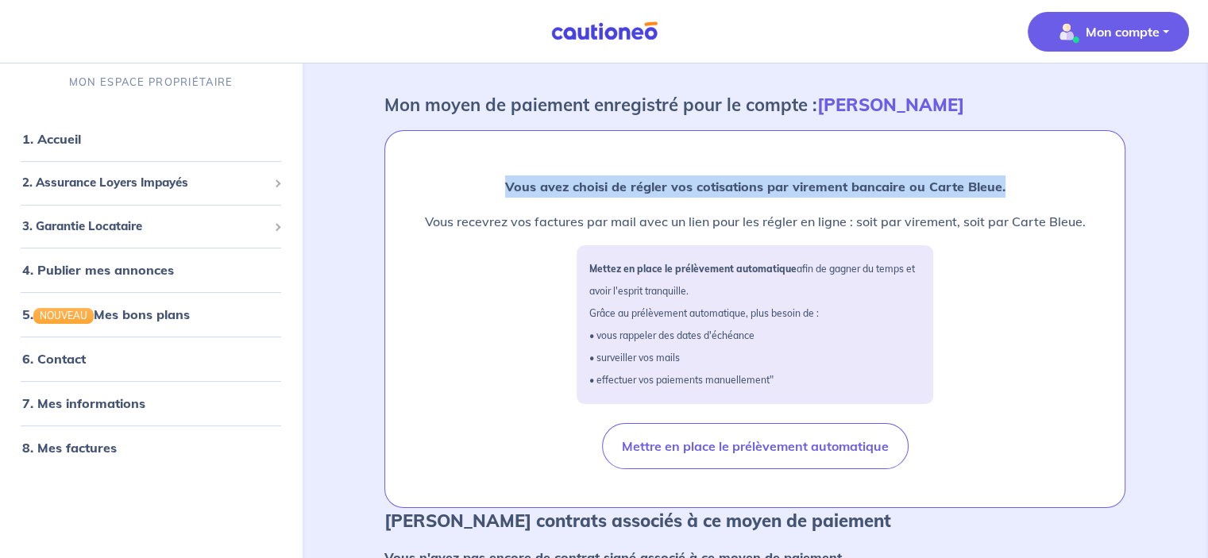
drag, startPoint x: 504, startPoint y: 183, endPoint x: 1031, endPoint y: 183, distance: 526.6
click at [1031, 183] on p "Vous avez choisi de régler vos cotisations par virement bancaire ou Carte Bleue." at bounding box center [755, 187] width 661 height 22
copy strong "Vous avez choisi de régler vos cotisations par virement bancaire ou Carte Bleue."
click at [75, 404] on link "7. Mes informations" at bounding box center [81, 404] width 118 height 16
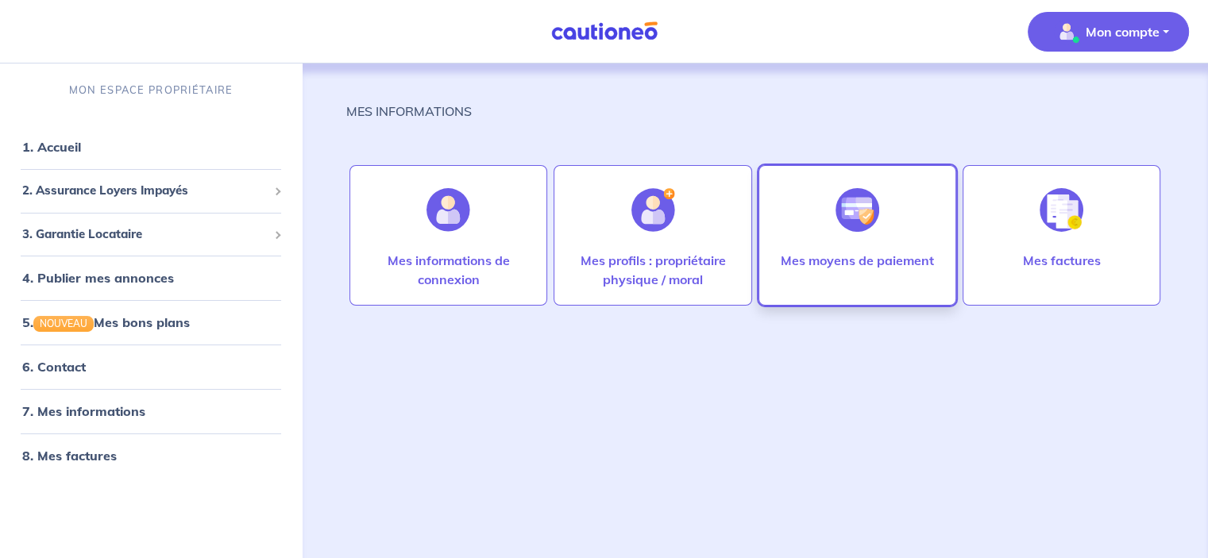
click at [871, 225] on img at bounding box center [858, 210] width 44 height 44
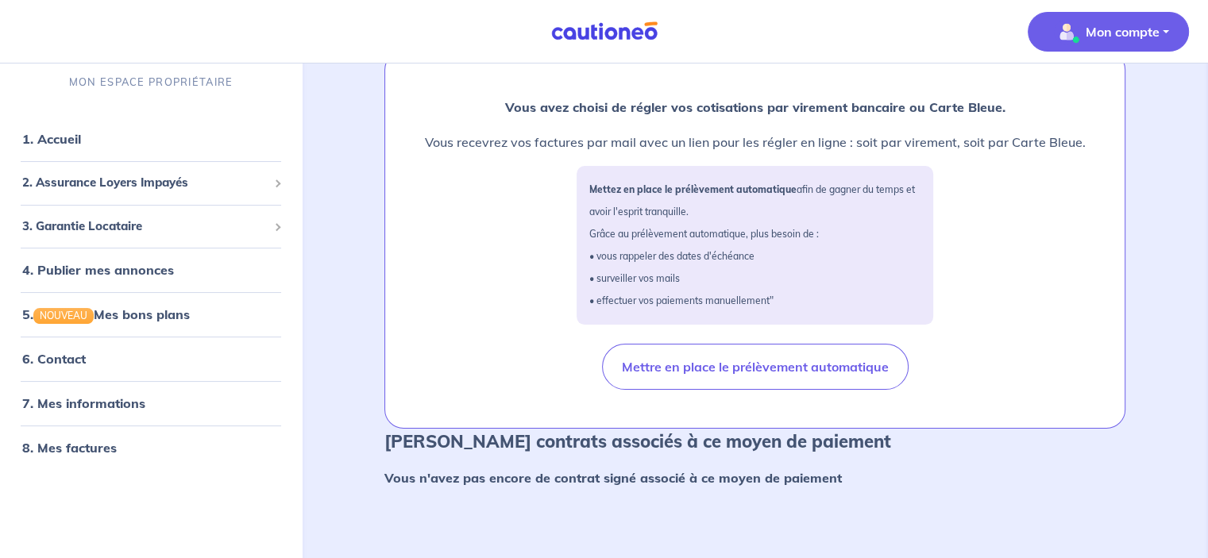
scroll to position [79, 0]
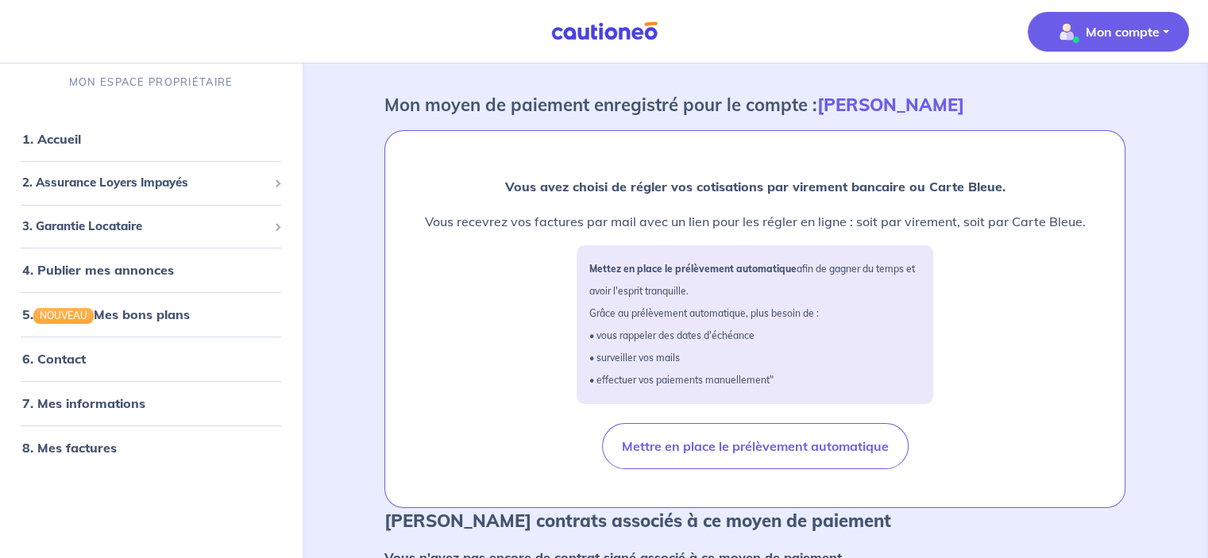
click at [418, 408] on div "Vous avez choisi de régler vos cotisations par virement bancaire ou Carte Bleue…" at bounding box center [755, 319] width 740 height 377
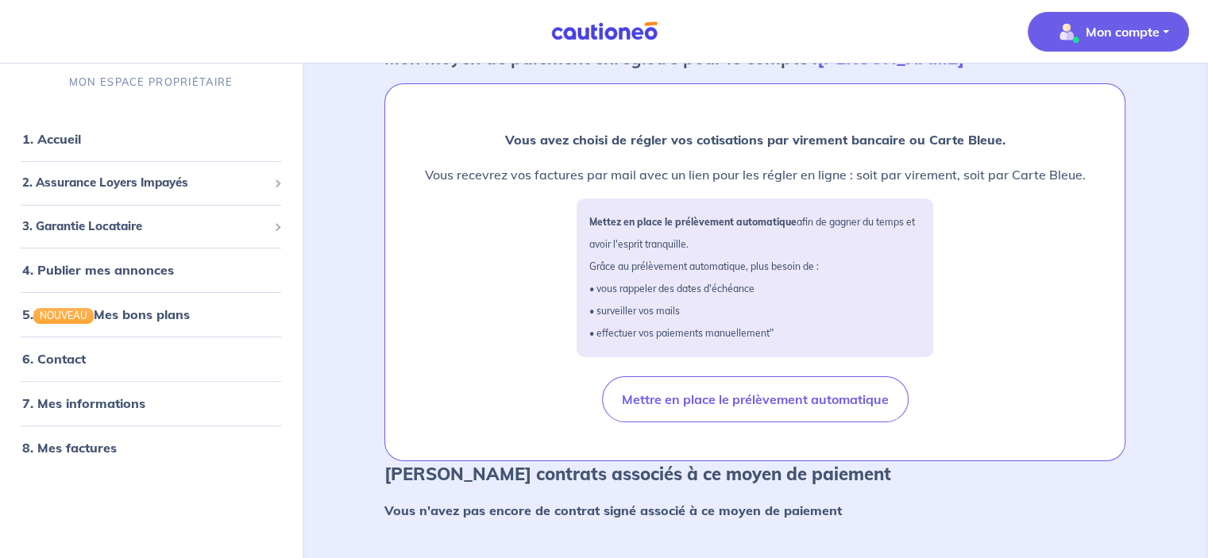
scroll to position [159, 0]
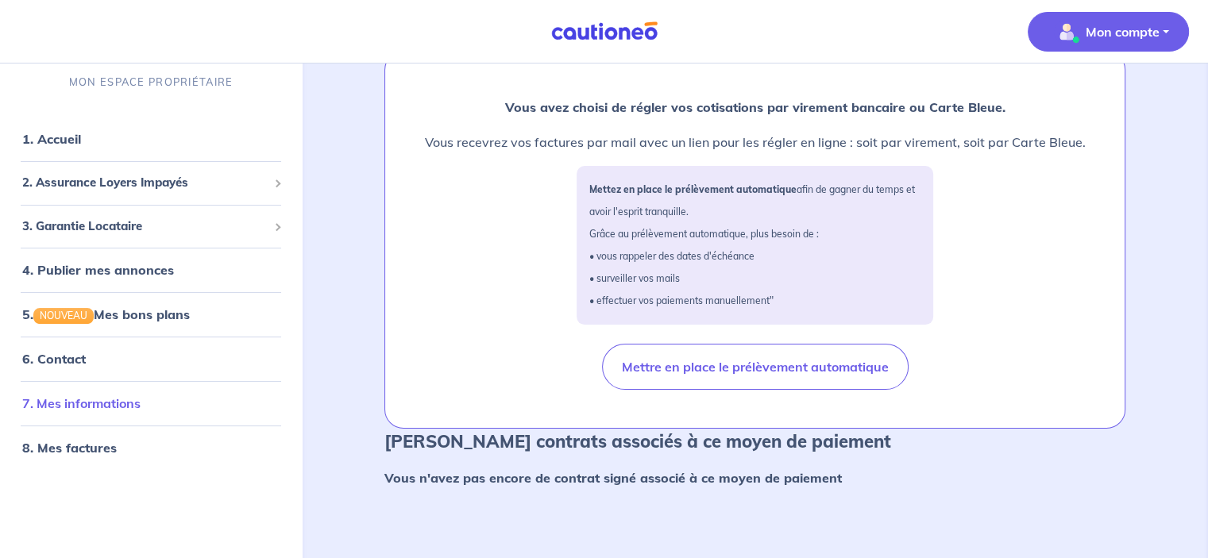
click at [67, 411] on link "7. Mes informations" at bounding box center [81, 404] width 118 height 16
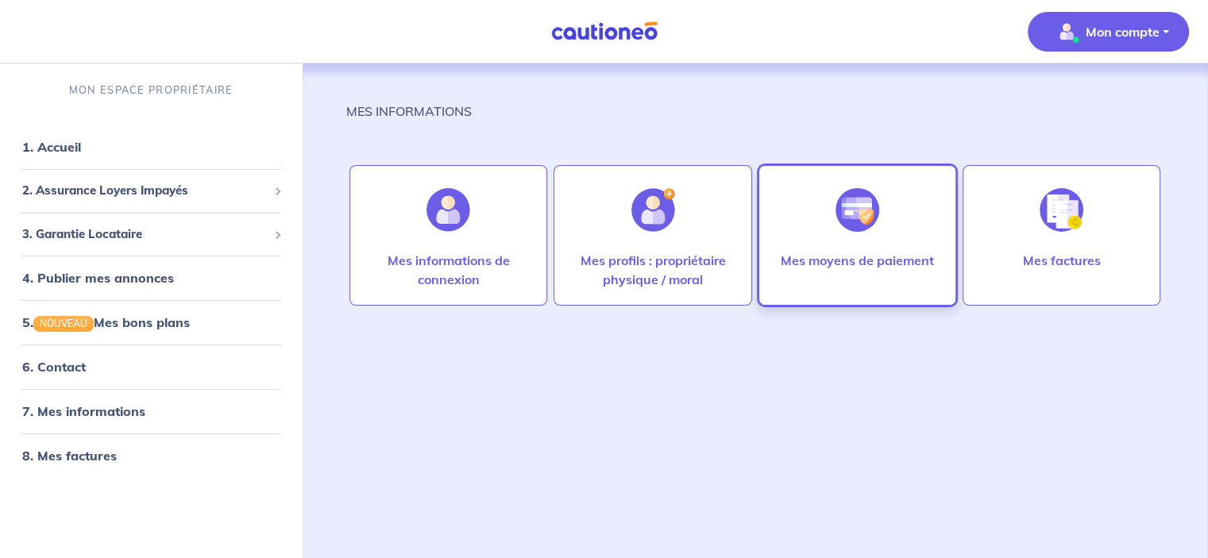
click at [843, 247] on div at bounding box center [857, 210] width 69 height 82
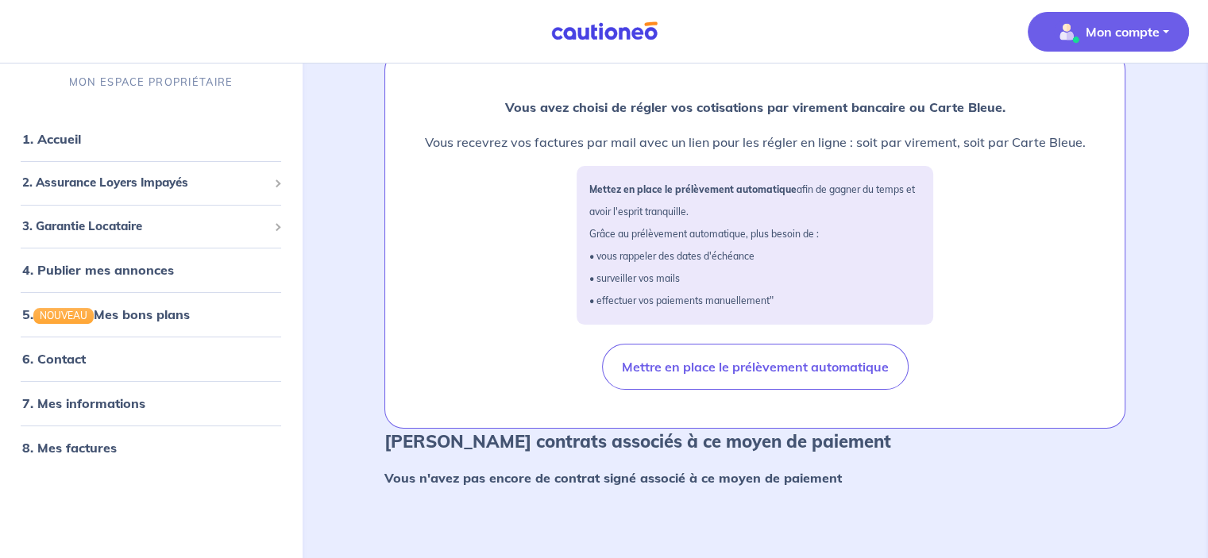
scroll to position [79, 0]
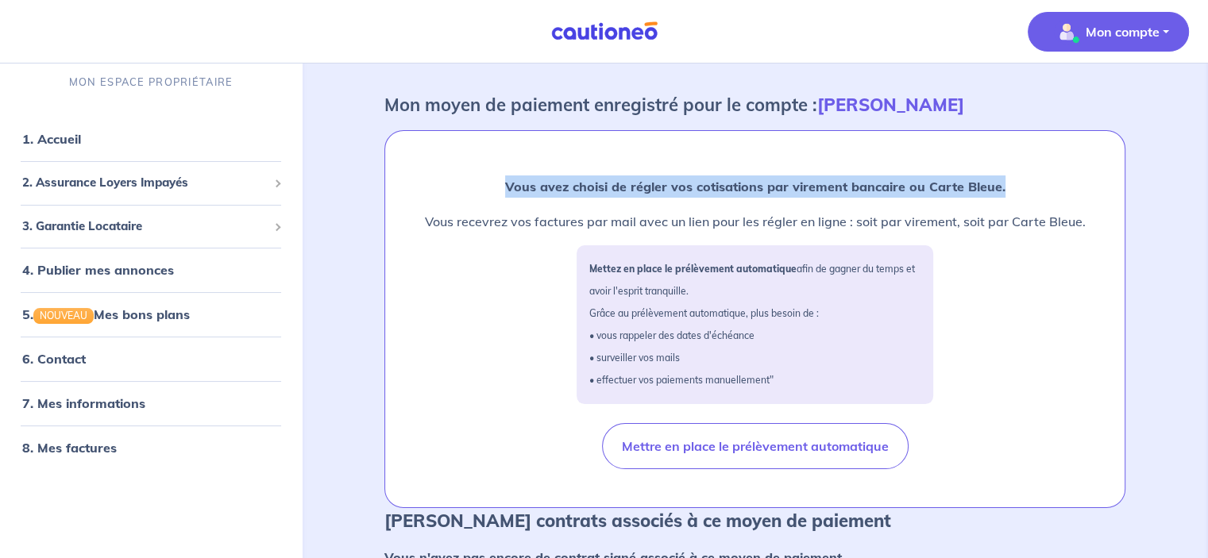
drag, startPoint x: 504, startPoint y: 181, endPoint x: 1026, endPoint y: 175, distance: 521.9
click at [1025, 176] on p "Vous avez choisi de régler vos cotisations par virement bancaire ou Carte Bleue." at bounding box center [755, 187] width 661 height 22
copy strong "Vous avez choisi de régler vos cotisations par virement bancaire ou Carte Bleue."
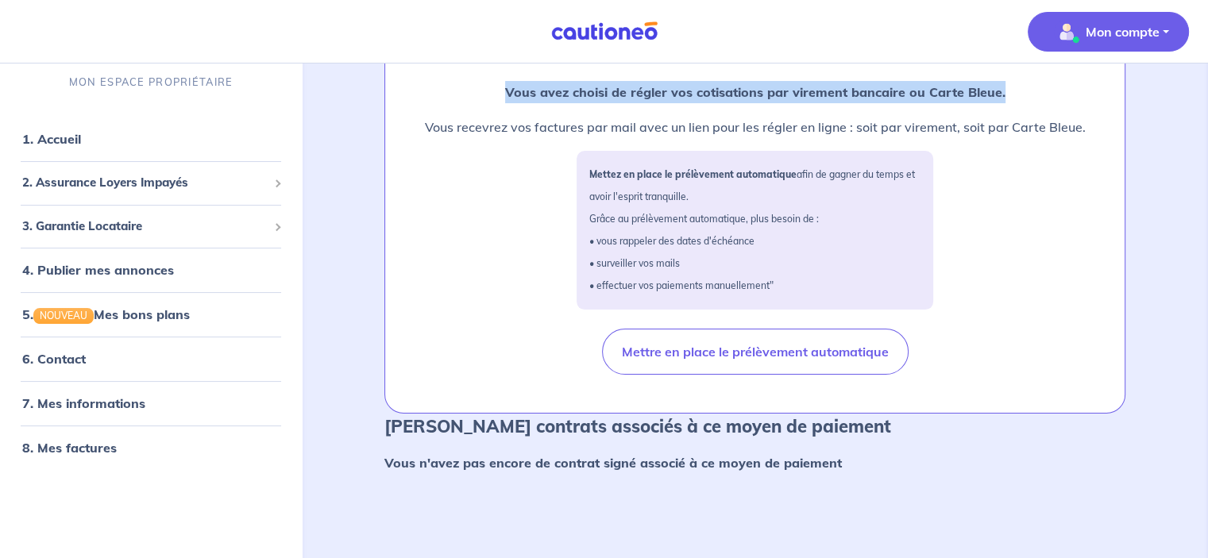
scroll to position [178, 0]
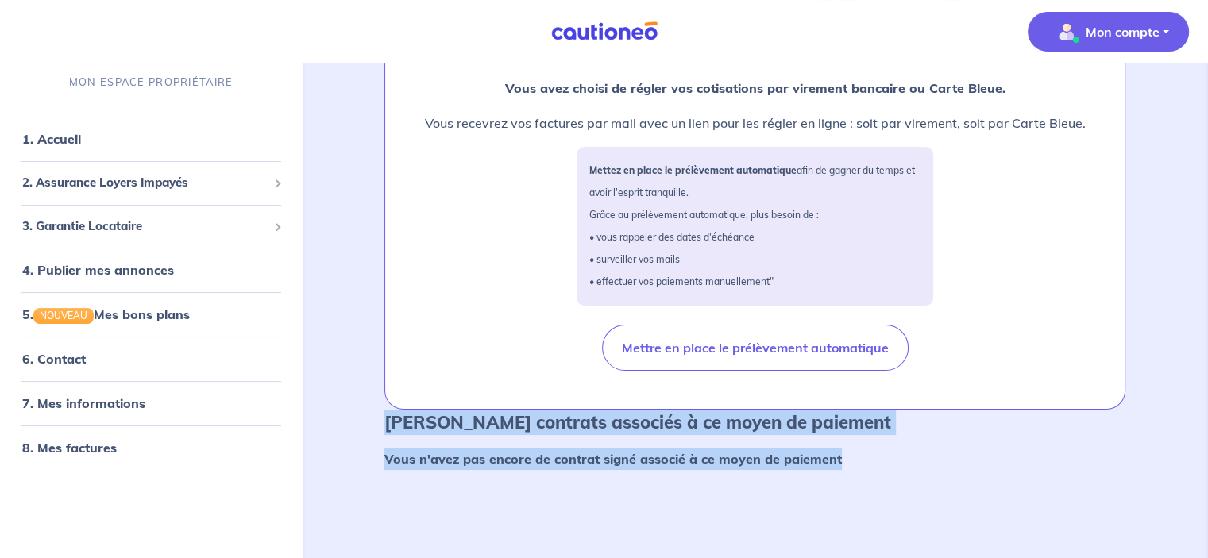
drag, startPoint x: 384, startPoint y: 422, endPoint x: 879, endPoint y: 503, distance: 502.2
click at [879, 503] on div "MES INFORMATIONS > MES MOYENS DE PAIEMENT Mon moyen de paiement enregistré pour…" at bounding box center [754, 203] width 817 height 635
copy div "[PERSON_NAME] contrats associés à ce moyen de paiement Vous n'avez pas encore d…"
